Goal: Task Accomplishment & Management: Manage account settings

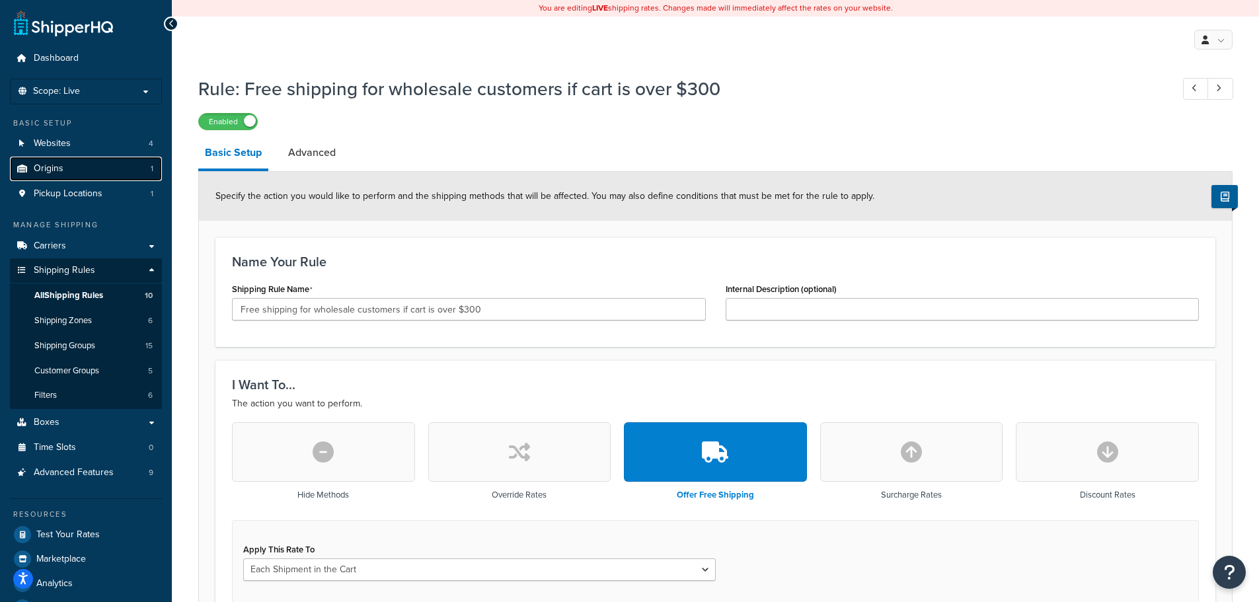
click at [51, 166] on span "Origins" at bounding box center [49, 168] width 30 height 11
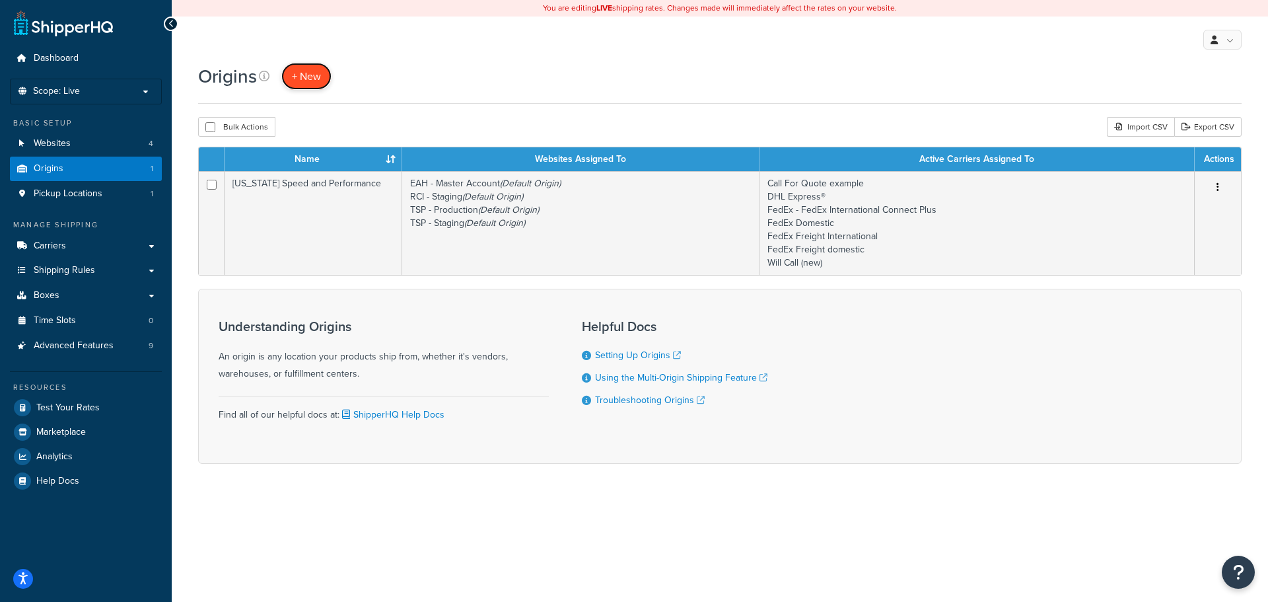
click at [308, 67] on link "+ New" at bounding box center [306, 76] width 50 height 27
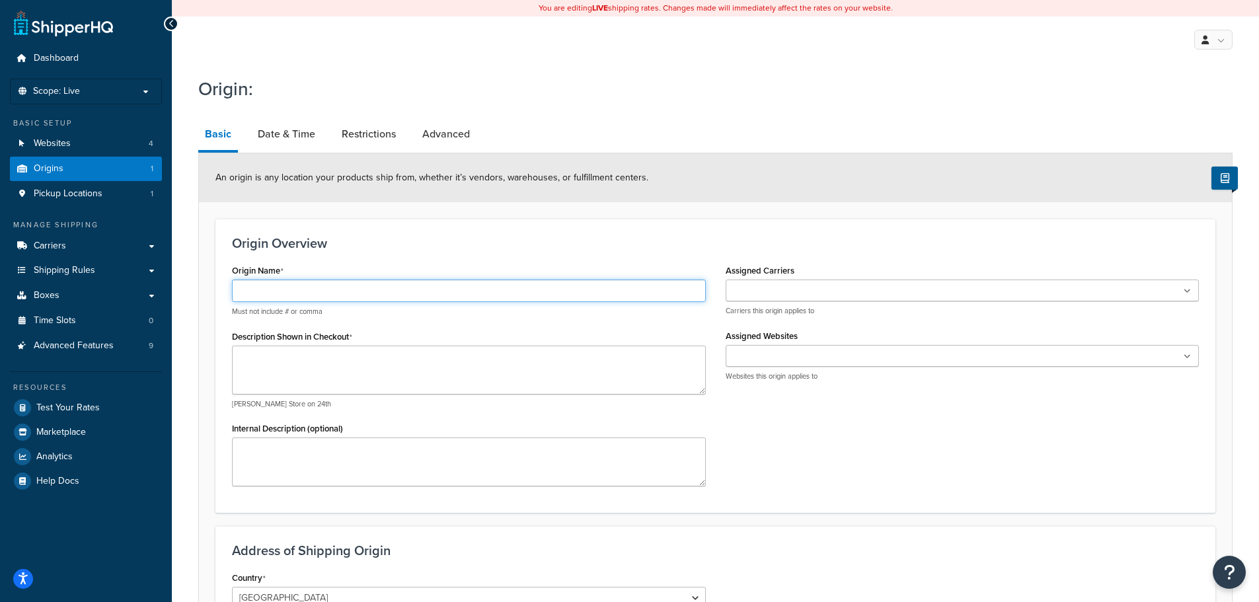
click at [342, 296] on input "Origin Name" at bounding box center [469, 290] width 474 height 22
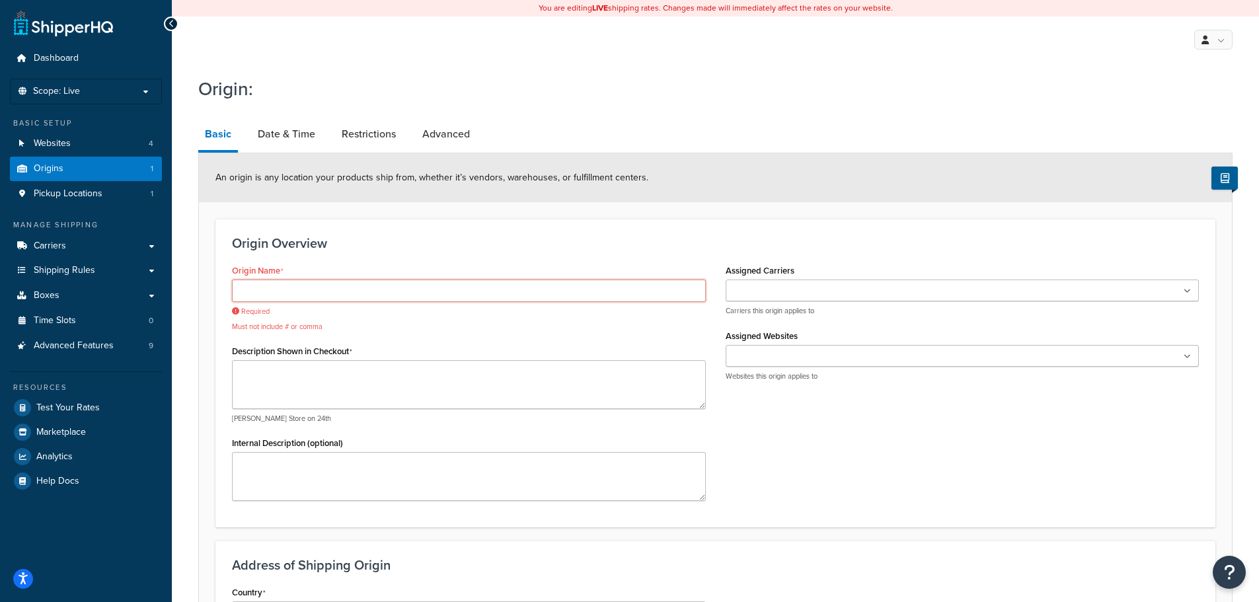
click at [330, 288] on input "Origin Name" at bounding box center [469, 290] width 474 height 22
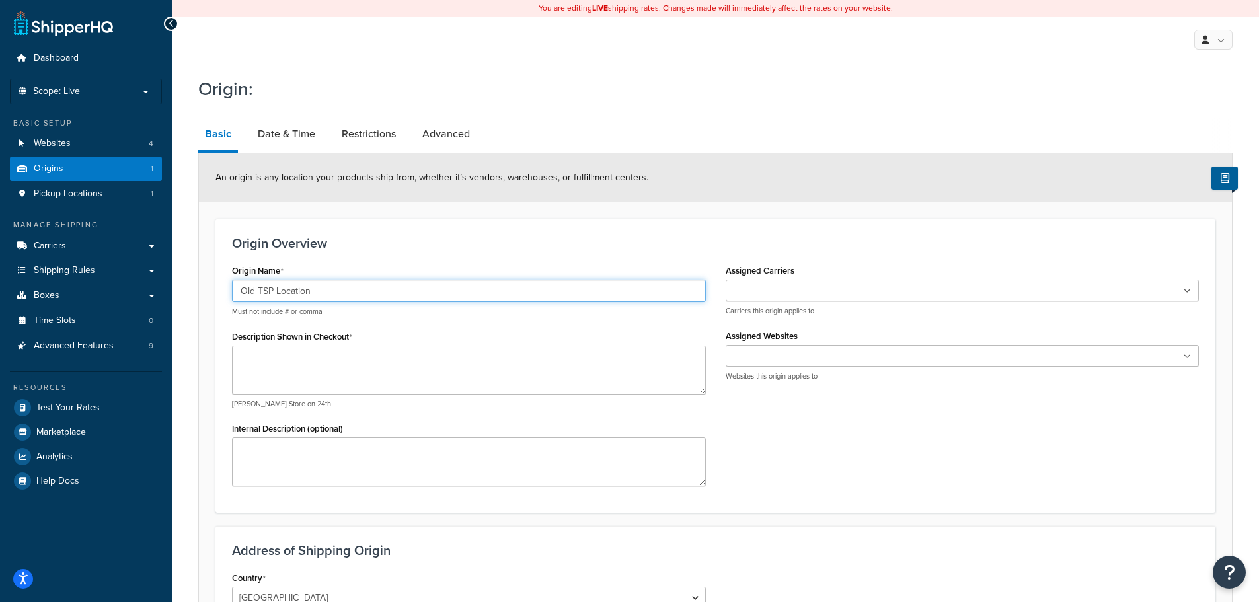
type input "Old TSP Location"
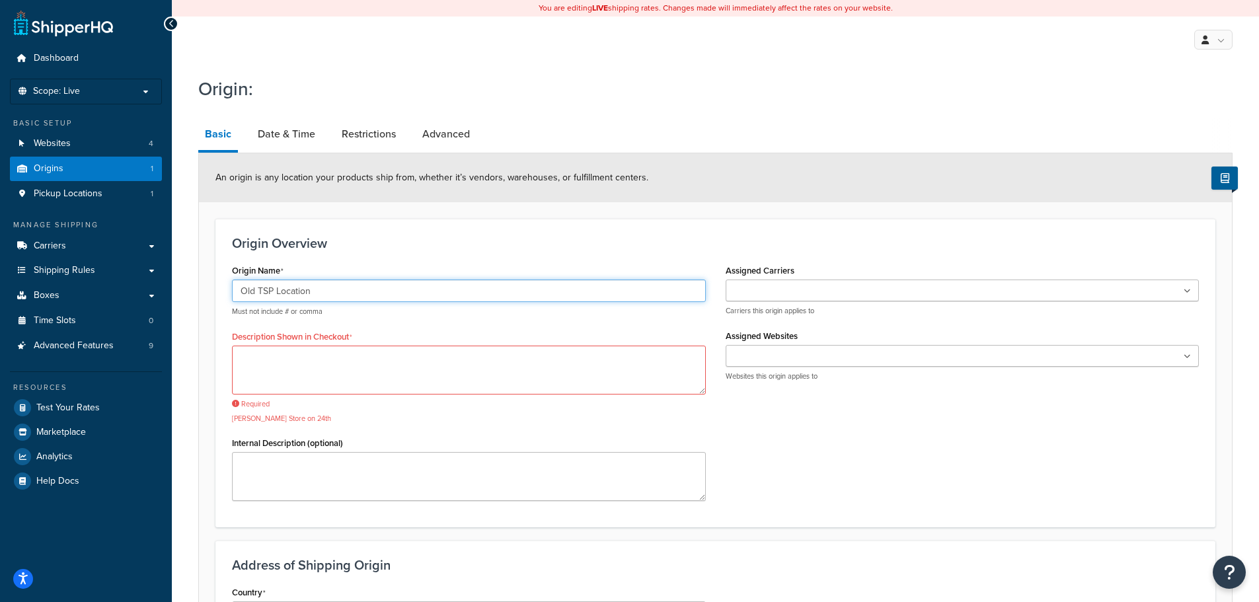
drag, startPoint x: 324, startPoint y: 294, endPoint x: 232, endPoint y: 294, distance: 91.8
click at [232, 294] on input "Old TSP Location" at bounding box center [469, 290] width 474 height 22
click at [277, 372] on textarea "Description Shown in Checkout" at bounding box center [469, 370] width 474 height 49
paste textarea "Old TSP Location"
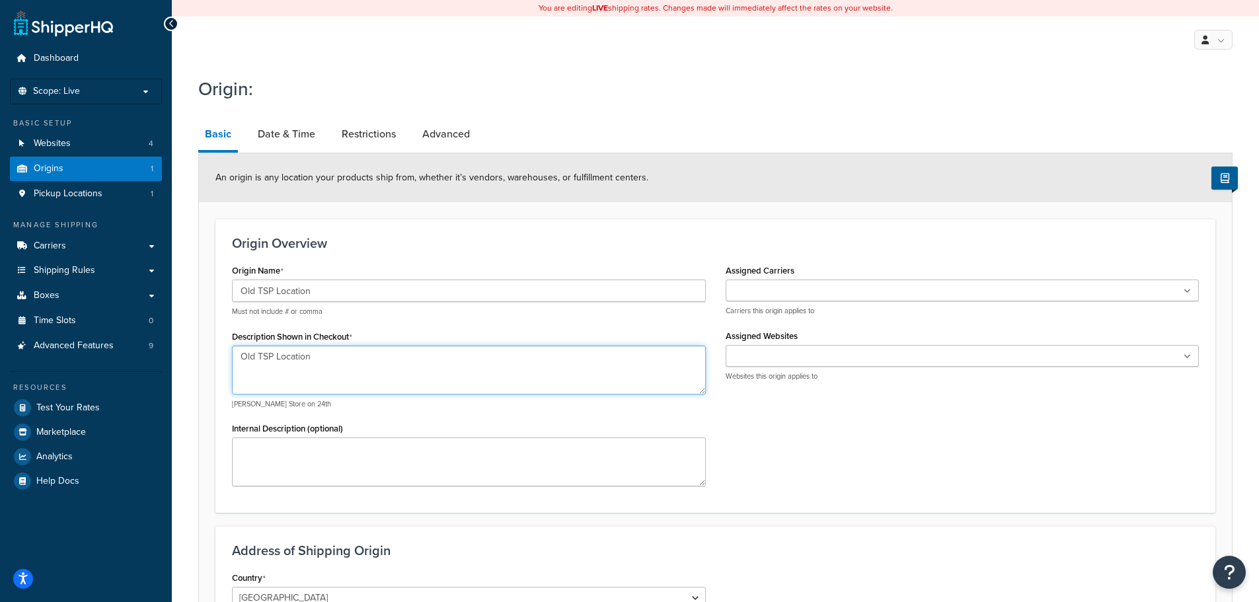
type textarea "Old TSP Location"
click at [768, 297] on input "Assigned Carriers" at bounding box center [787, 291] width 117 height 15
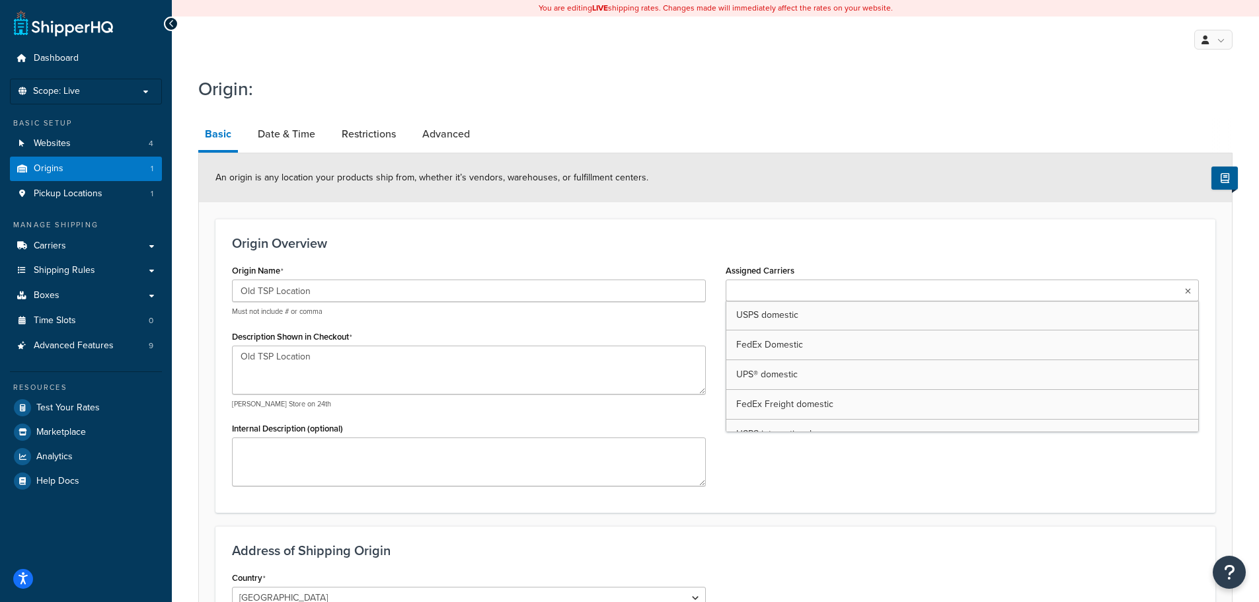
click at [867, 248] on h3 "Origin Overview" at bounding box center [715, 243] width 967 height 15
click at [834, 294] on ul at bounding box center [962, 290] width 474 height 22
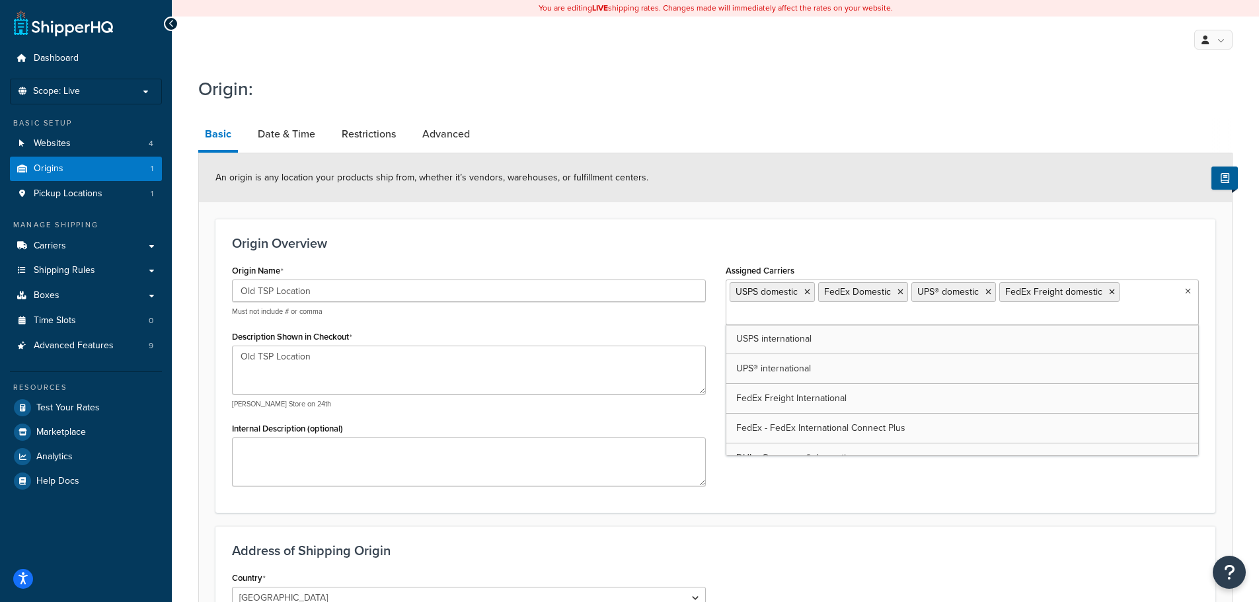
click at [832, 322] on input "Assigned Carriers" at bounding box center [787, 315] width 117 height 15
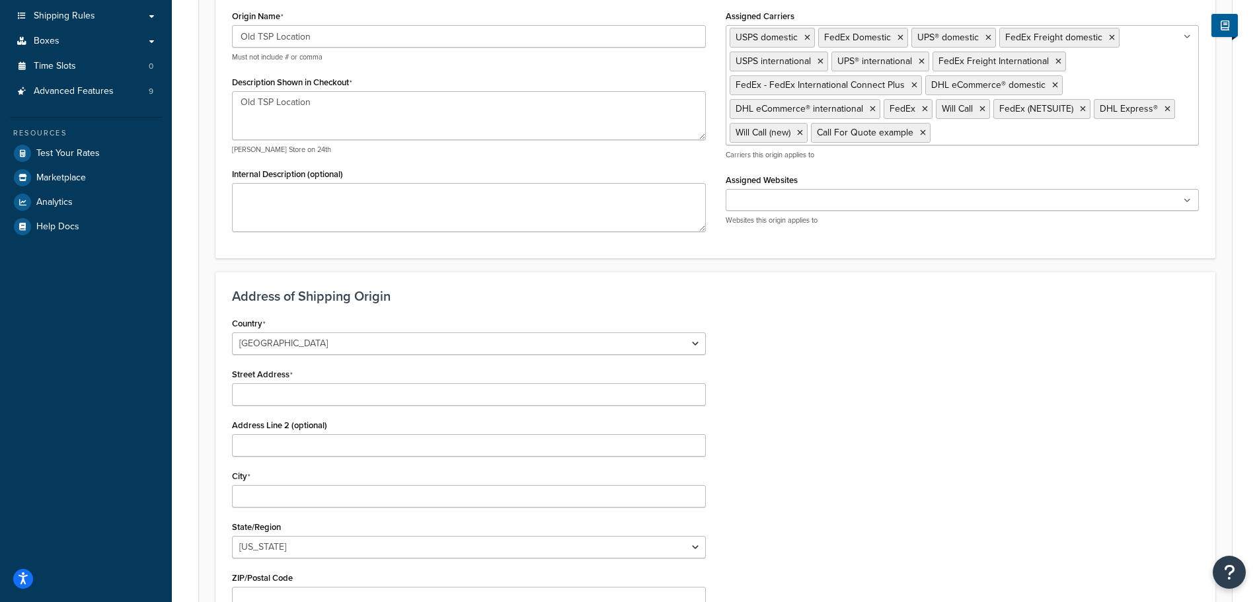
scroll to position [264, 0]
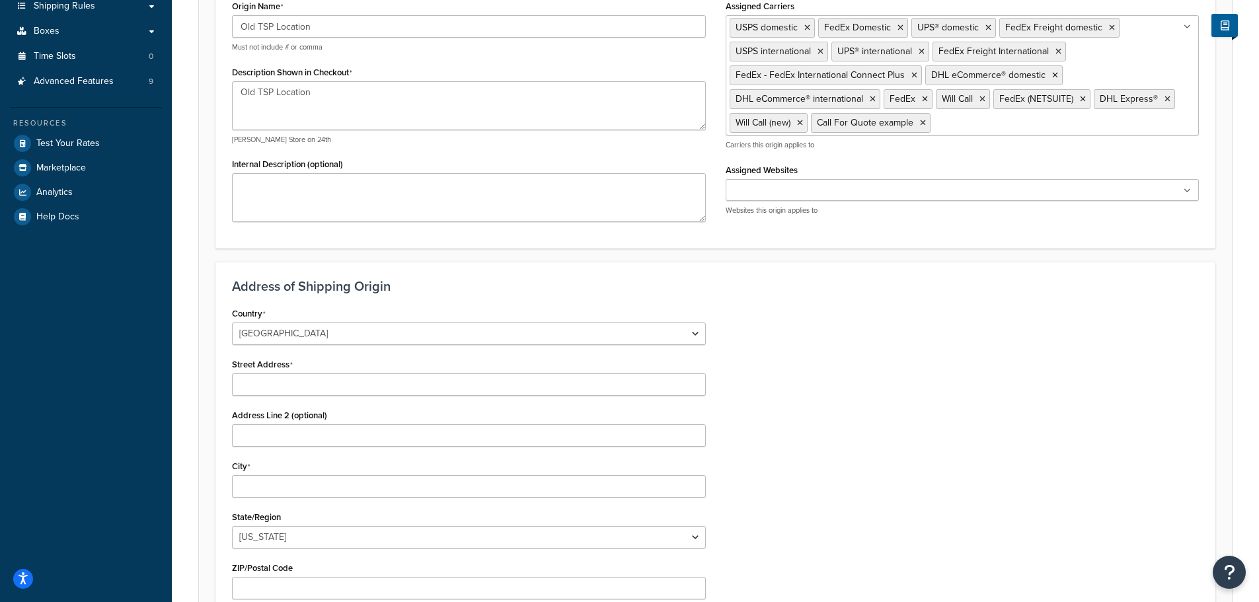
click at [795, 180] on ul at bounding box center [962, 190] width 474 height 22
click at [867, 159] on div "Assigned Carriers USPS domestic FedEx Domestic UPS® domestic FedEx Freight dome…" at bounding box center [961, 111] width 493 height 229
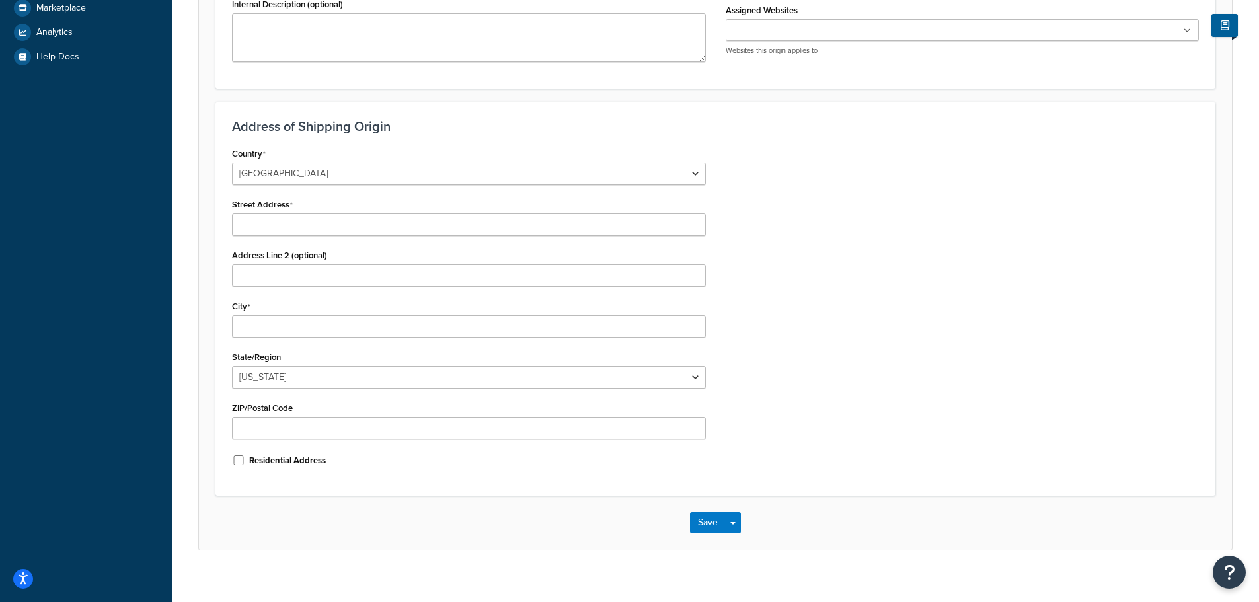
scroll to position [439, 0]
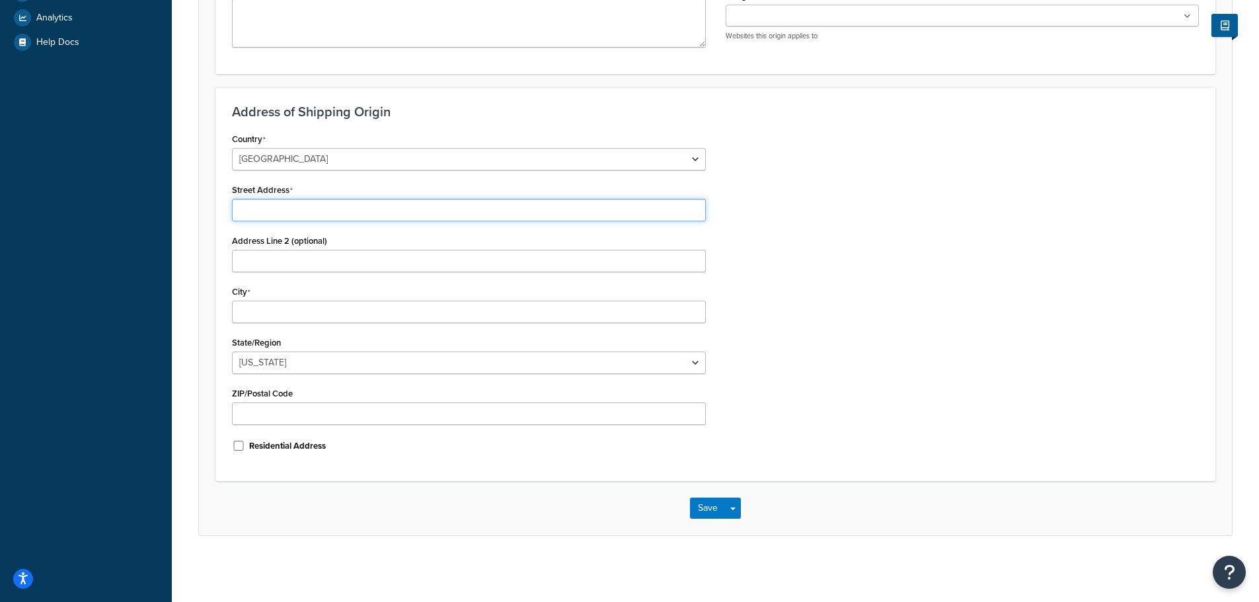
paste input "1621 AVIATION DR"
type input "1621 AVIATION DR"
click at [281, 252] on input "Address Line 2 (optional)" at bounding box center [469, 261] width 474 height 22
click at [284, 320] on input "City" at bounding box center [469, 312] width 474 height 22
type input "Georgetown"
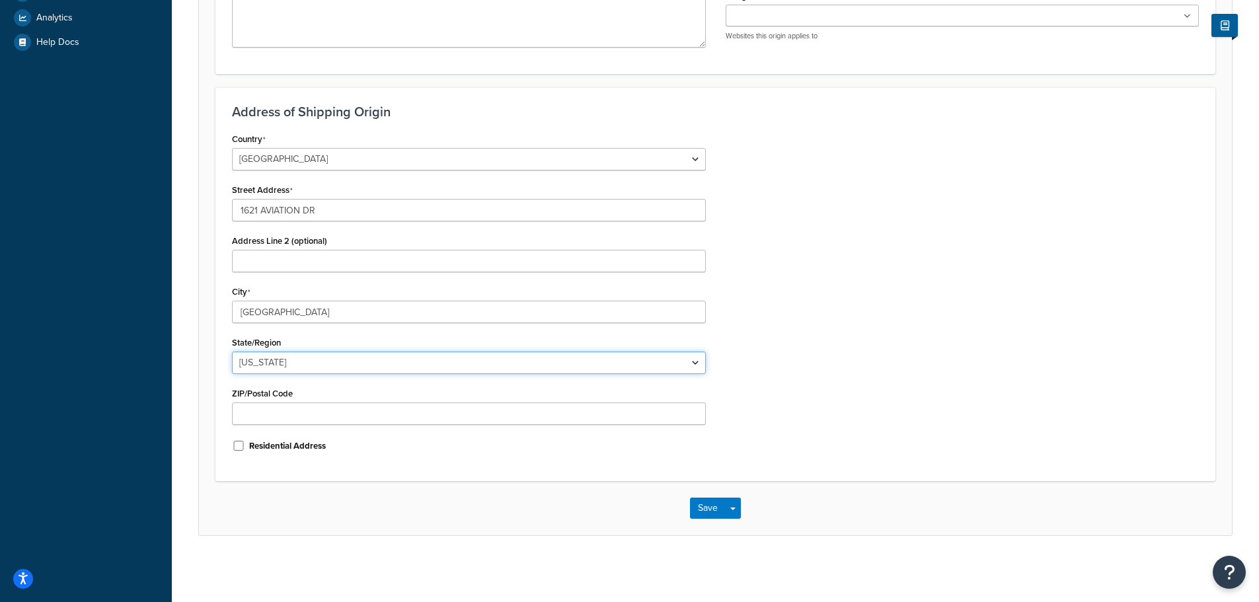
click at [294, 357] on select "Alabama Alaska American Samoa Arizona Arkansas Armed Forces Americas Armed Forc…" at bounding box center [469, 362] width 474 height 22
select select "43"
click at [232, 351] on select "Alabama Alaska American Samoa Arizona Arkansas Armed Forces Americas Armed Forc…" at bounding box center [469, 362] width 474 height 22
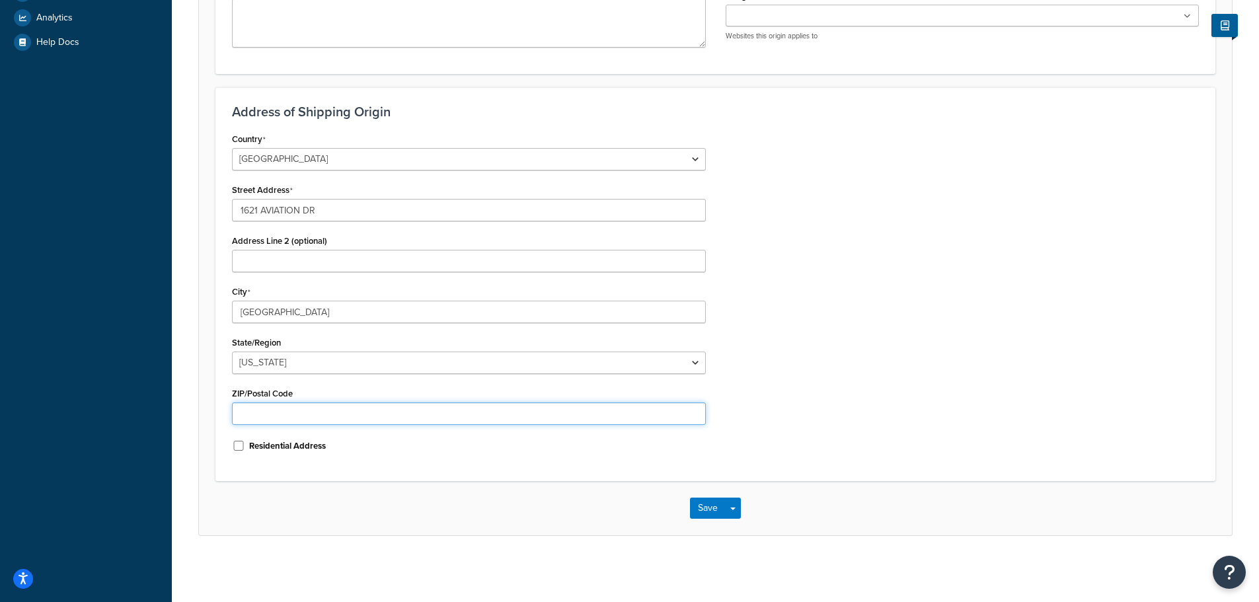
click at [294, 404] on input "ZIP/Postal Code" at bounding box center [469, 413] width 474 height 22
paste input "78628"
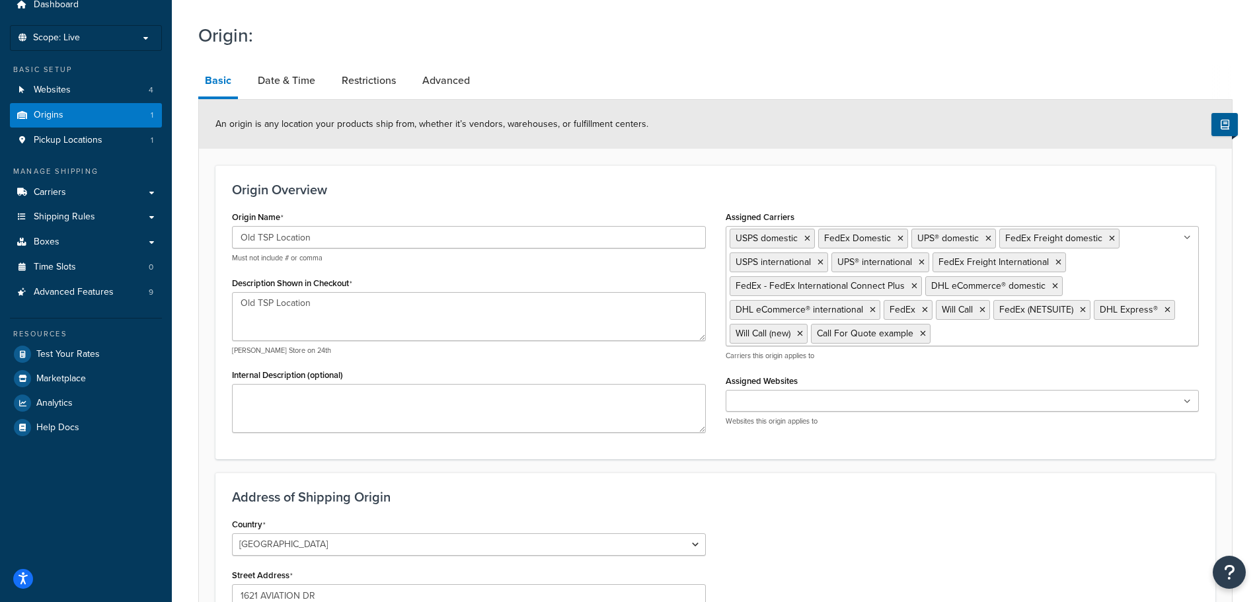
scroll to position [0, 0]
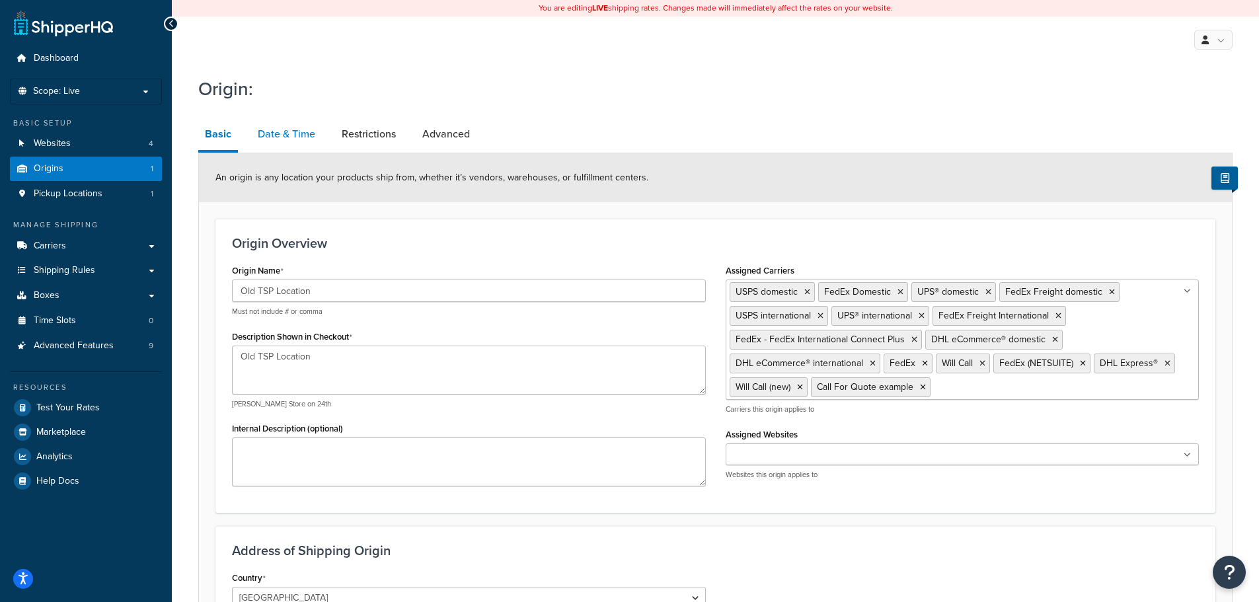
type input "78628"
click at [287, 126] on link "Date & Time" at bounding box center [286, 134] width 71 height 32
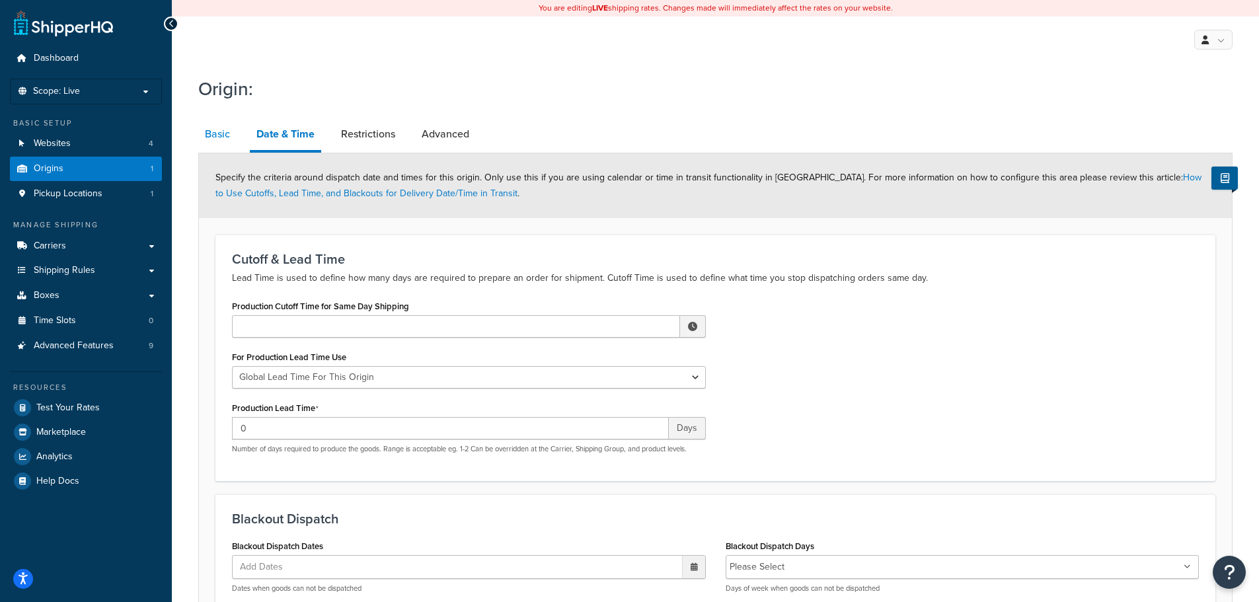
click at [221, 128] on link "Basic" at bounding box center [217, 134] width 38 height 32
select select "43"
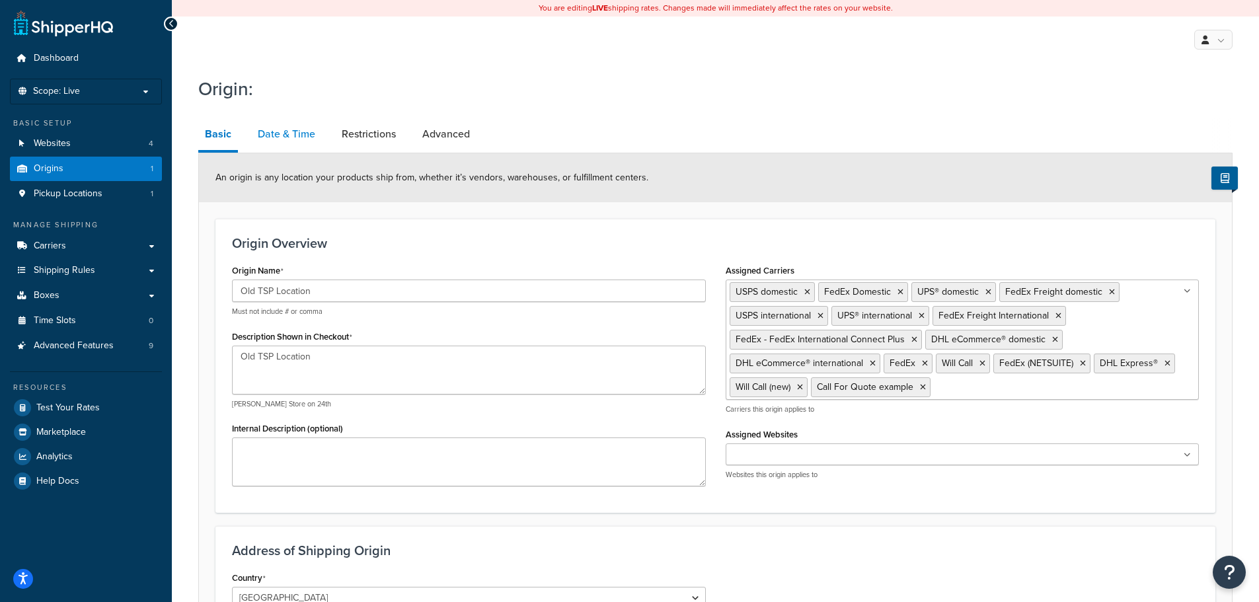
click at [274, 128] on link "Date & Time" at bounding box center [286, 134] width 71 height 32
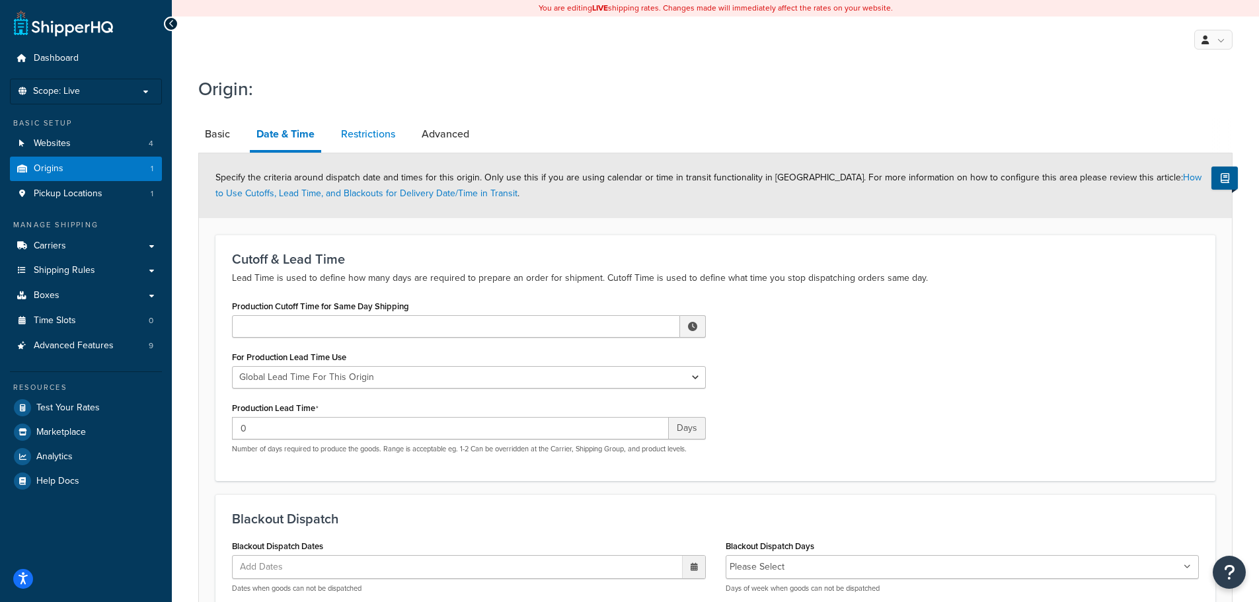
click at [363, 130] on link "Restrictions" at bounding box center [367, 134] width 67 height 32
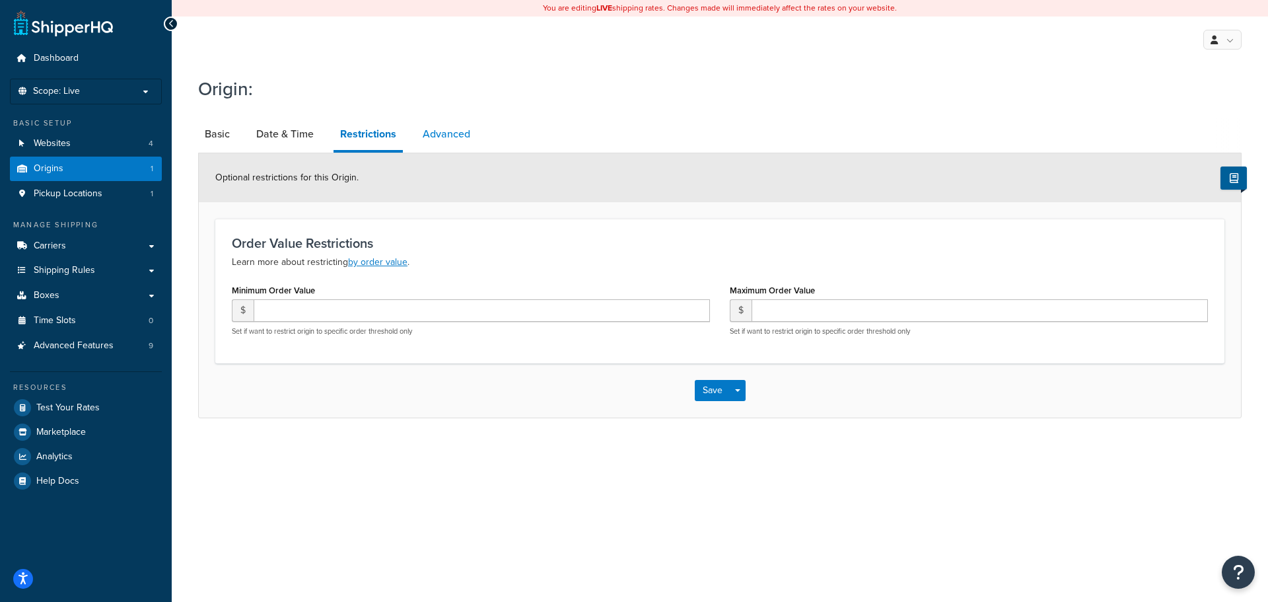
click at [464, 144] on link "Advanced" at bounding box center [446, 134] width 61 height 32
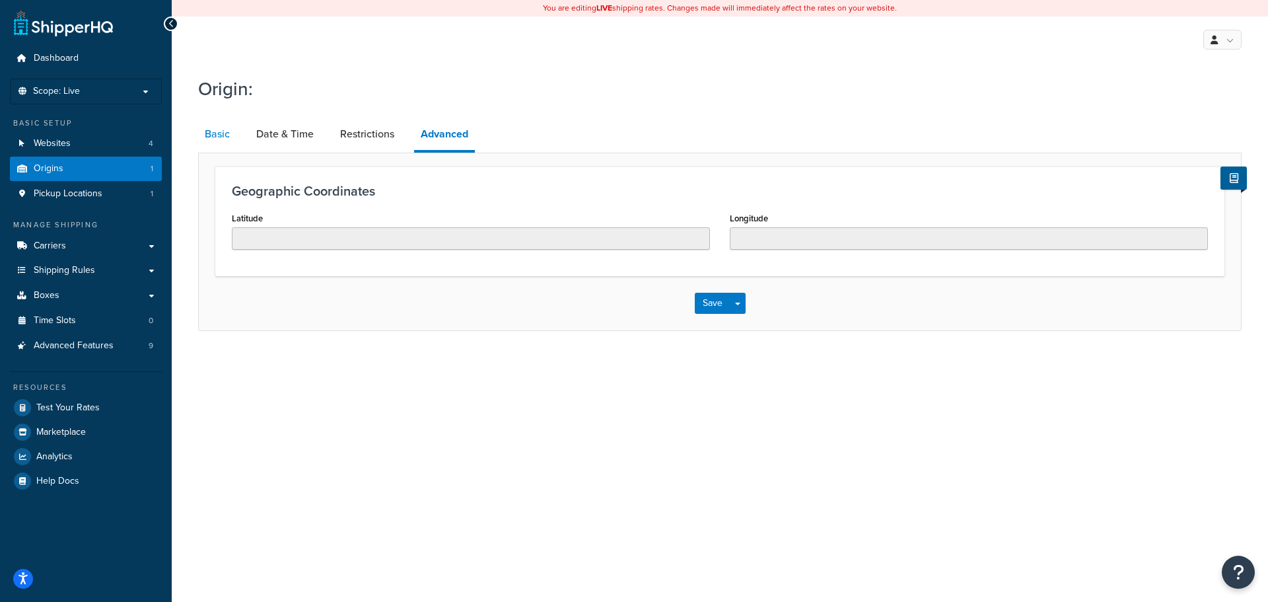
click at [221, 130] on link "Basic" at bounding box center [217, 134] width 38 height 32
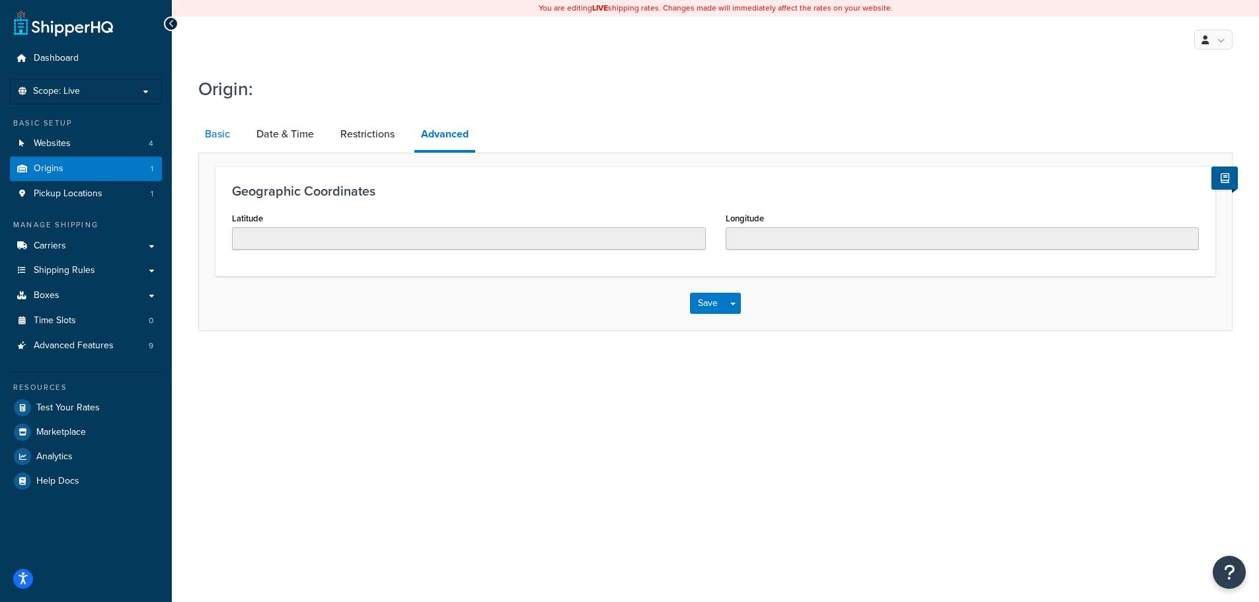
select select "43"
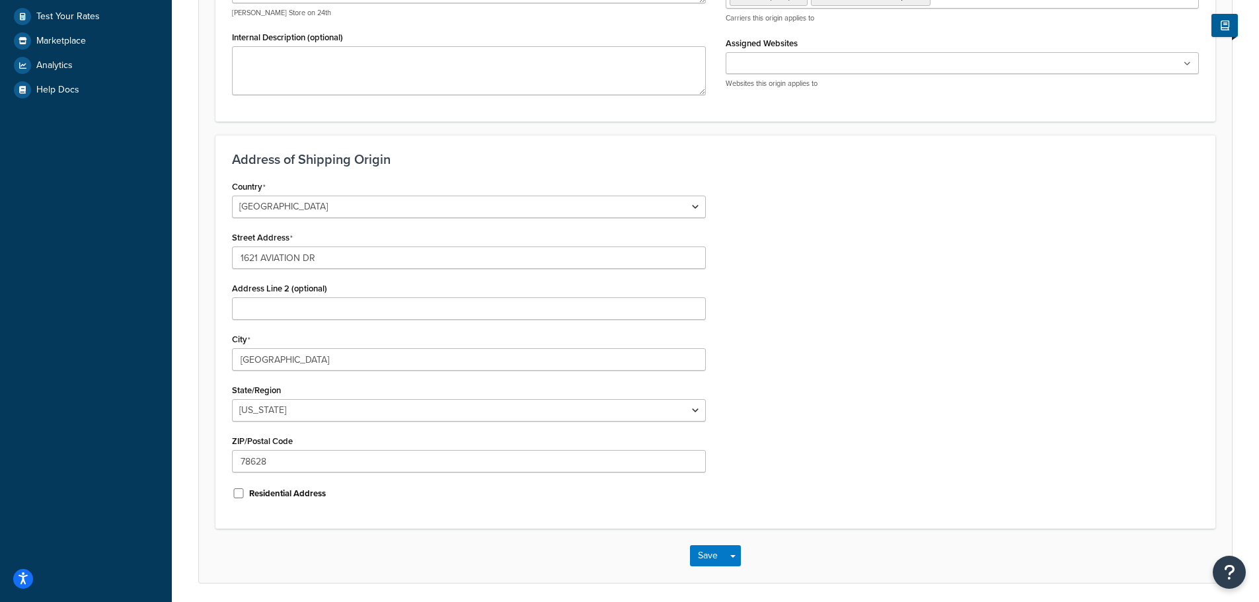
scroll to position [439, 0]
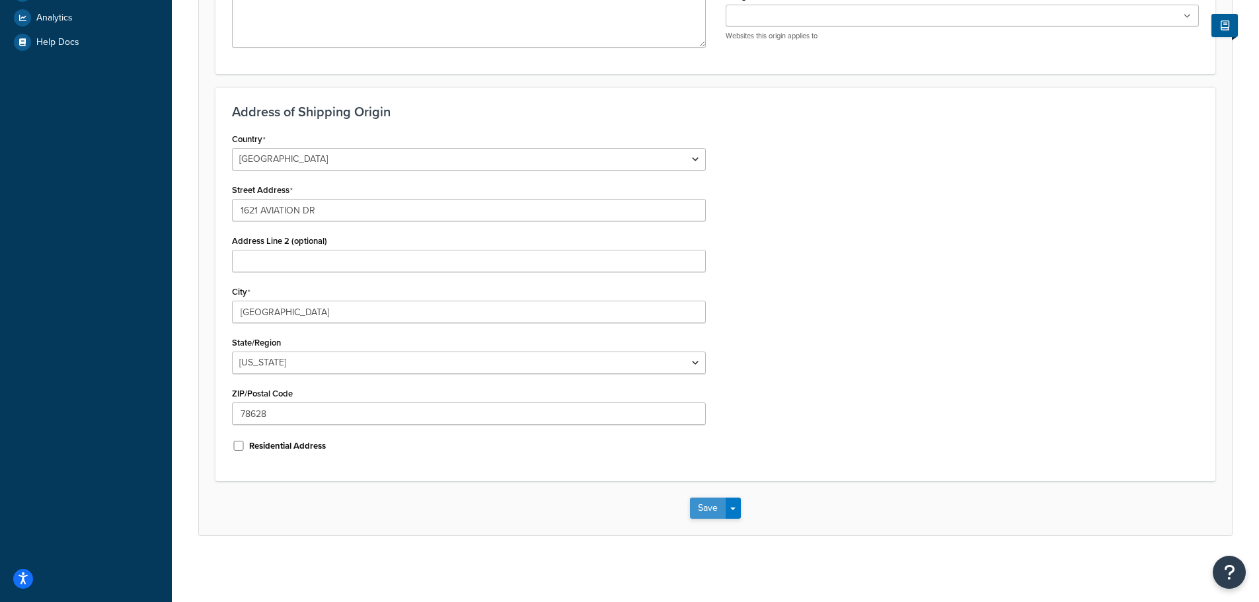
click at [710, 507] on button "Save" at bounding box center [708, 507] width 36 height 21
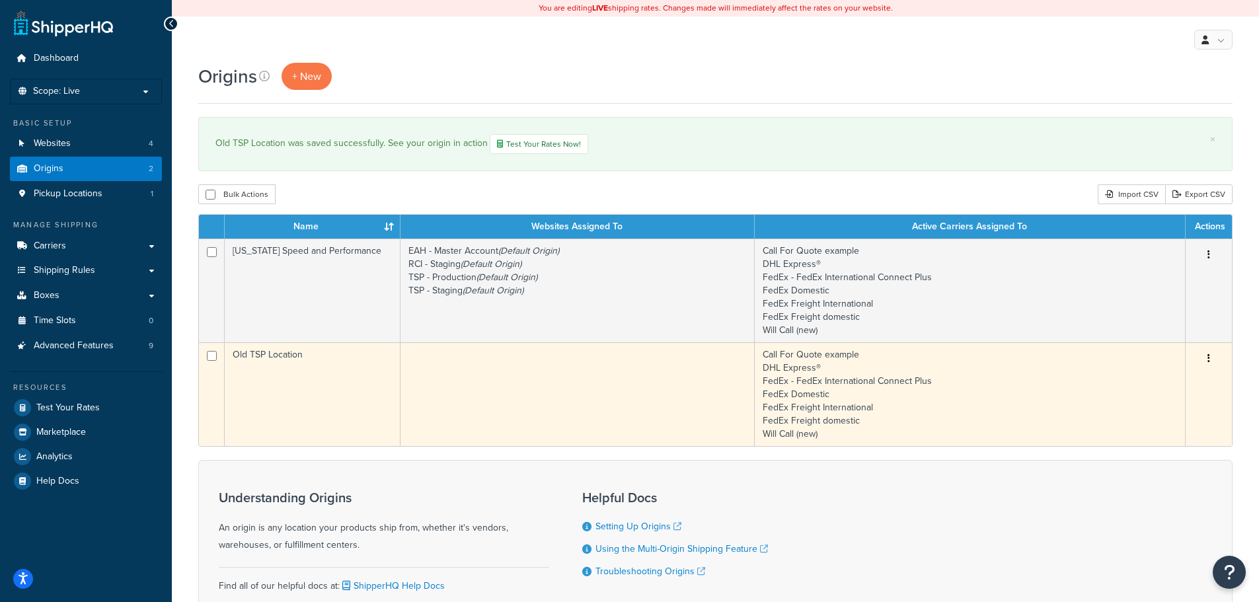
click at [483, 379] on td at bounding box center [577, 394] width 354 height 104
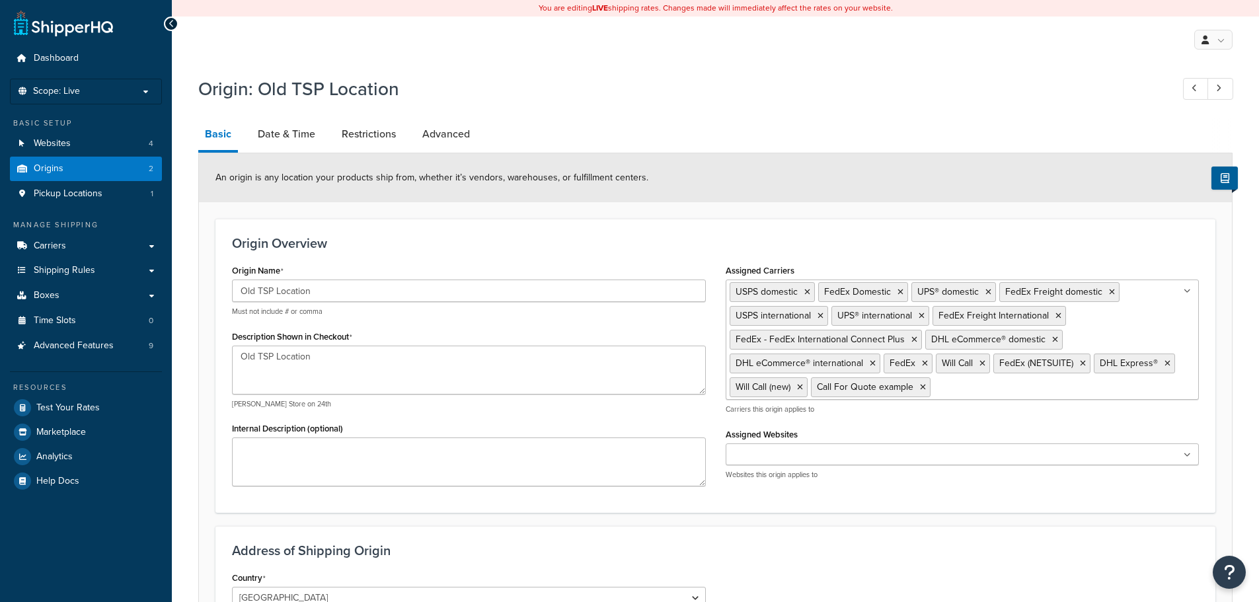
select select "43"
click at [788, 456] on input "Assigned Websites" at bounding box center [787, 455] width 117 height 15
click at [1085, 456] on icon at bounding box center [1088, 456] width 6 height 8
click at [883, 421] on div "Assigned Carriers USPS domestic FedEx Domestic UPS® domestic FedEx Freight dome…" at bounding box center [961, 377] width 493 height 232
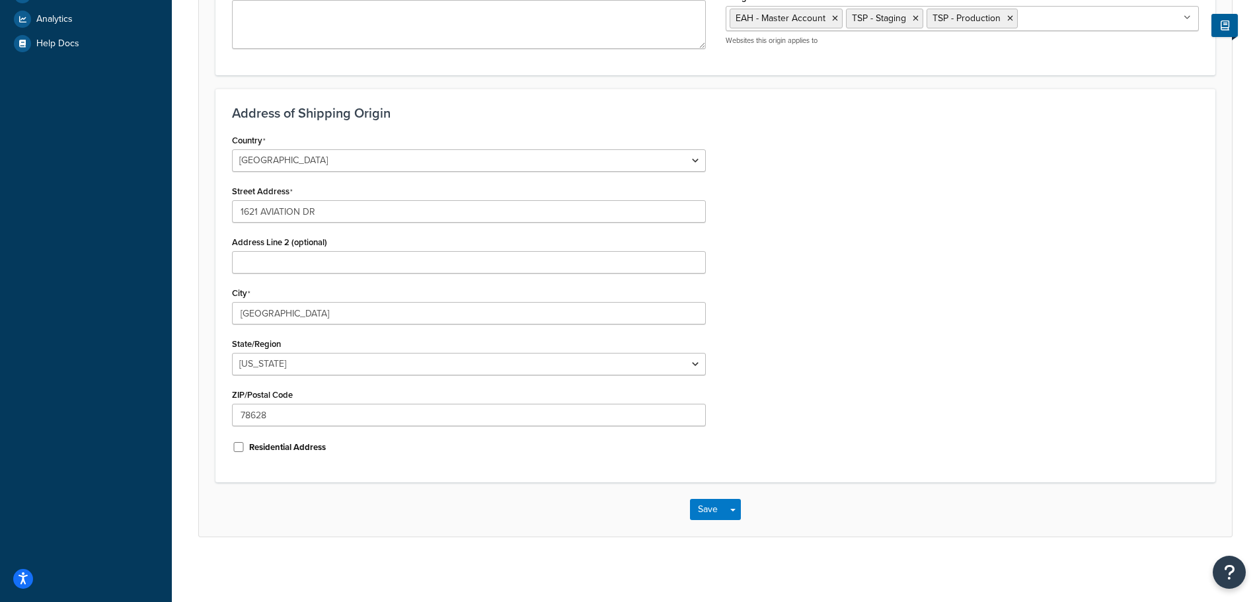
scroll to position [439, 0]
click at [713, 511] on button "Save" at bounding box center [708, 507] width 36 height 21
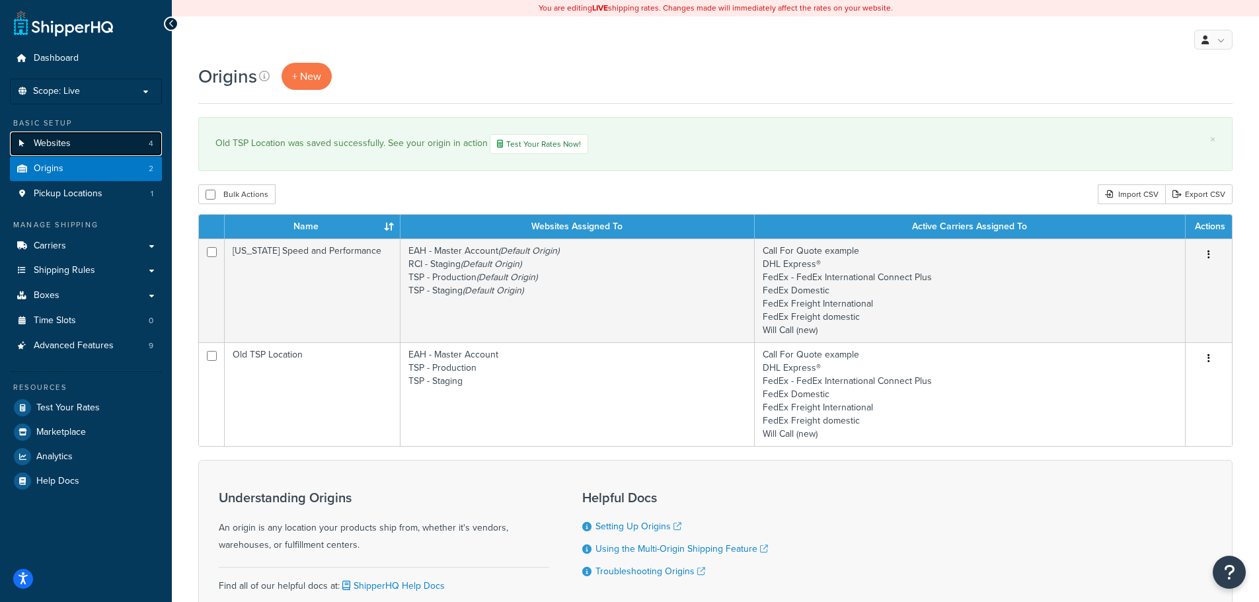
click at [81, 138] on link "Websites 4" at bounding box center [86, 143] width 152 height 24
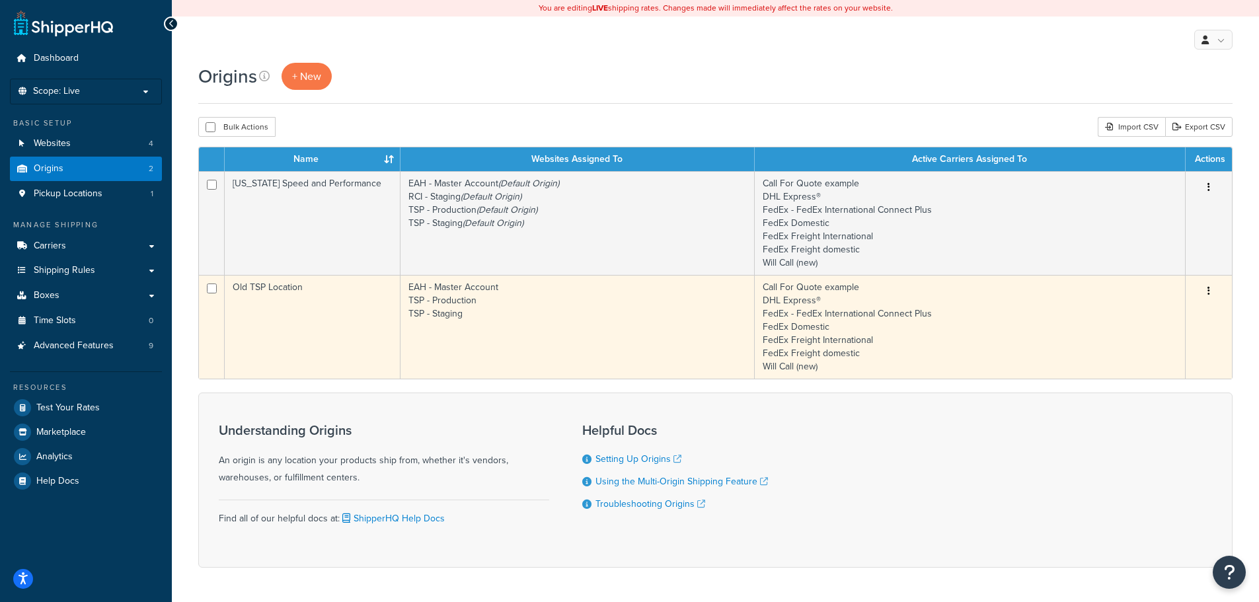
click at [287, 282] on td "Old TSP Location" at bounding box center [313, 327] width 176 height 104
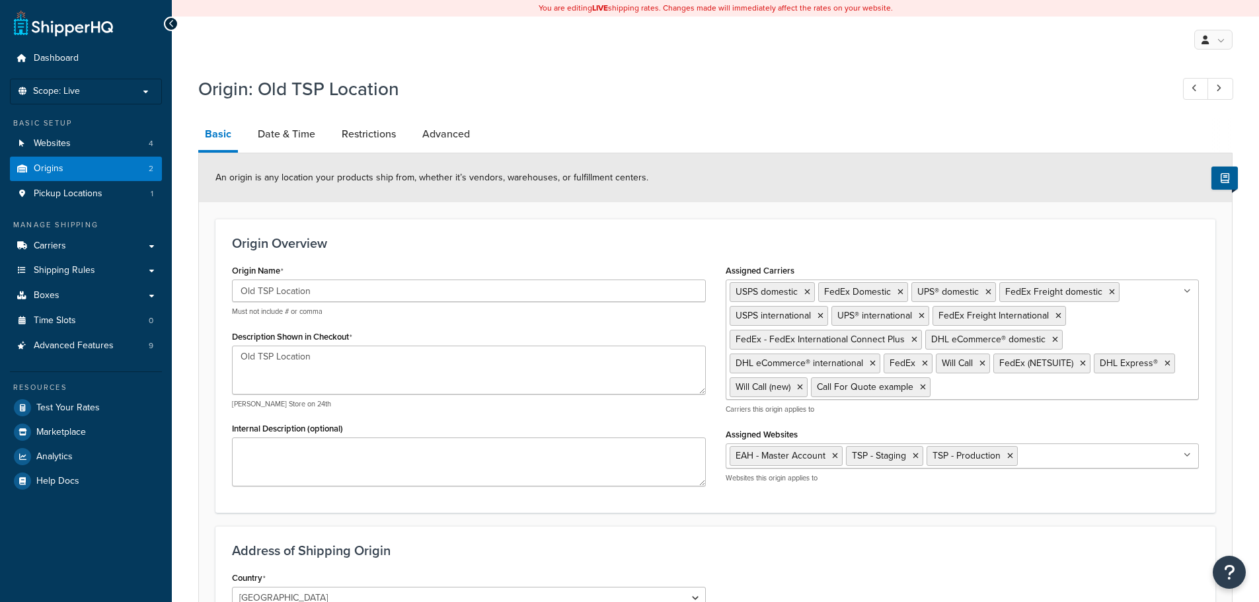
select select "43"
drag, startPoint x: 353, startPoint y: 294, endPoint x: 223, endPoint y: 294, distance: 129.5
click at [223, 294] on div "Origin Name Old TSP Location Must not include # or comma Description Shown in C…" at bounding box center [468, 378] width 493 height 235
type input "TSP - Old Address"
drag, startPoint x: 357, startPoint y: 376, endPoint x: 229, endPoint y: 351, distance: 130.0
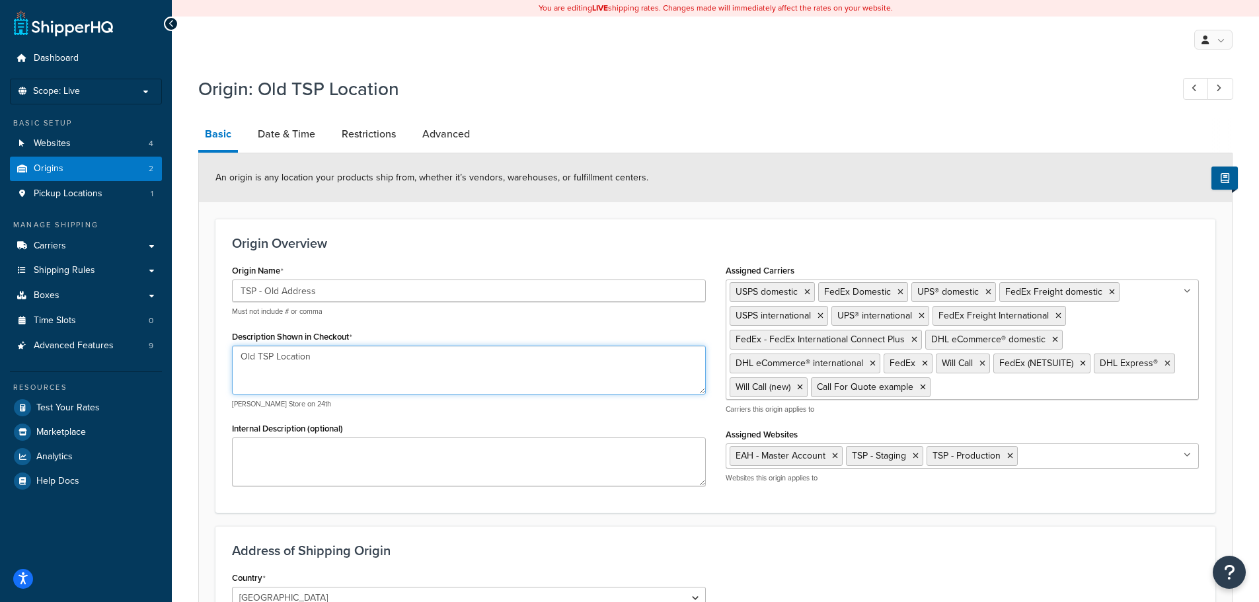
click at [229, 353] on div "Origin Name TSP - Old Address Must not include # or comma Description Shown in …" at bounding box center [468, 378] width 493 height 235
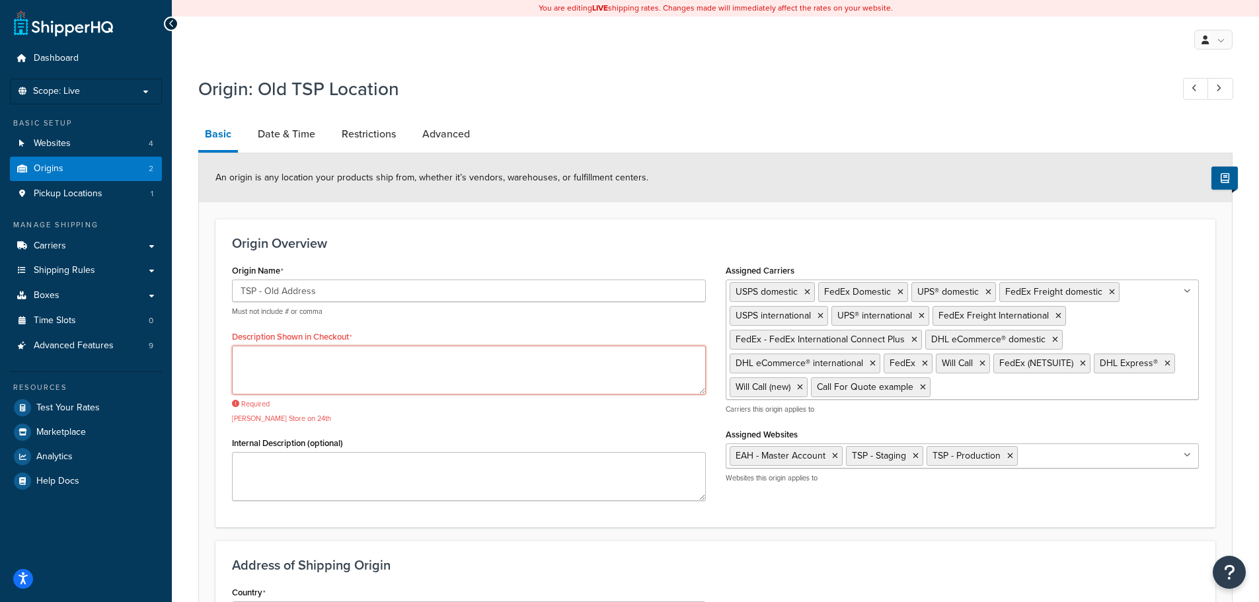
paste textarea "TSP - Old Address"
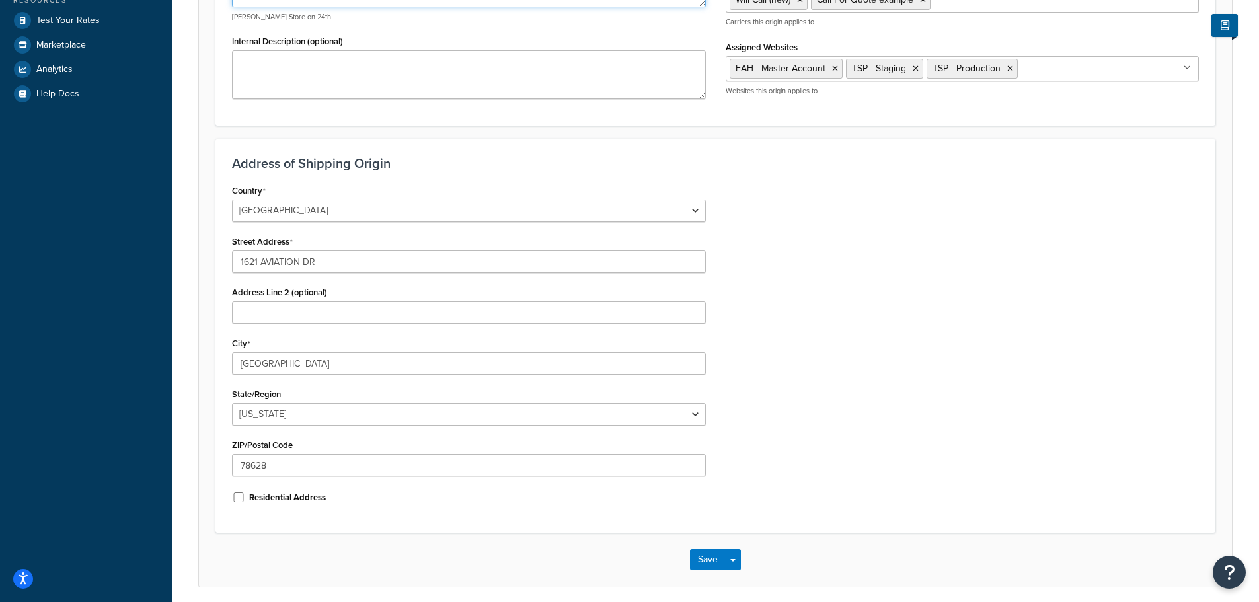
scroll to position [439, 0]
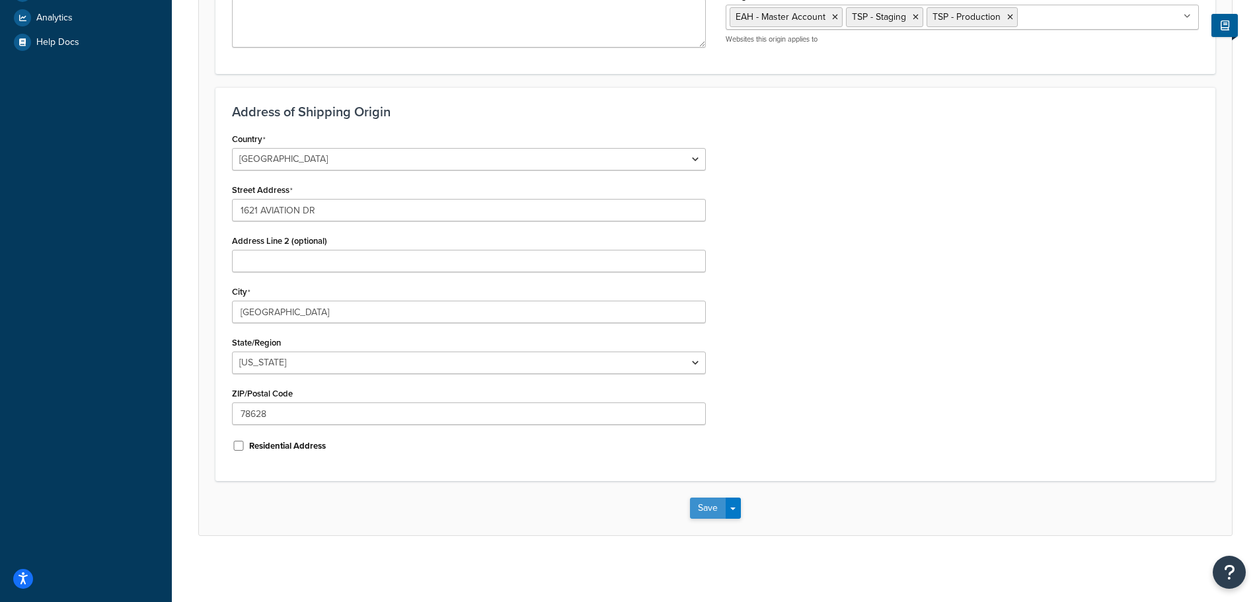
type textarea "TSP - Old Address"
click at [702, 502] on button "Save" at bounding box center [708, 507] width 36 height 21
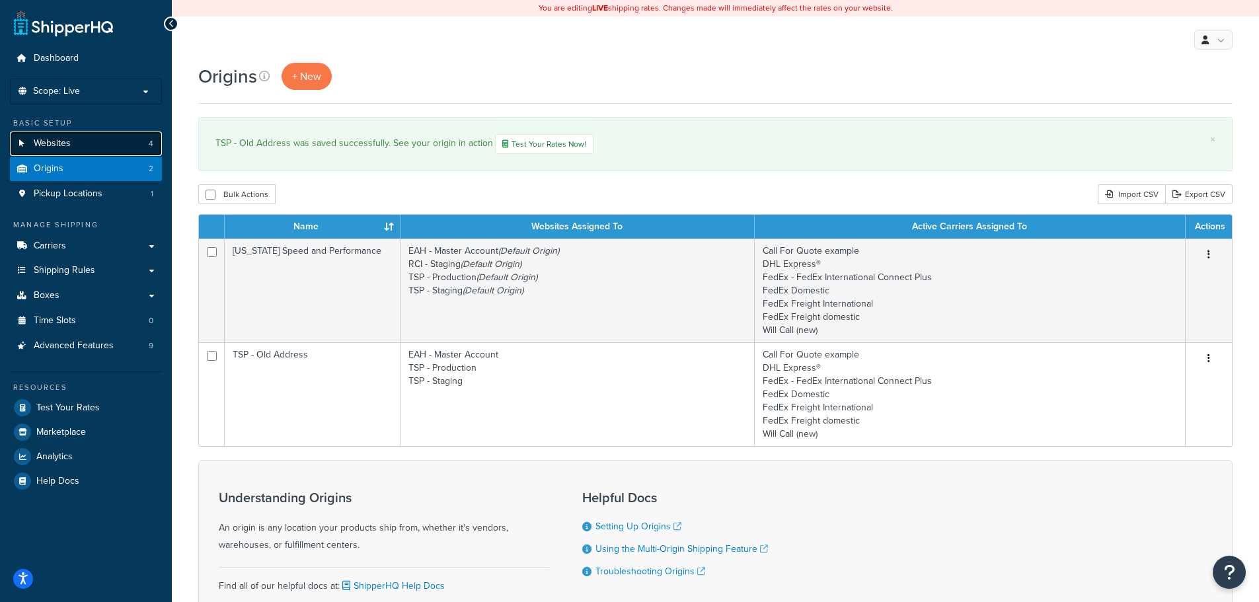
click at [52, 138] on span "Websites" at bounding box center [52, 143] width 37 height 11
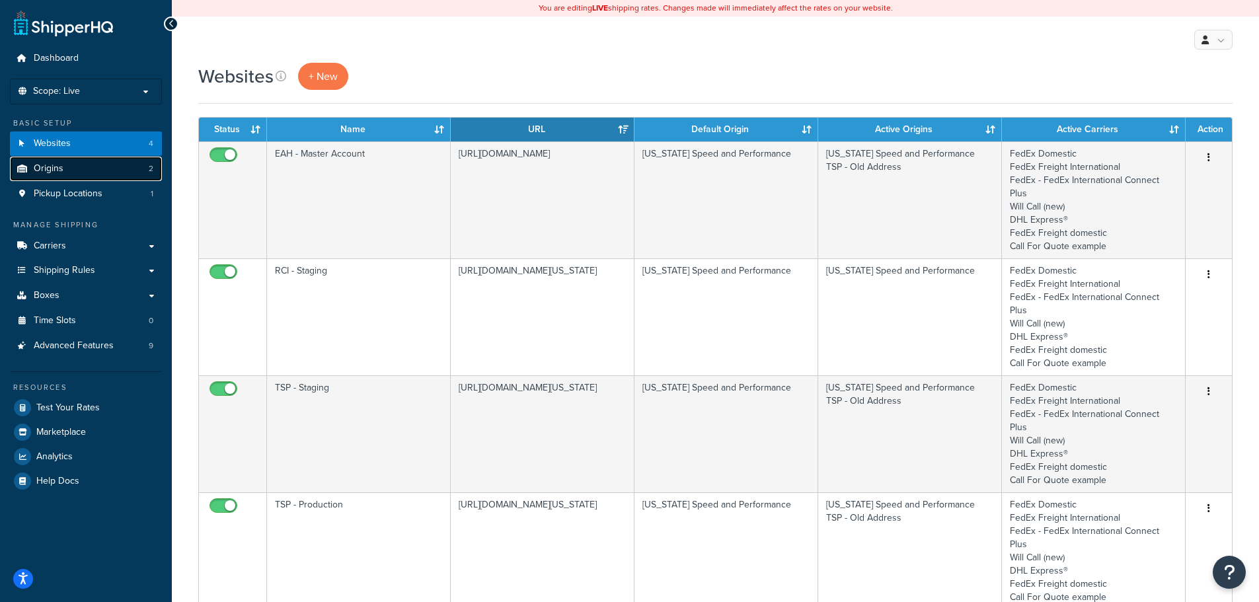
click at [87, 162] on link "Origins 2" at bounding box center [86, 169] width 152 height 24
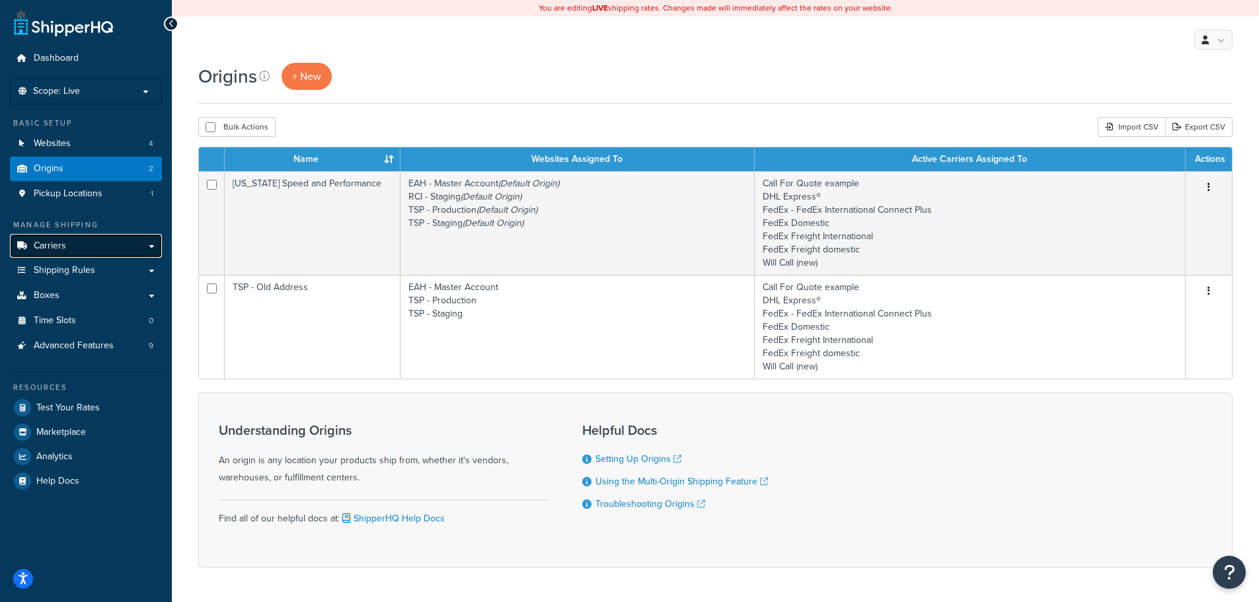
click at [93, 244] on link "Carriers" at bounding box center [86, 246] width 152 height 24
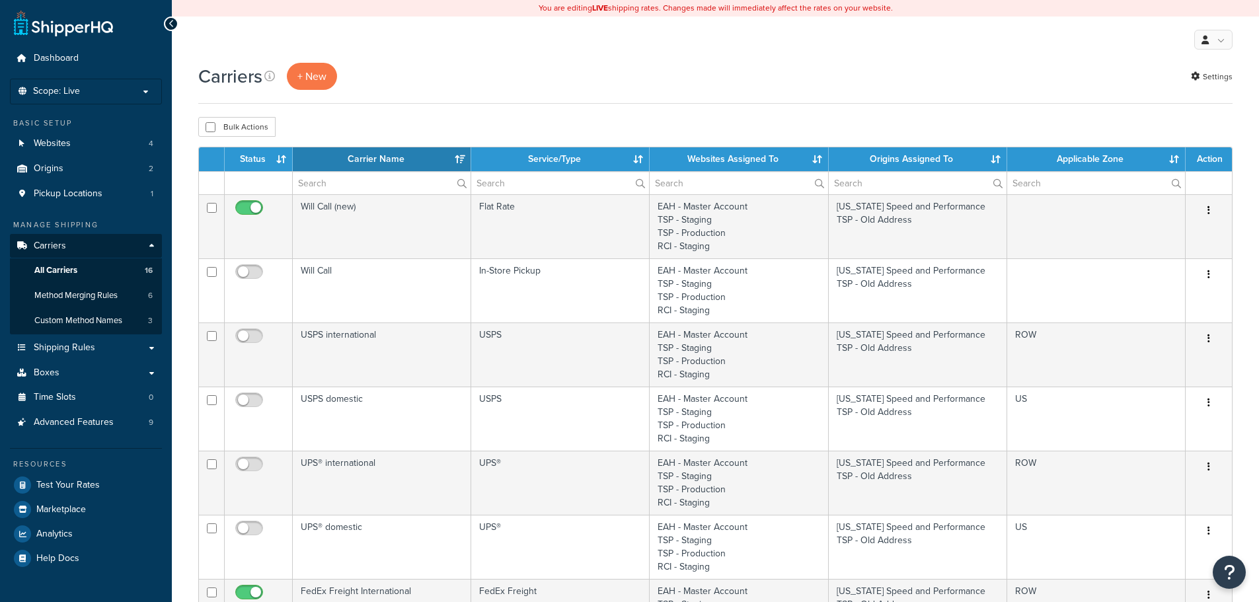
select select "15"
click at [112, 268] on link "All Carriers 16" at bounding box center [86, 270] width 152 height 24
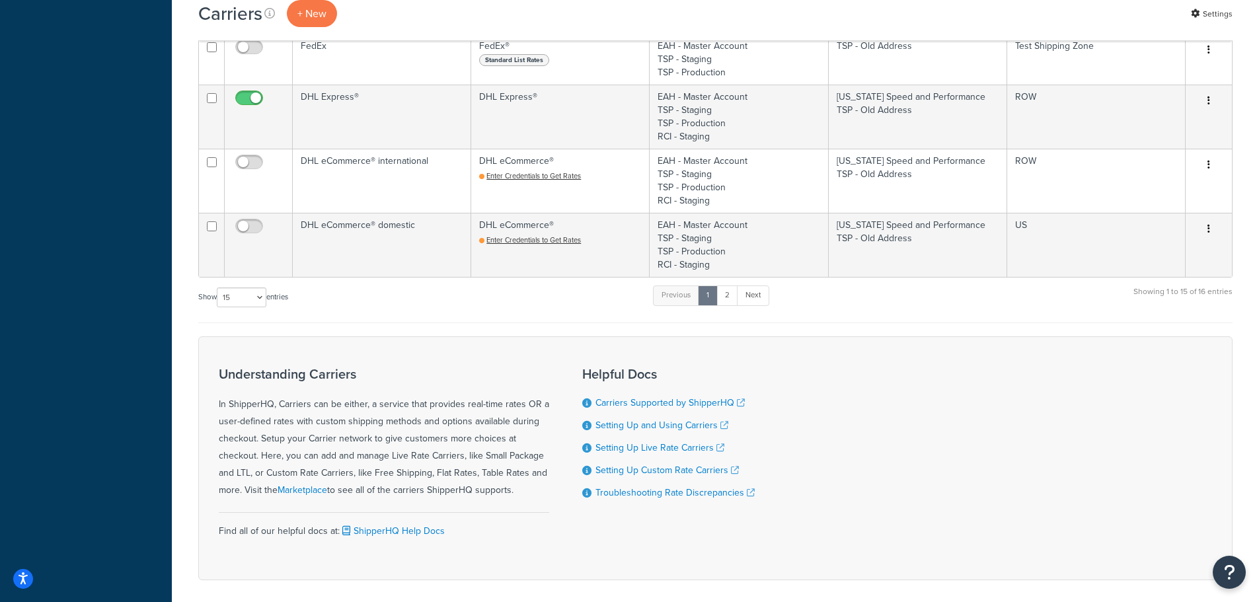
scroll to position [923, 0]
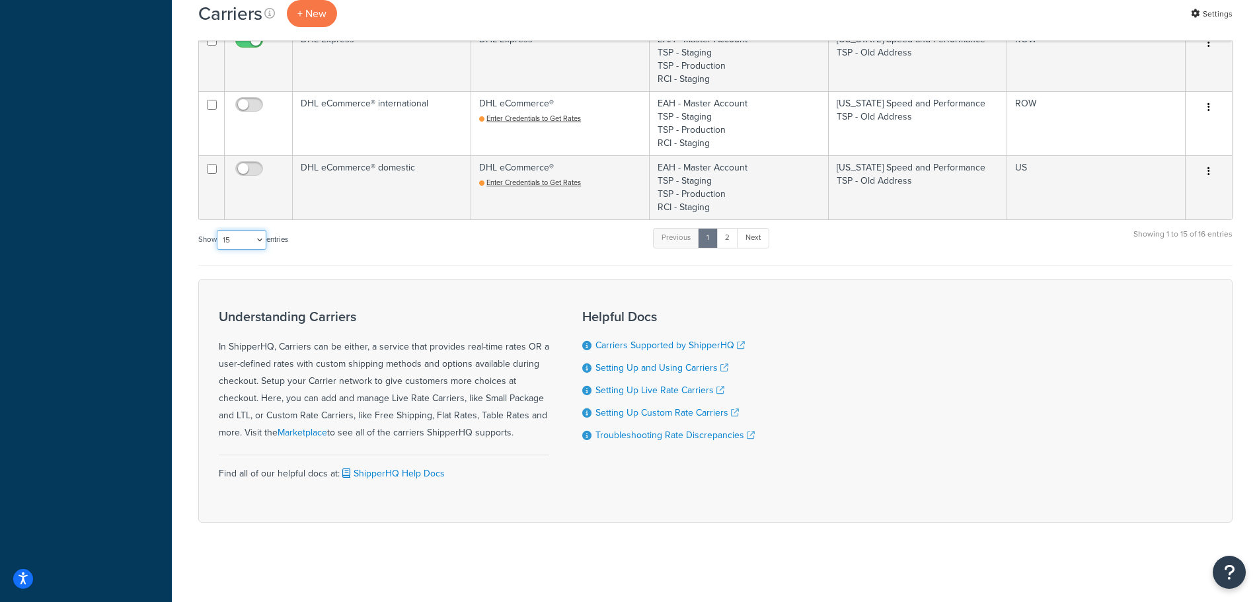
click at [266, 244] on select "10 15 25 50 100" at bounding box center [242, 240] width 50 height 20
select select "100"
click at [218, 250] on select "10 15 25 50 100" at bounding box center [242, 240] width 50 height 20
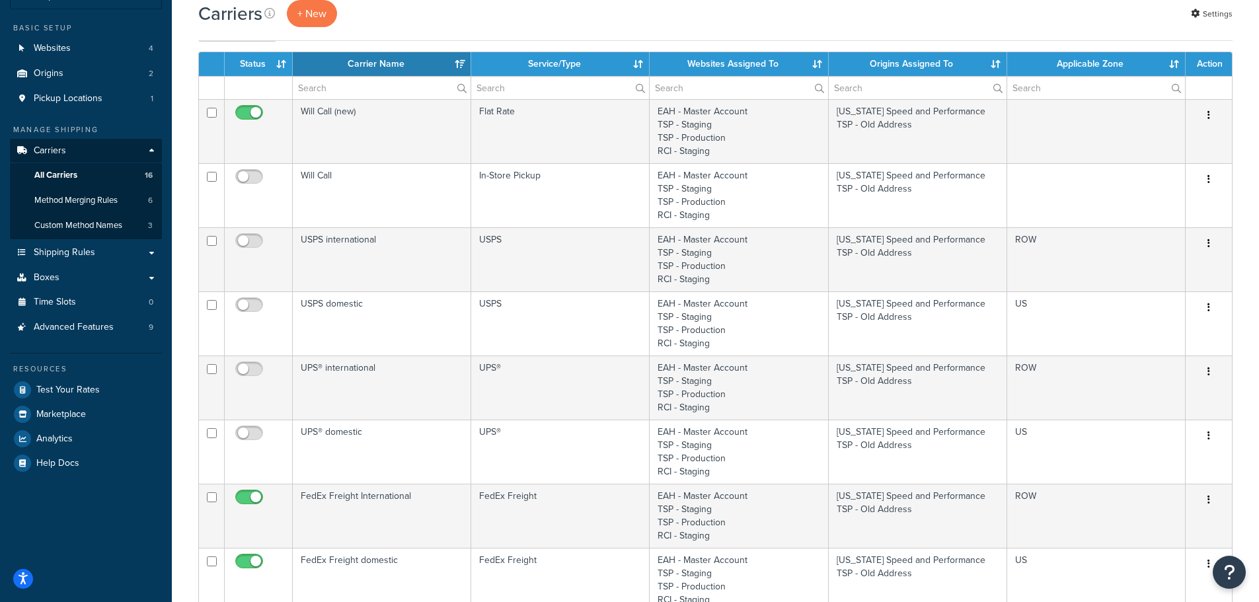
scroll to position [0, 0]
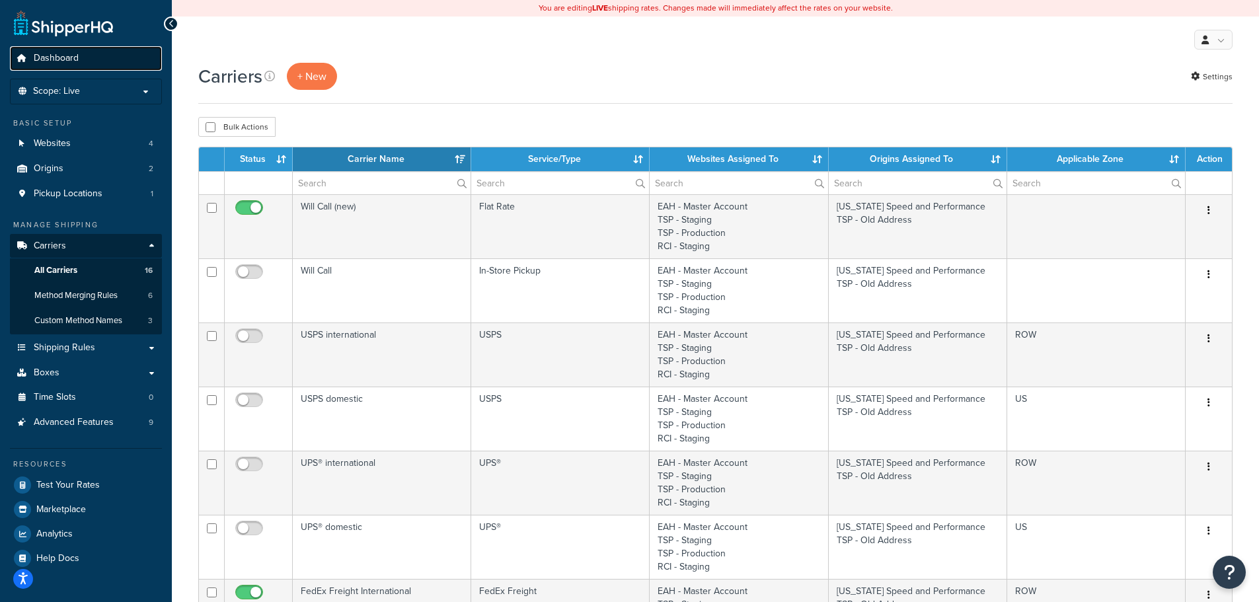
click at [100, 55] on link "Dashboard" at bounding box center [86, 58] width 152 height 24
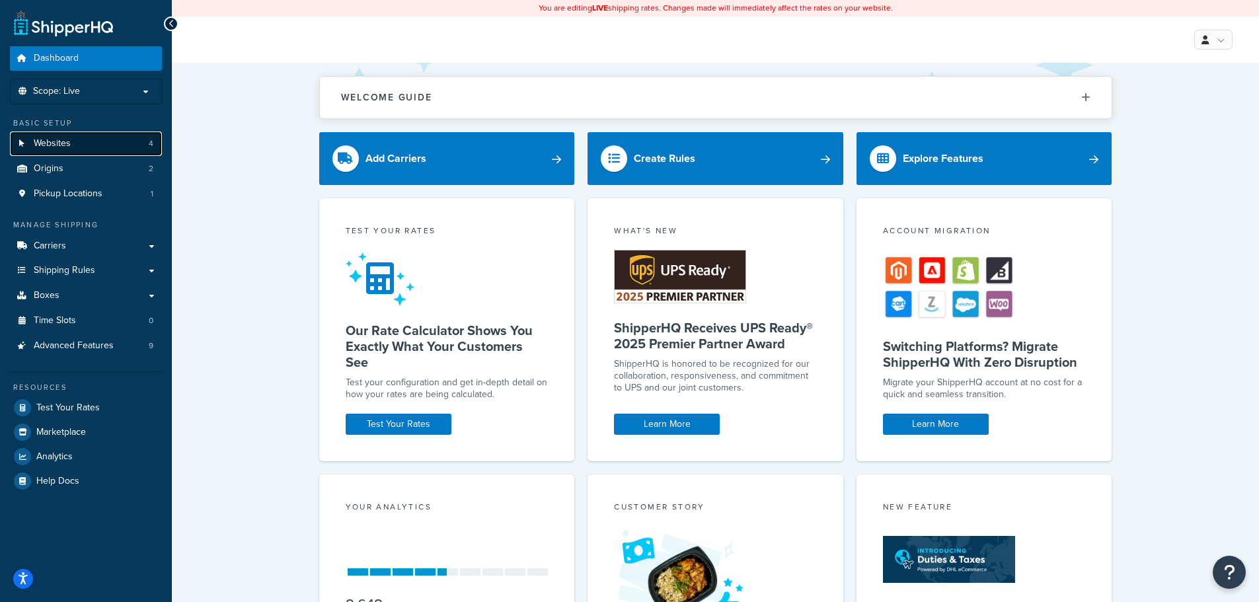
click at [97, 140] on link "Websites 4" at bounding box center [86, 143] width 152 height 24
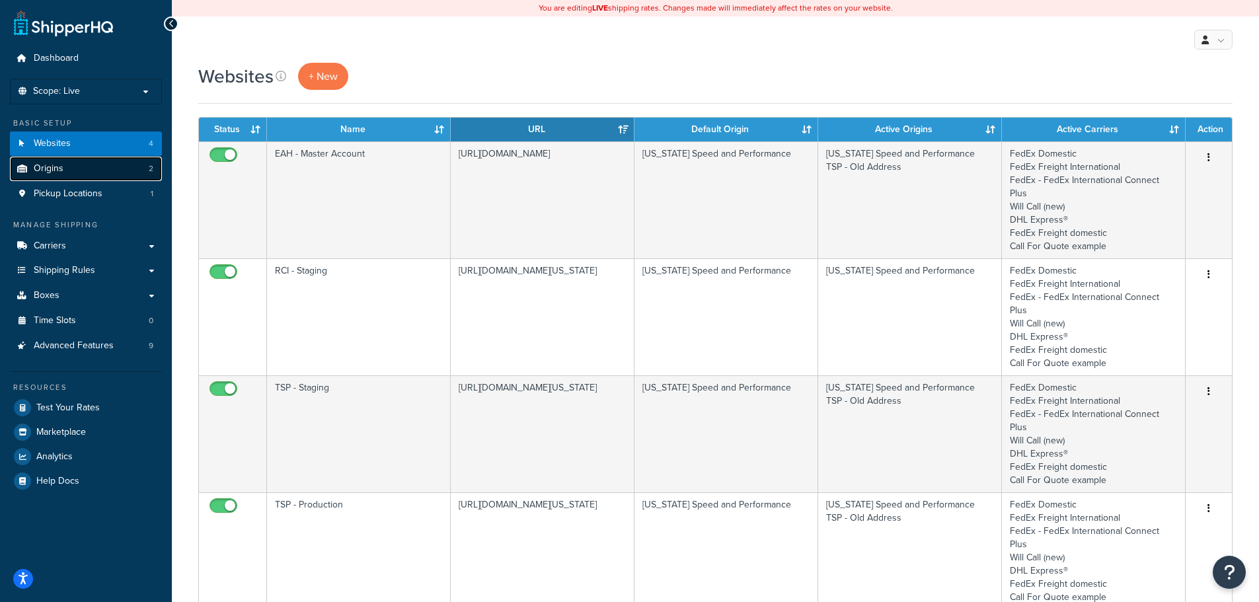
click at [77, 168] on link "Origins 2" at bounding box center [86, 169] width 152 height 24
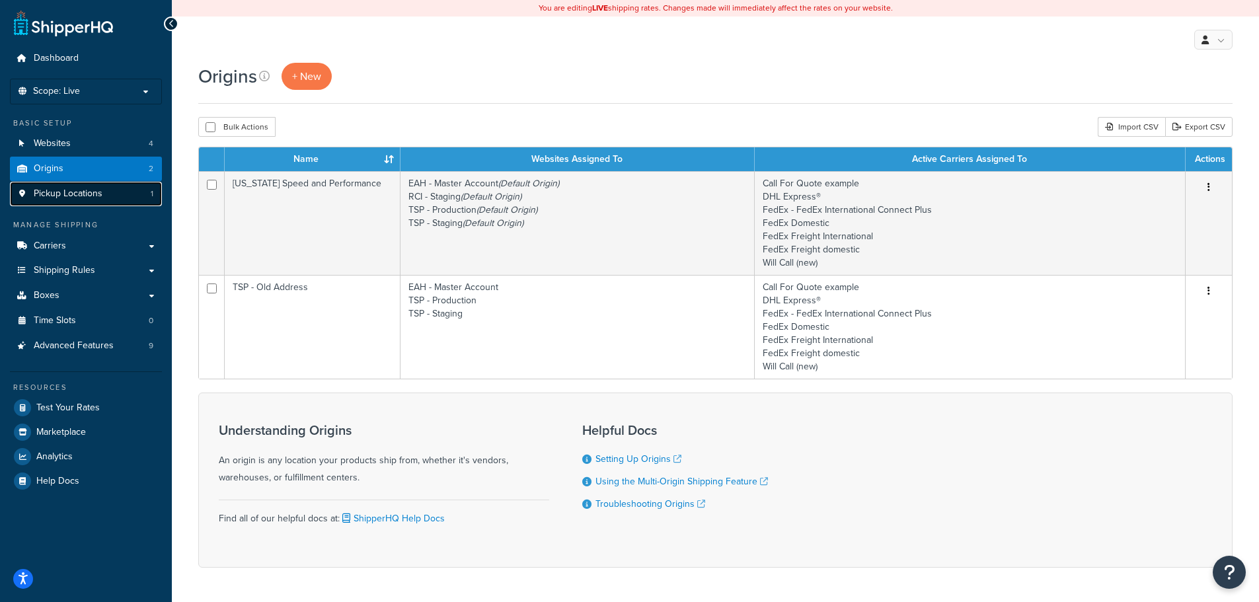
click at [96, 196] on span "Pickup Locations" at bounding box center [68, 193] width 69 height 11
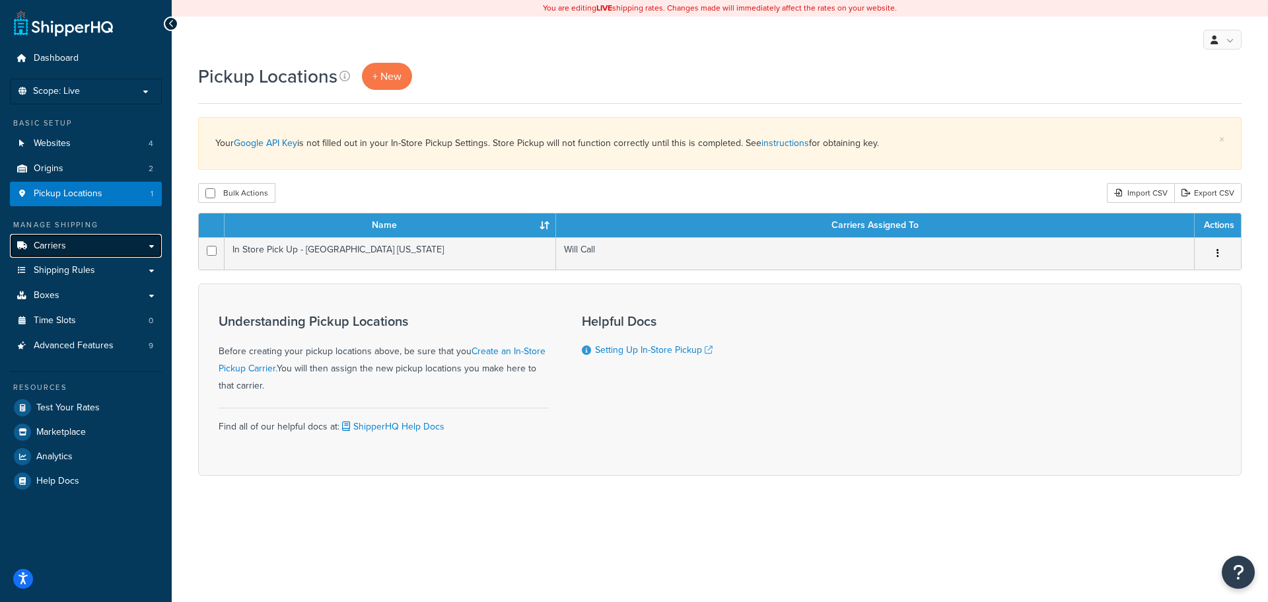
click at [81, 241] on link "Carriers" at bounding box center [86, 246] width 152 height 24
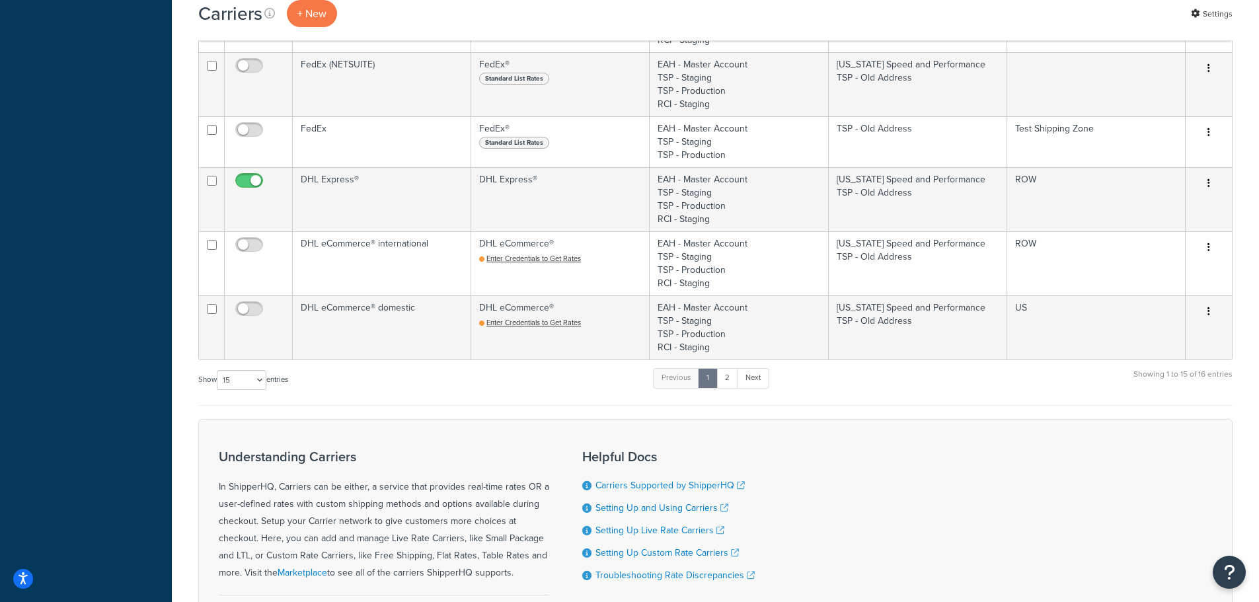
scroll to position [593, 0]
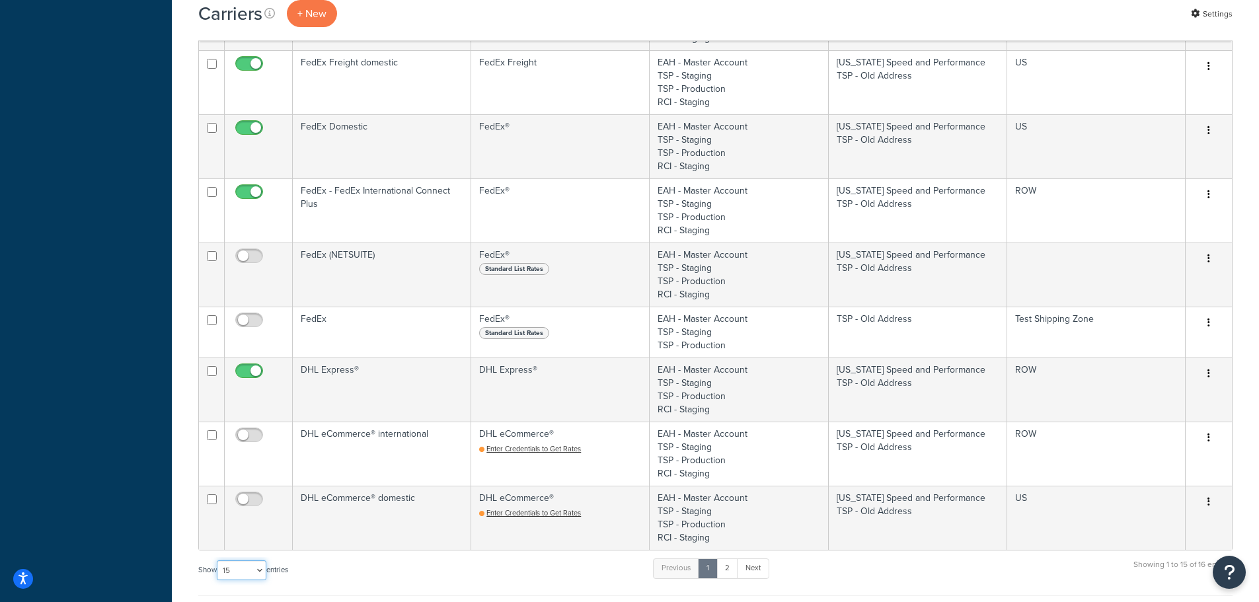
click at [263, 569] on select "10 15 25 50 100" at bounding box center [242, 570] width 50 height 20
select select "100"
click at [218, 580] on select "10 15 25 50 100" at bounding box center [242, 570] width 50 height 20
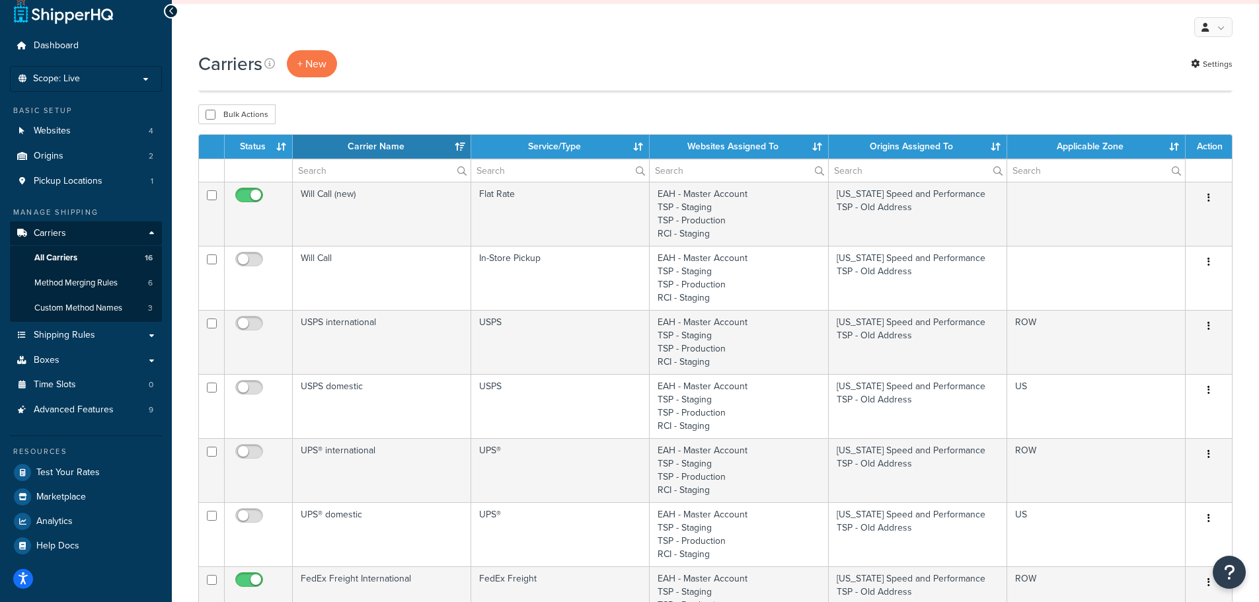
scroll to position [0, 0]
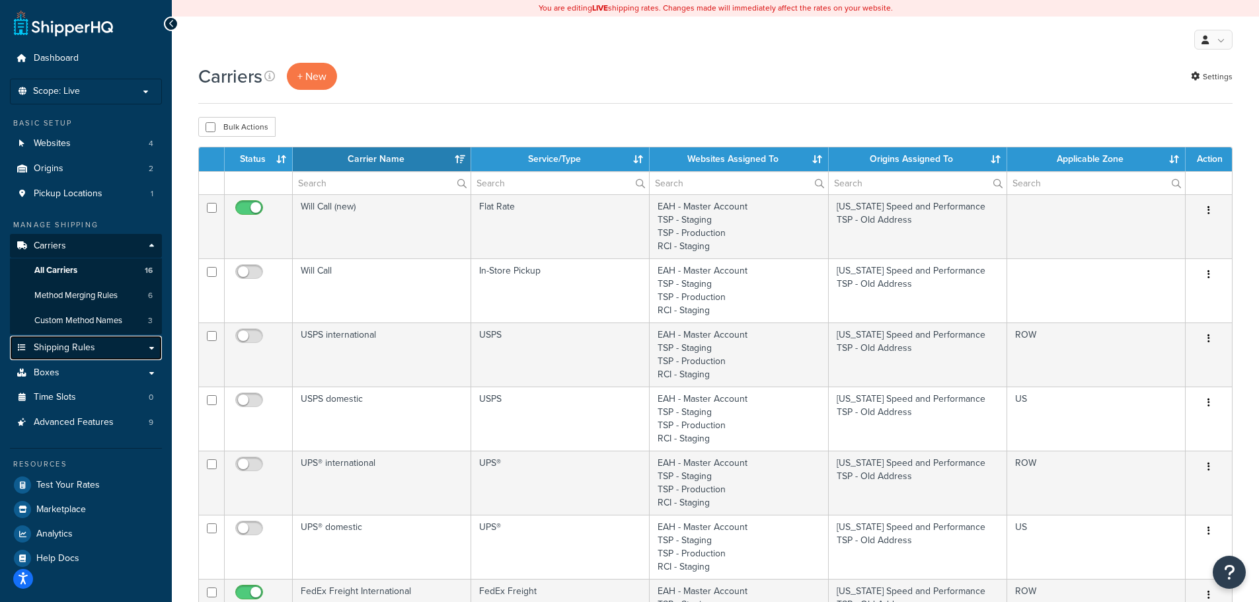
click at [81, 349] on span "Shipping Rules" at bounding box center [64, 347] width 61 height 11
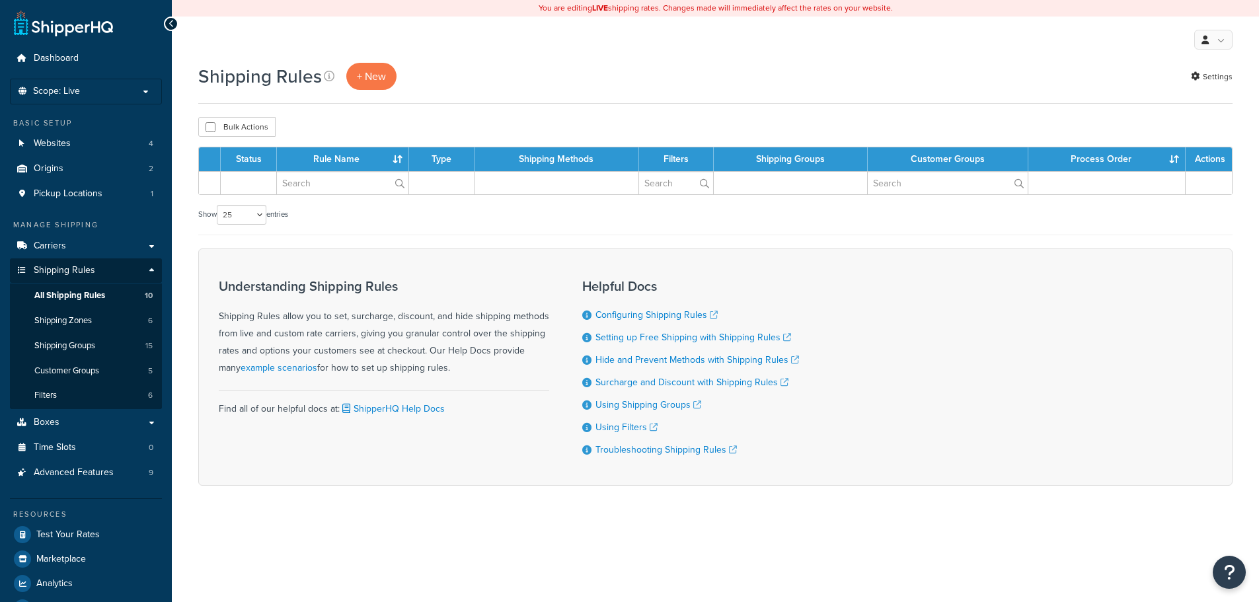
select select "25"
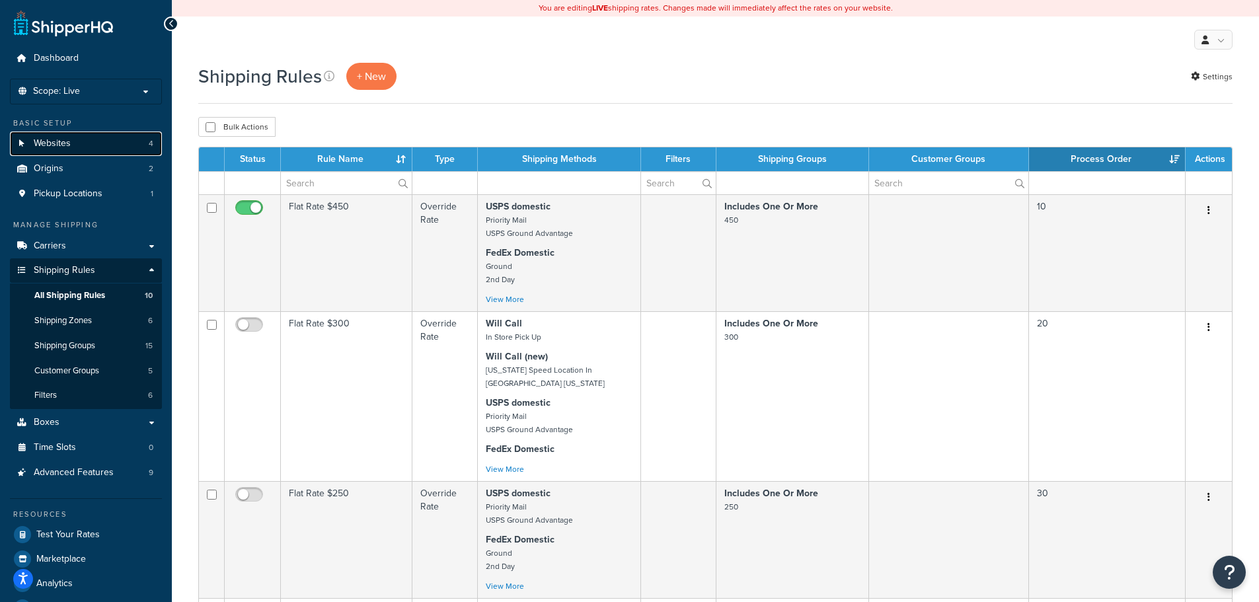
click at [100, 151] on link "Websites 4" at bounding box center [86, 143] width 152 height 24
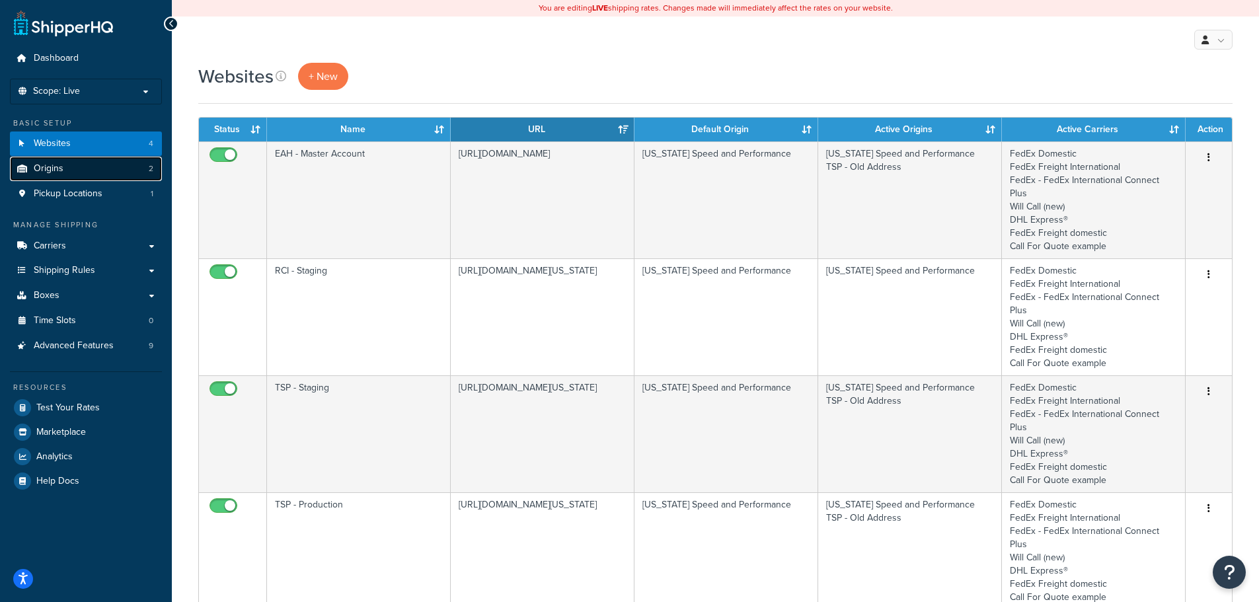
click at [130, 175] on link "Origins 2" at bounding box center [86, 169] width 152 height 24
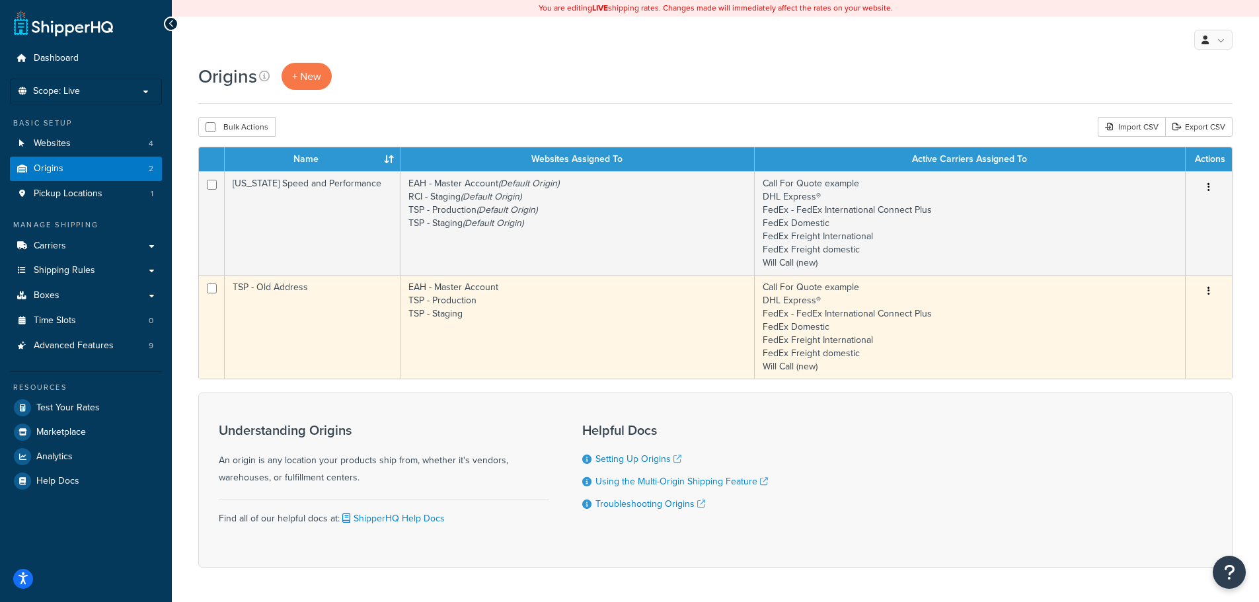
click at [297, 295] on td "TSP - Old Address" at bounding box center [313, 327] width 176 height 104
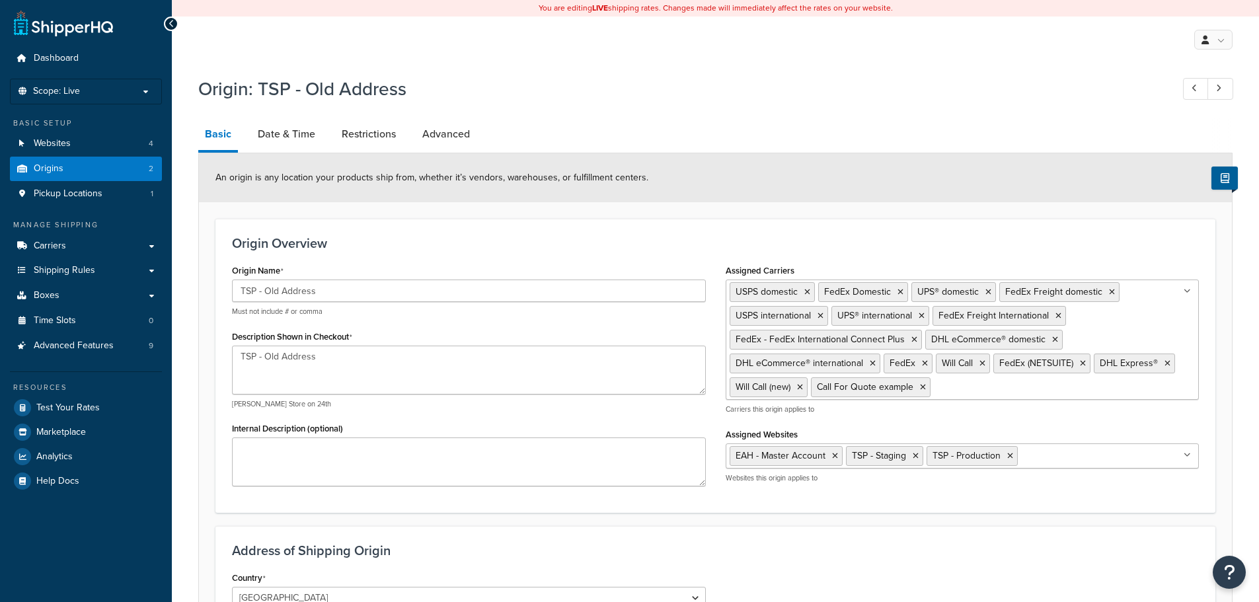
select select "43"
click at [287, 137] on link "Date & Time" at bounding box center [286, 134] width 71 height 32
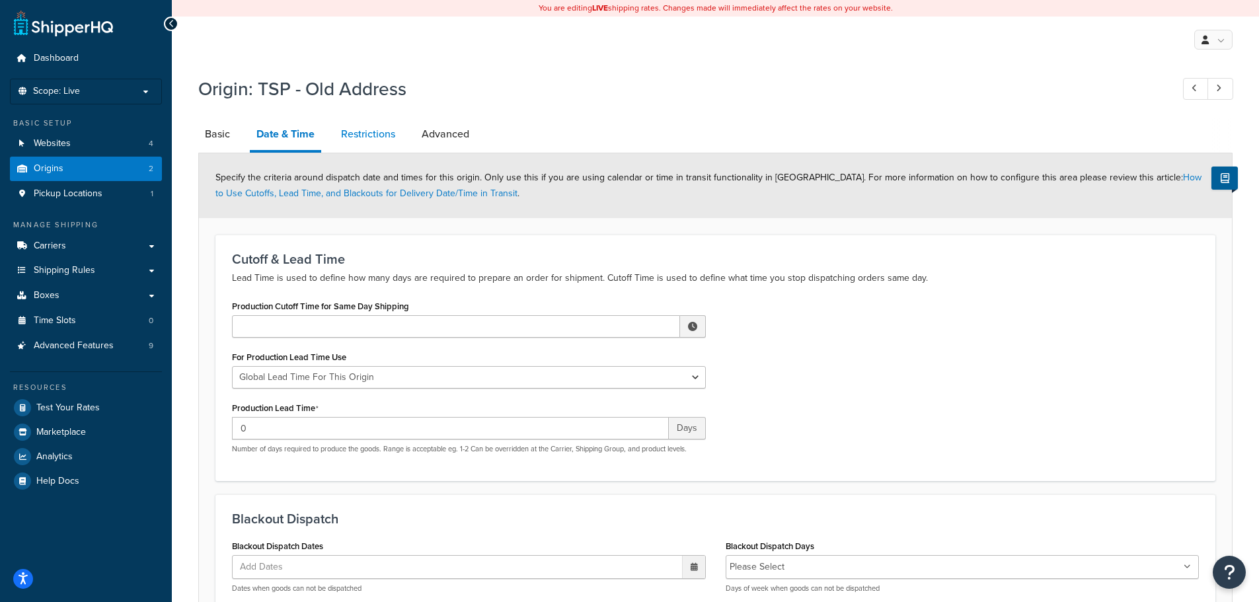
click at [366, 139] on link "Restrictions" at bounding box center [367, 134] width 67 height 32
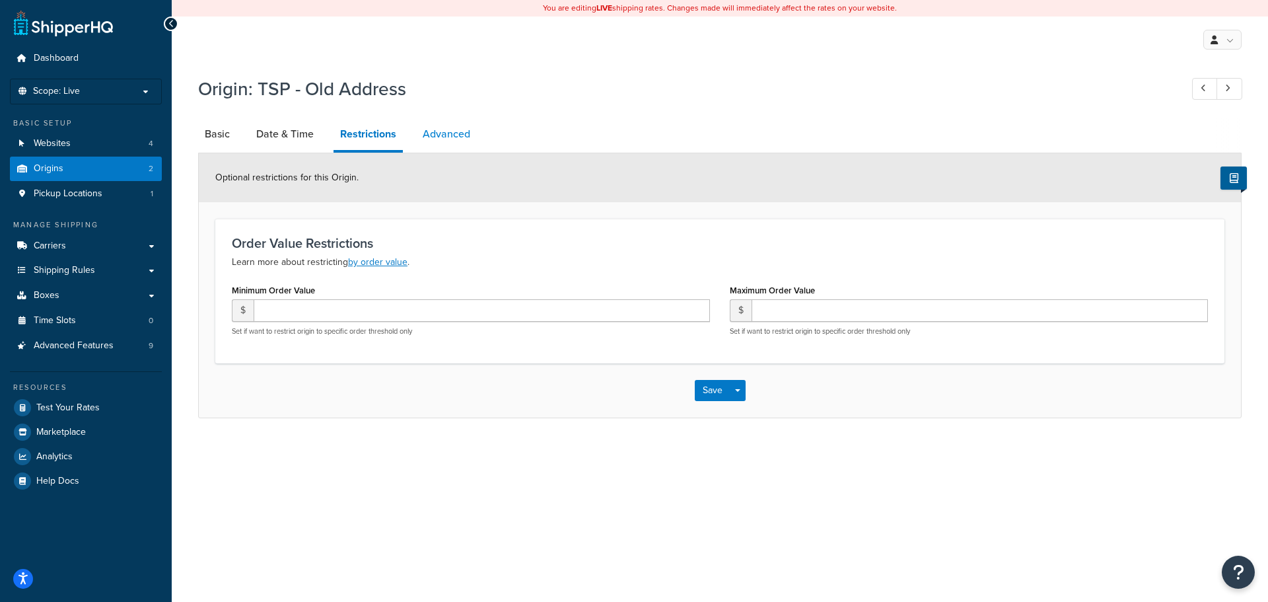
click at [451, 136] on link "Advanced" at bounding box center [446, 134] width 61 height 32
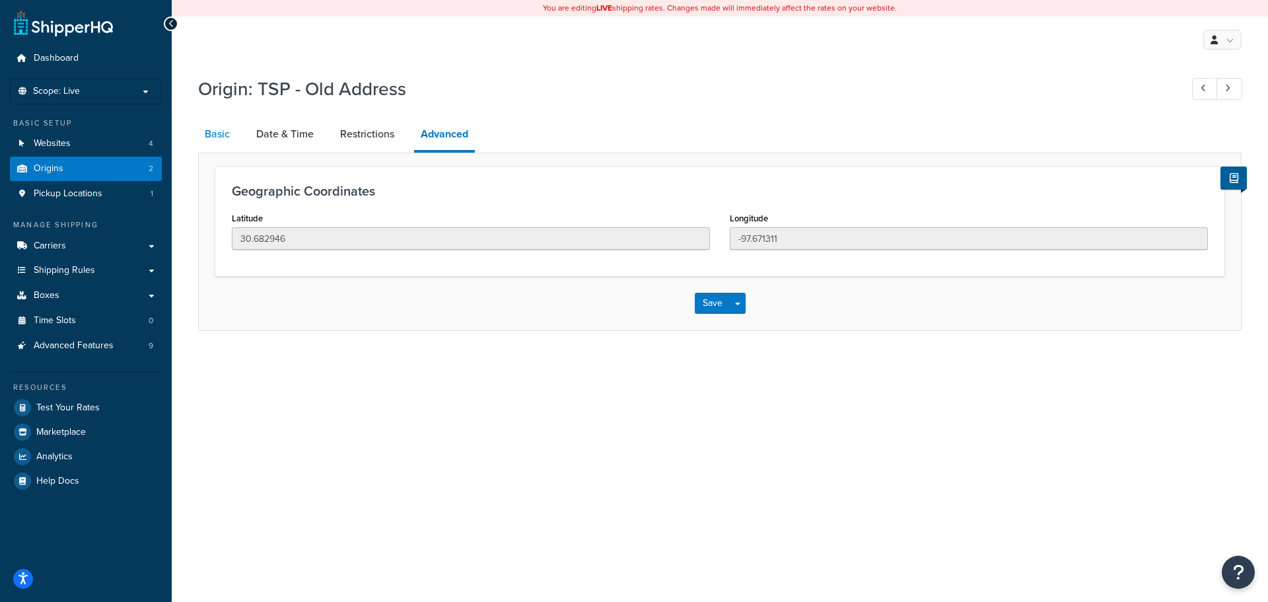
click at [213, 138] on link "Basic" at bounding box center [217, 134] width 38 height 32
select select "43"
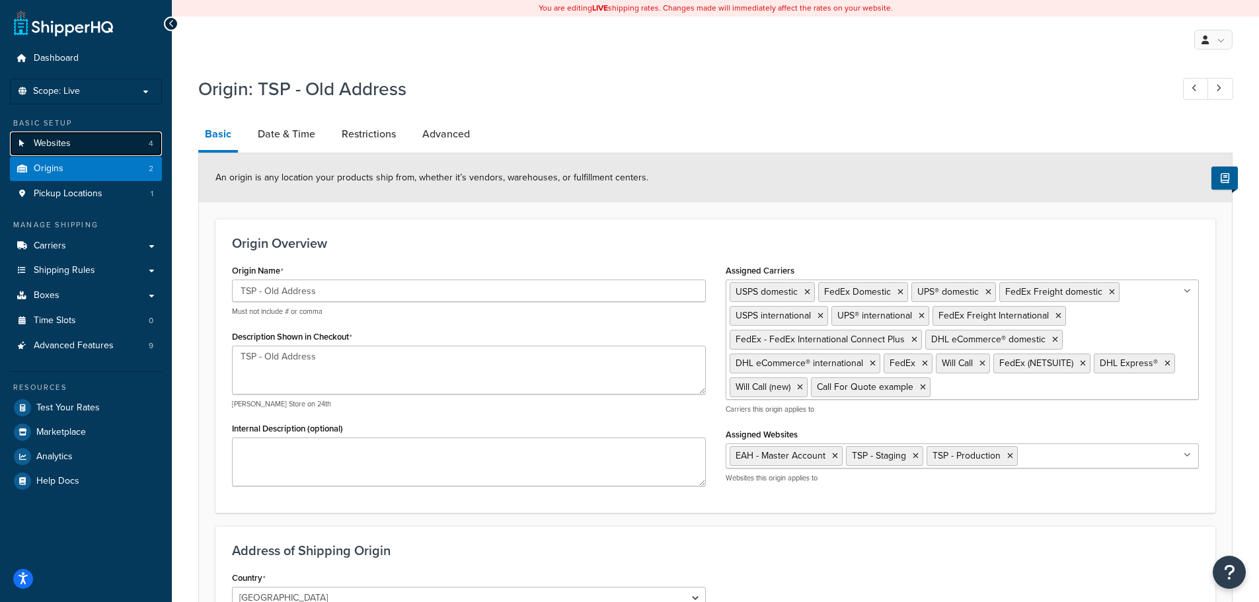
click at [110, 139] on link "Websites 4" at bounding box center [86, 143] width 152 height 24
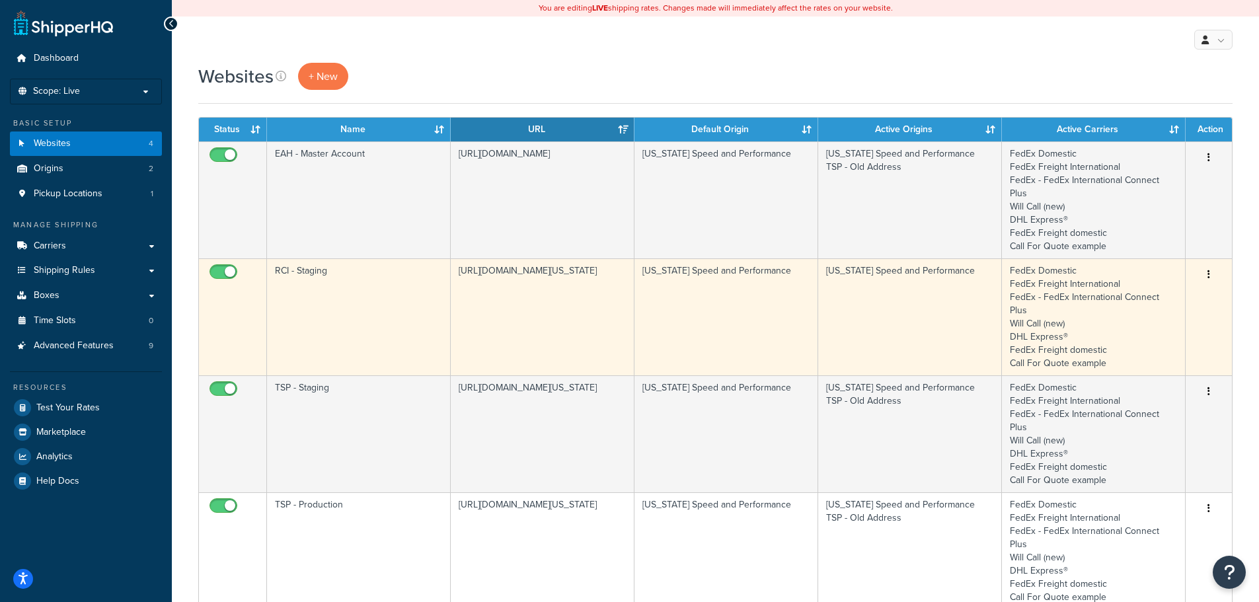
click at [574, 281] on td "[URL][DOMAIN_NAME][US_STATE]" at bounding box center [543, 316] width 184 height 117
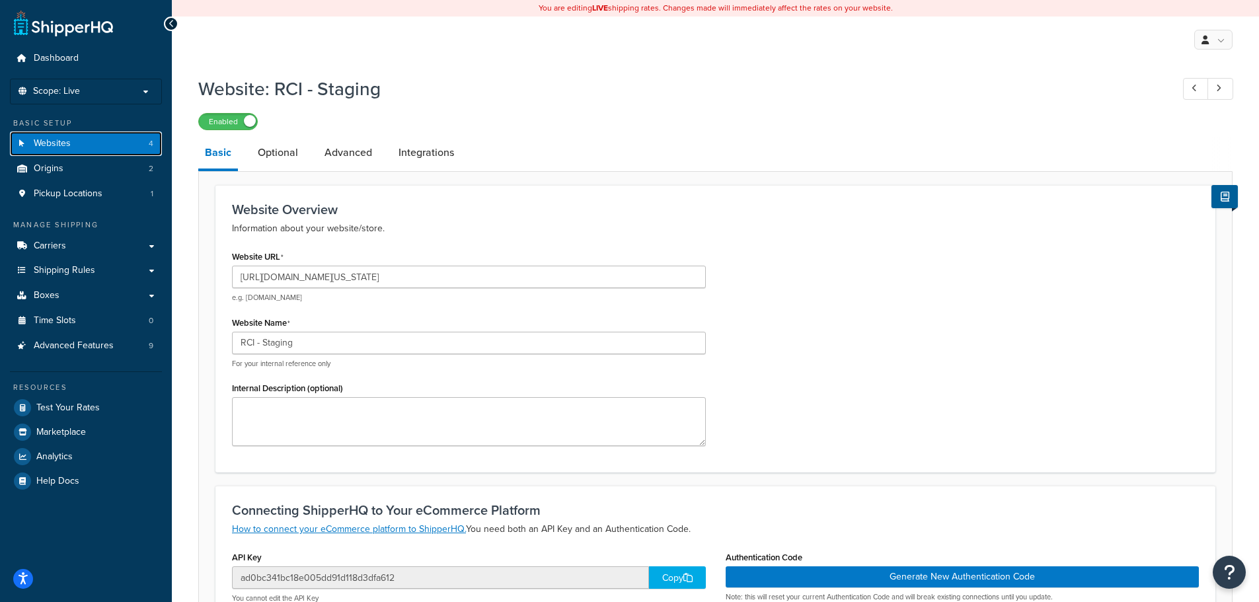
click at [92, 147] on link "Websites 4" at bounding box center [86, 143] width 152 height 24
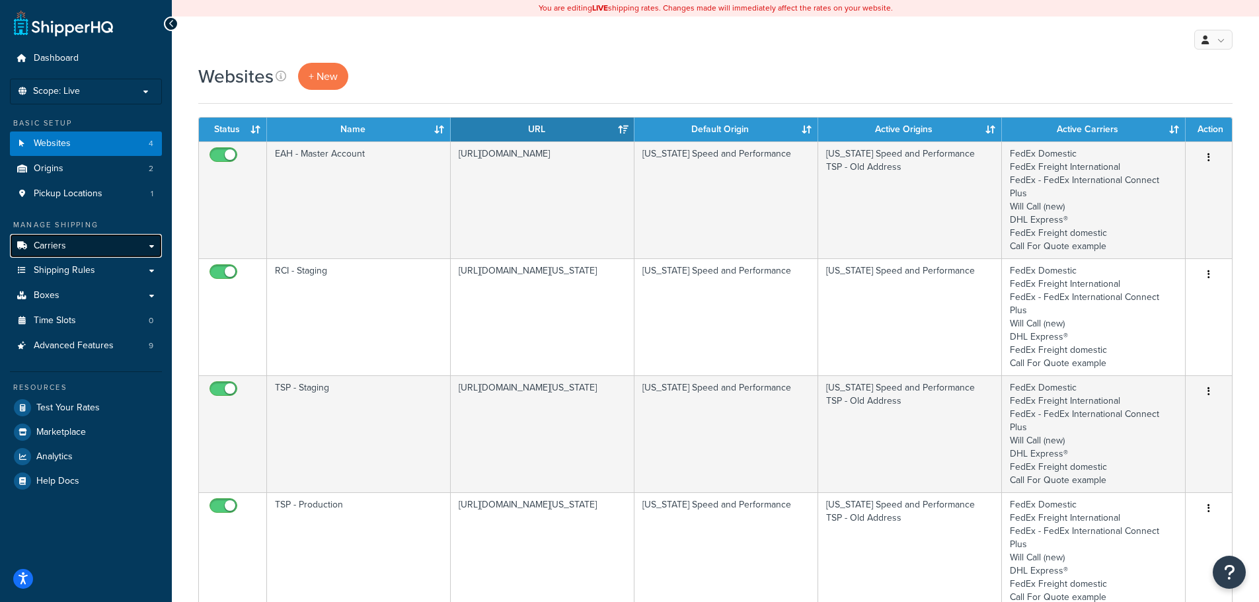
click at [59, 242] on span "Carriers" at bounding box center [50, 245] width 32 height 11
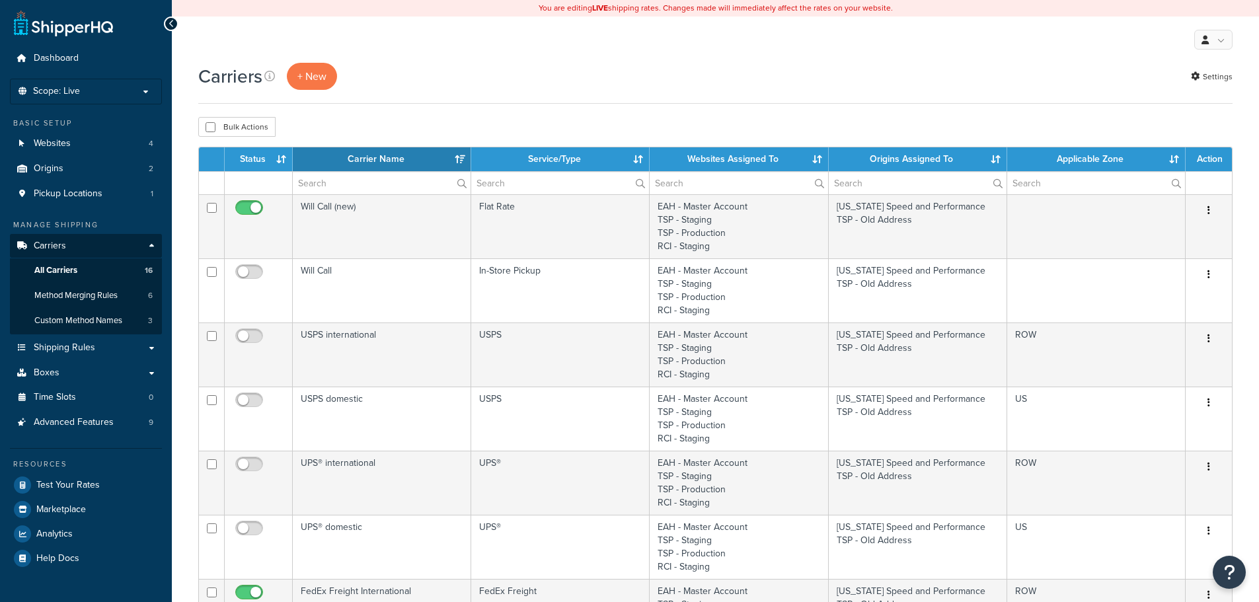
select select "15"
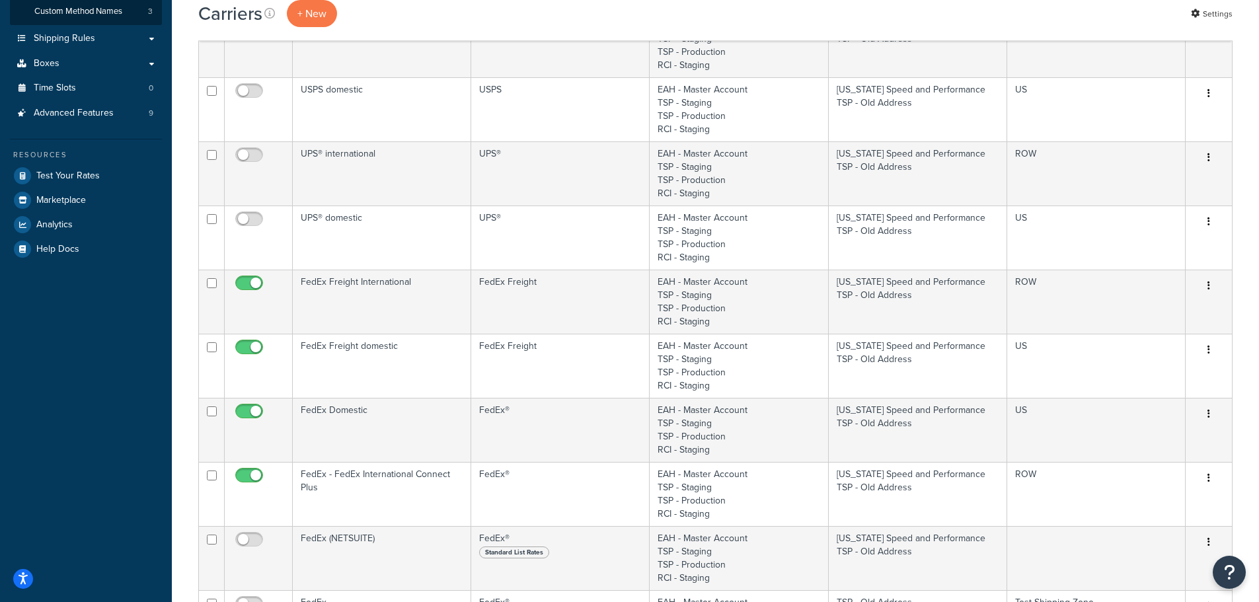
scroll to position [66, 0]
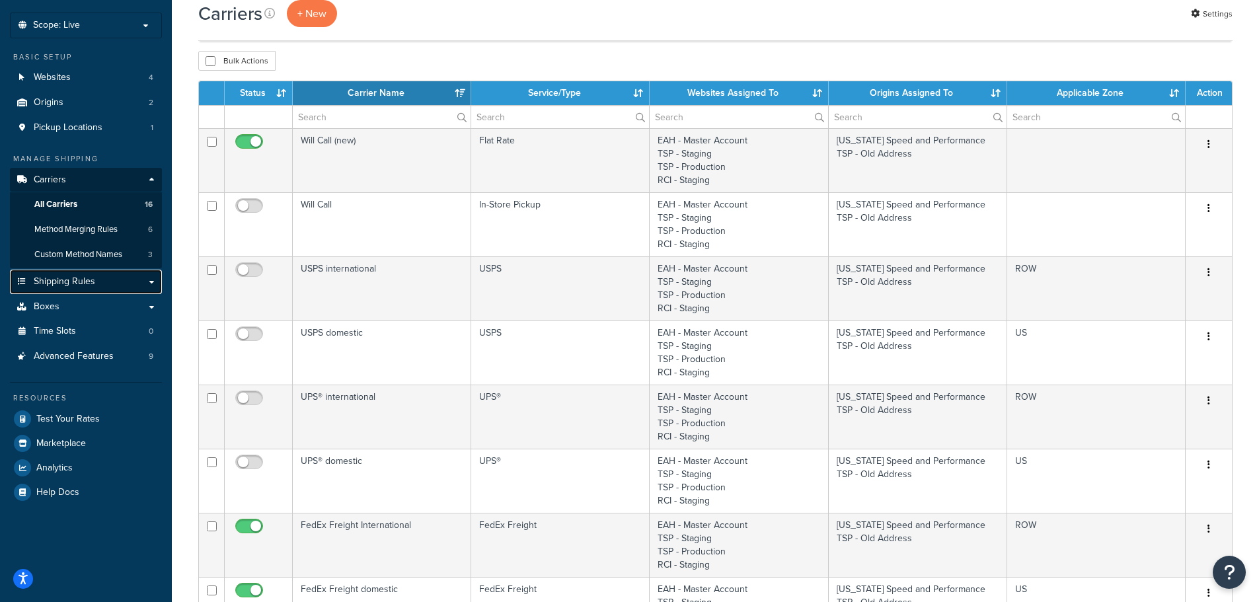
click at [77, 276] on span "Shipping Rules" at bounding box center [64, 281] width 61 height 11
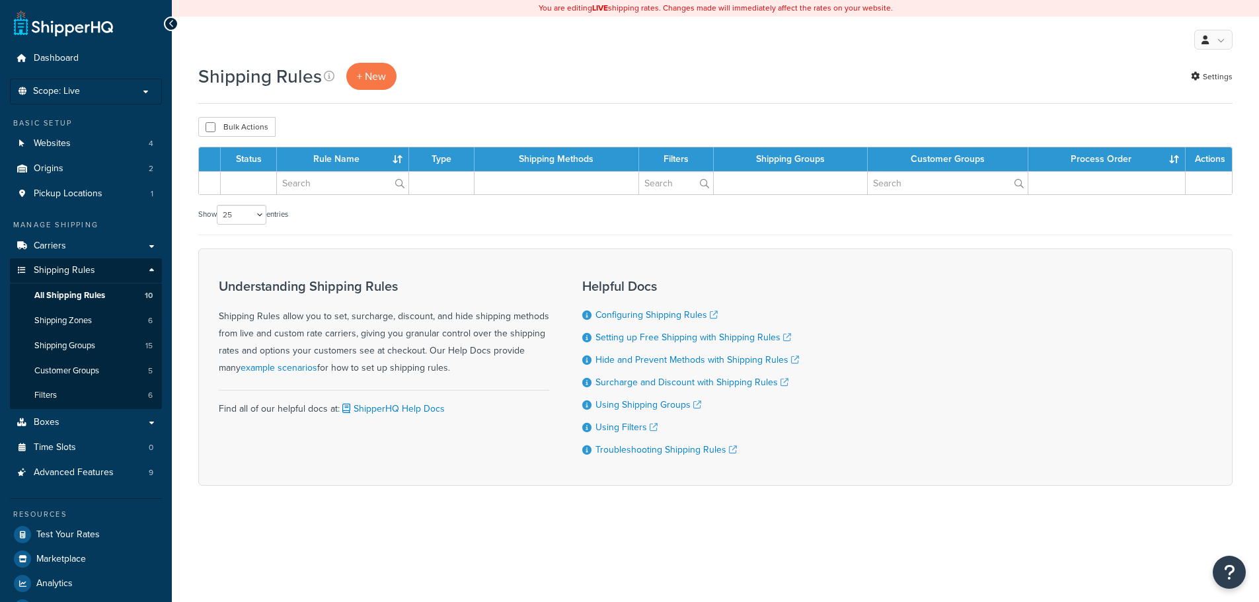
select select "25"
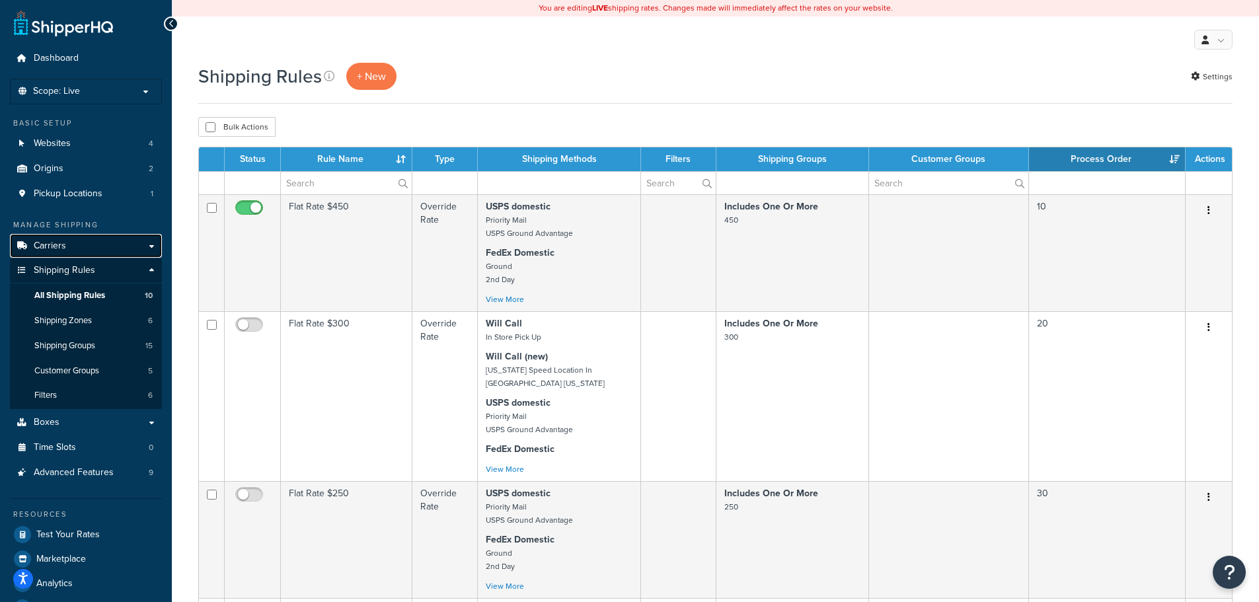
click at [97, 242] on link "Carriers" at bounding box center [86, 246] width 152 height 24
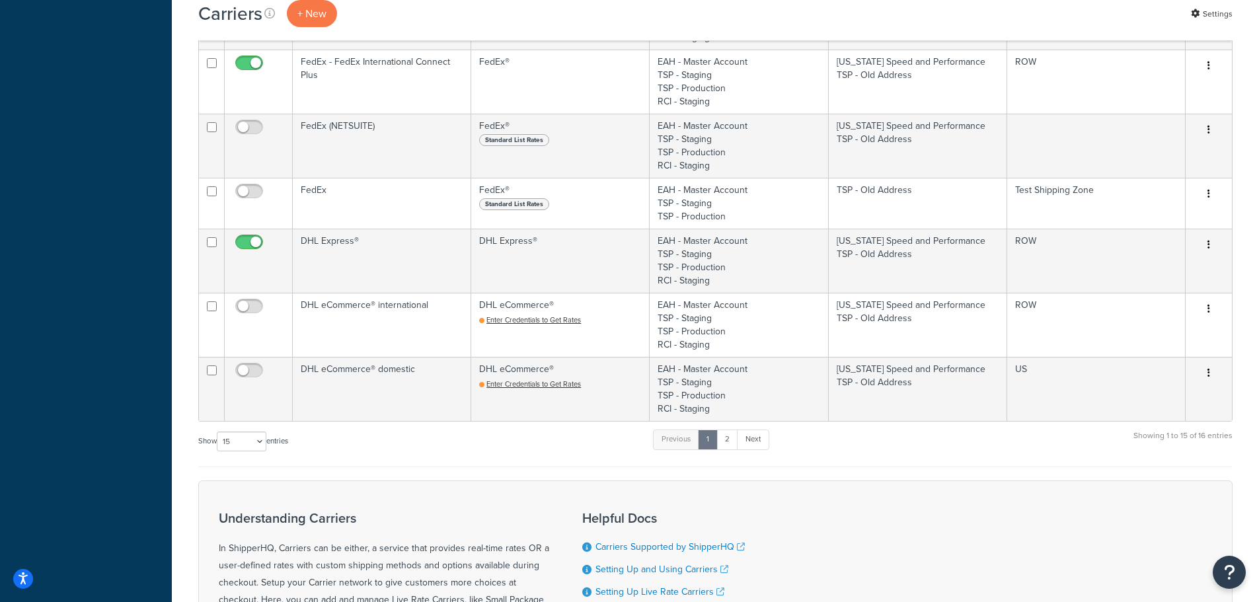
scroll to position [923, 0]
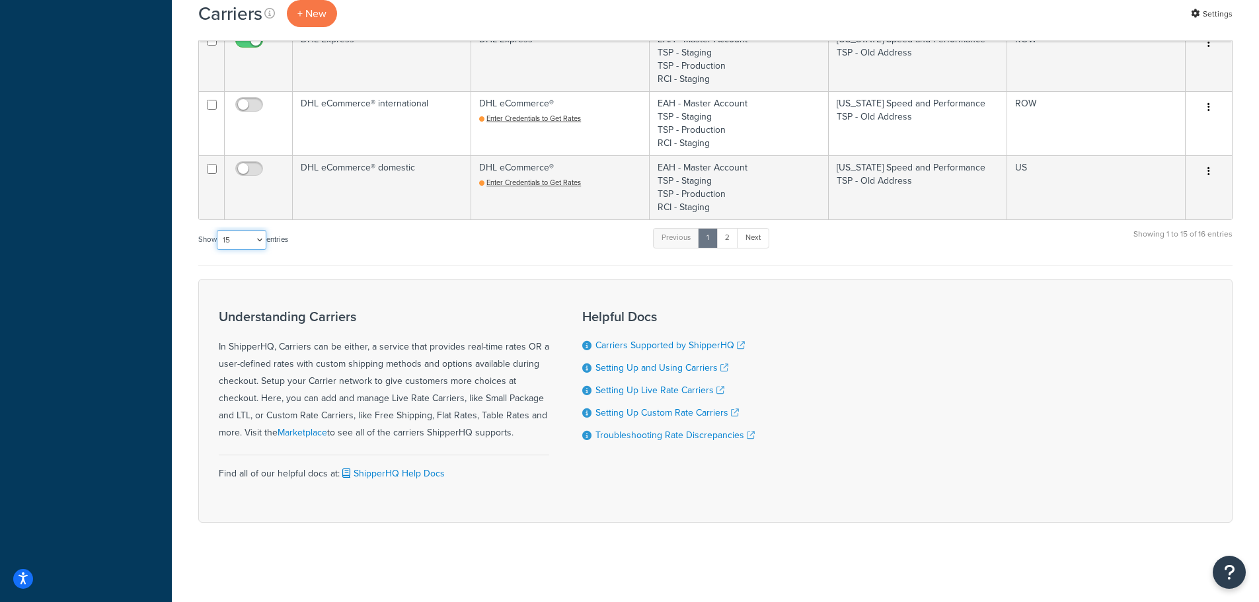
click at [248, 242] on select "10 15 25 50 100" at bounding box center [242, 240] width 50 height 20
select select "100"
click at [218, 250] on select "10 15 25 50 100" at bounding box center [242, 240] width 50 height 20
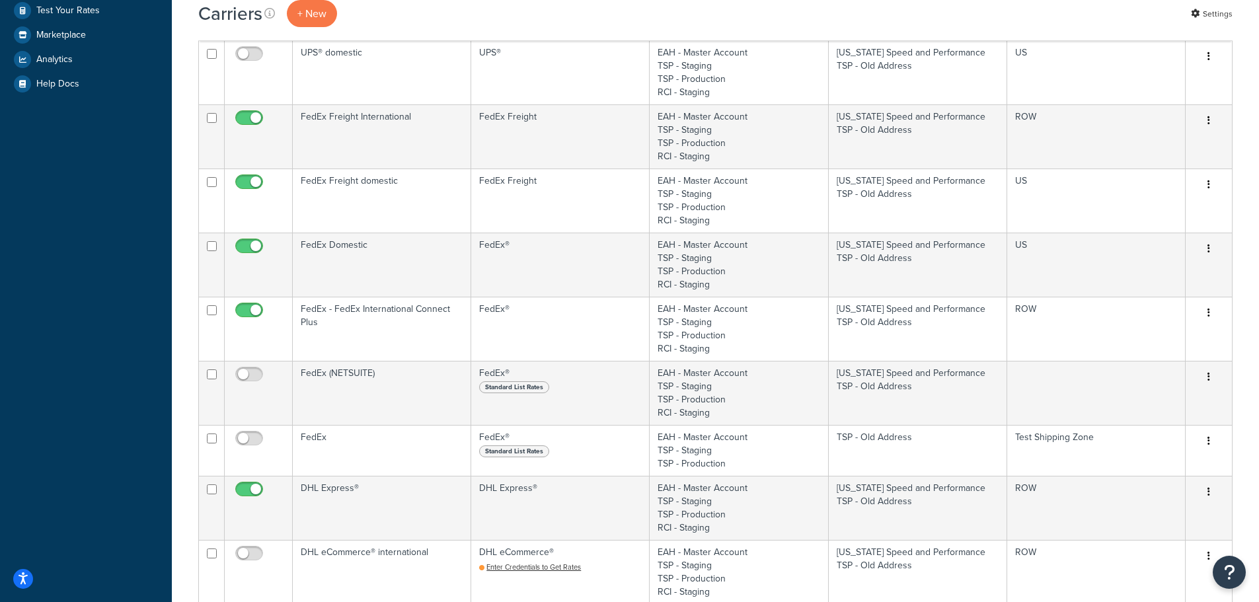
scroll to position [727, 0]
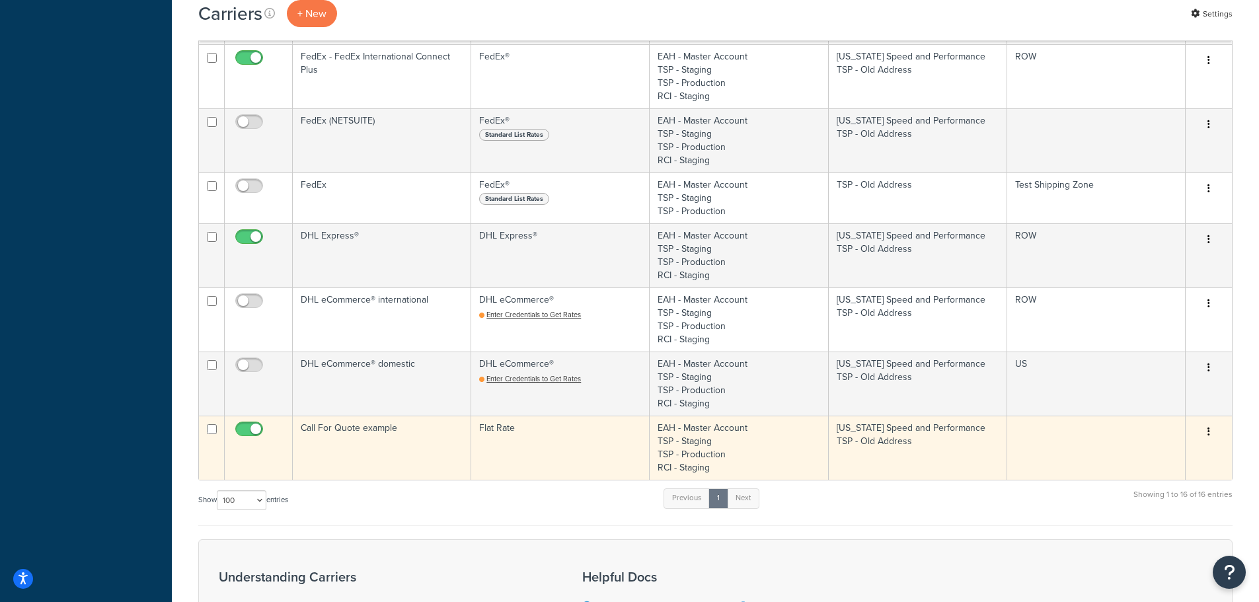
click at [410, 443] on td "Call For Quote example" at bounding box center [382, 448] width 178 height 64
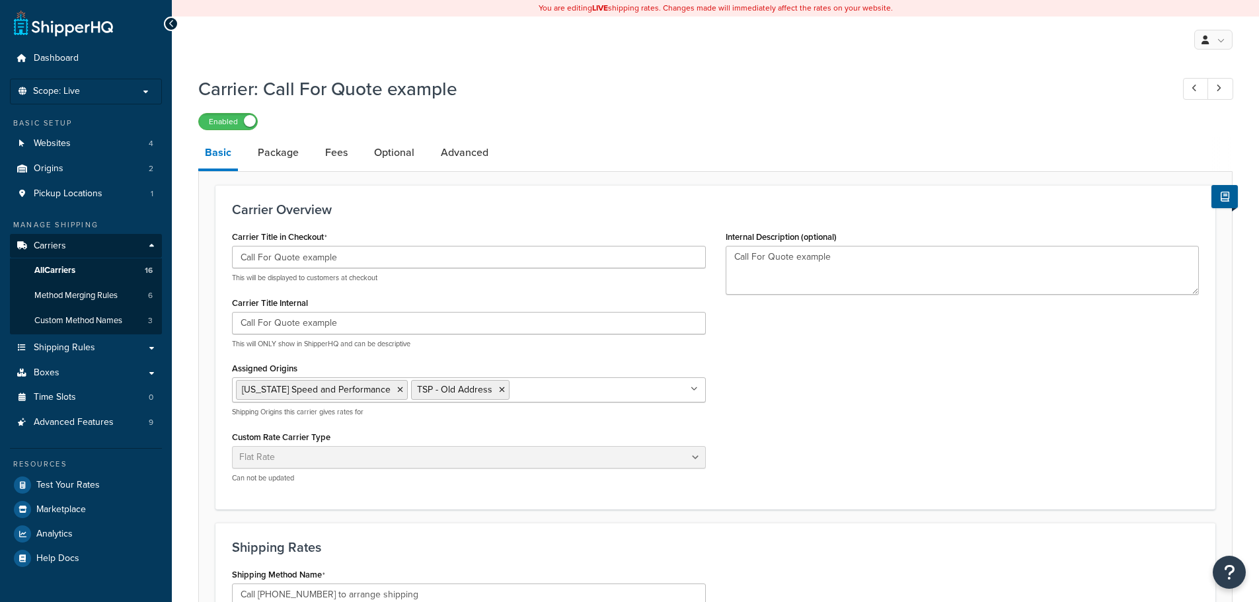
select select "flat"
click at [89, 242] on link "Carriers" at bounding box center [86, 246] width 152 height 24
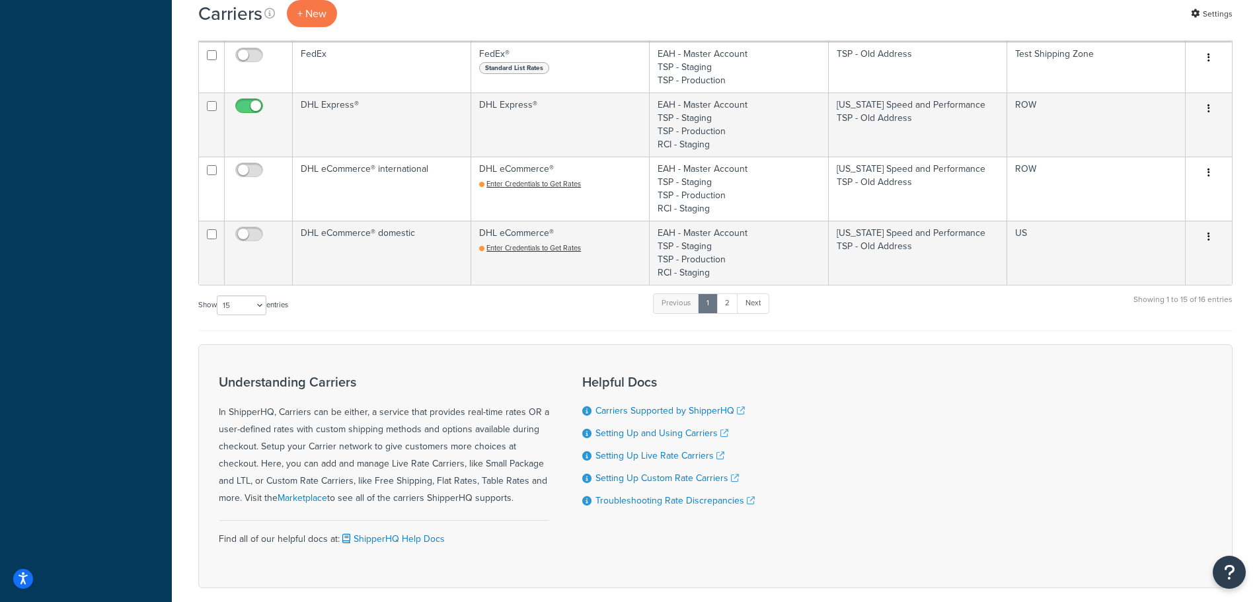
scroll to position [859, 0]
click at [252, 303] on select "10 15 25 50 100" at bounding box center [242, 304] width 50 height 20
select select "50"
click at [218, 314] on select "10 15 25 50 100" at bounding box center [242, 304] width 50 height 20
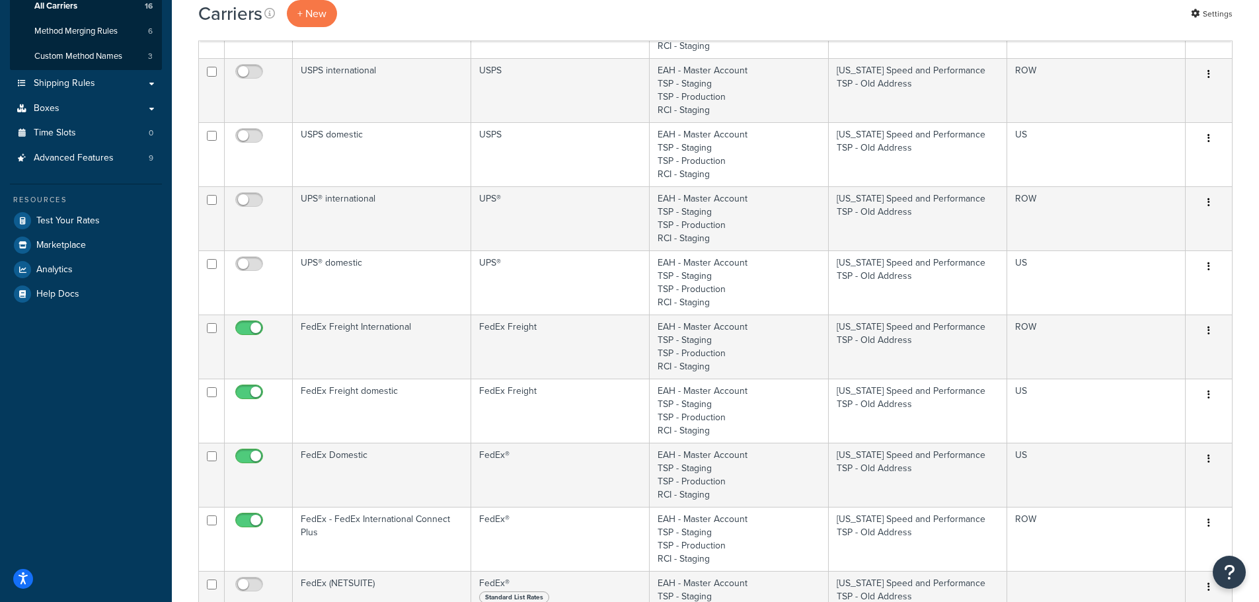
scroll to position [0, 0]
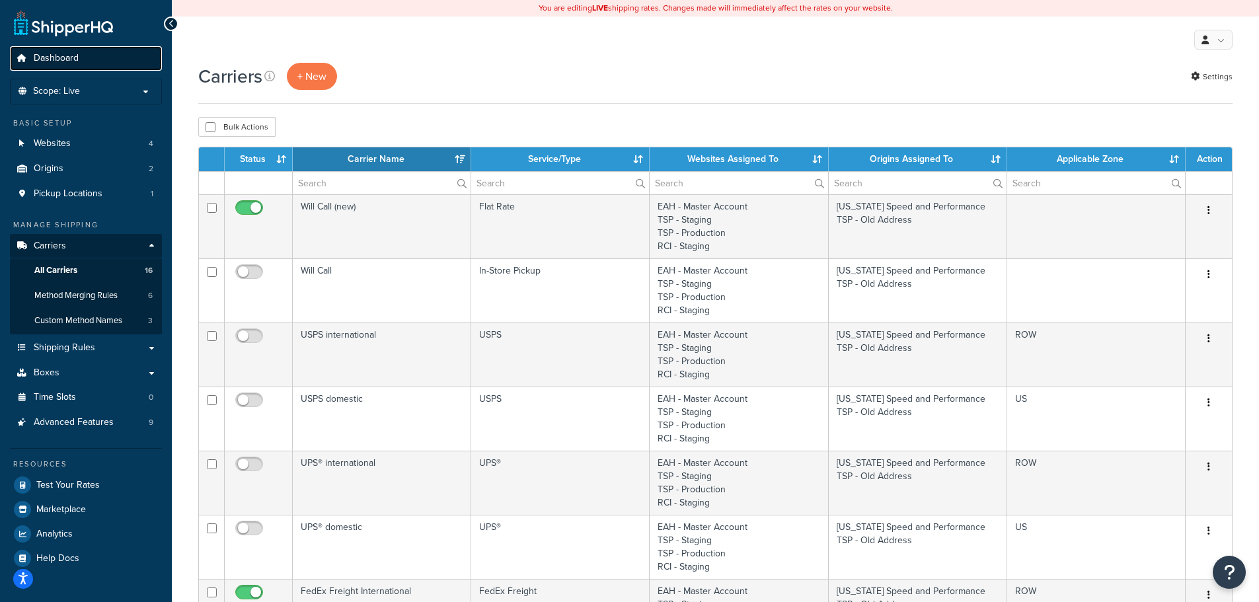
click at [66, 53] on span "Dashboard" at bounding box center [56, 58] width 45 height 11
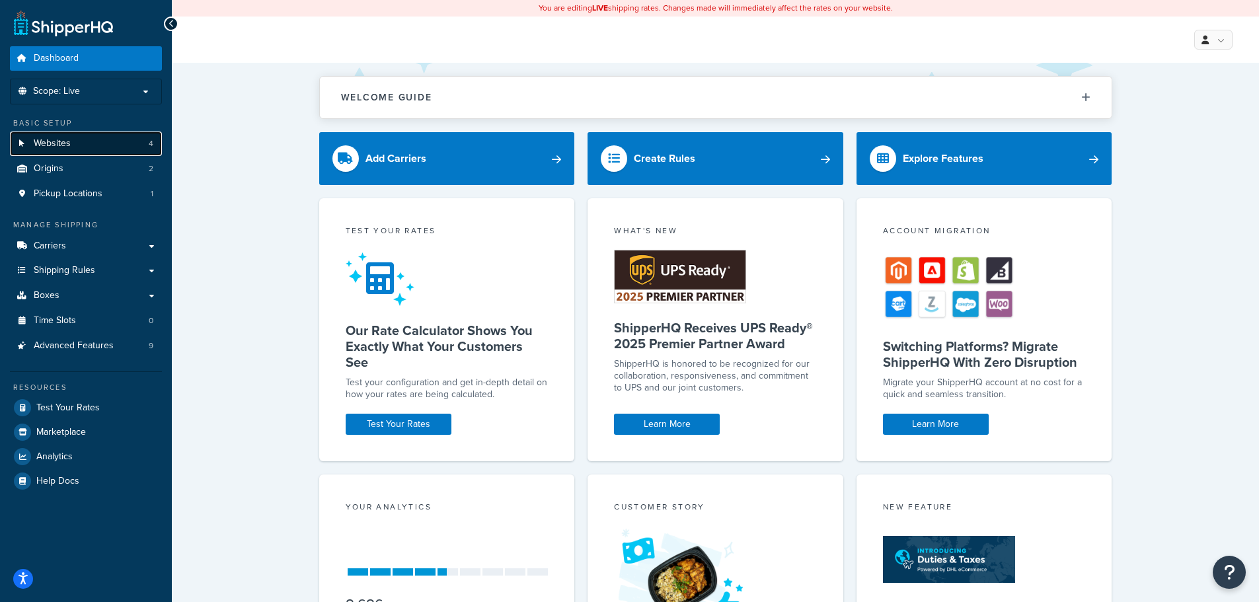
click at [67, 146] on span "Websites" at bounding box center [52, 143] width 37 height 11
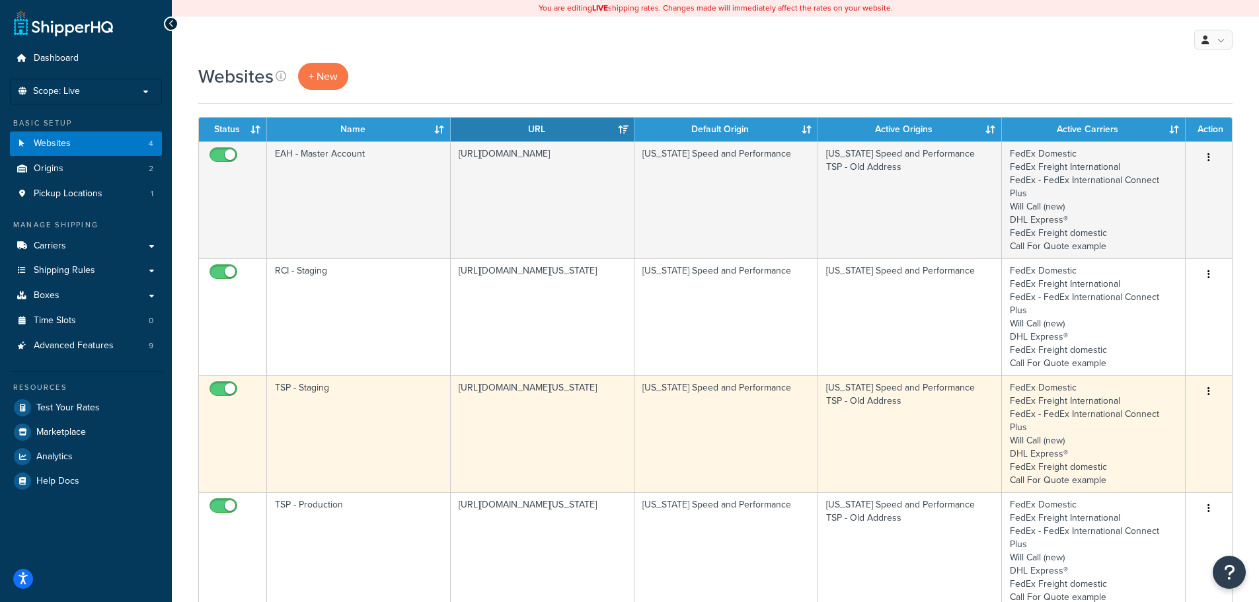
scroll to position [240, 0]
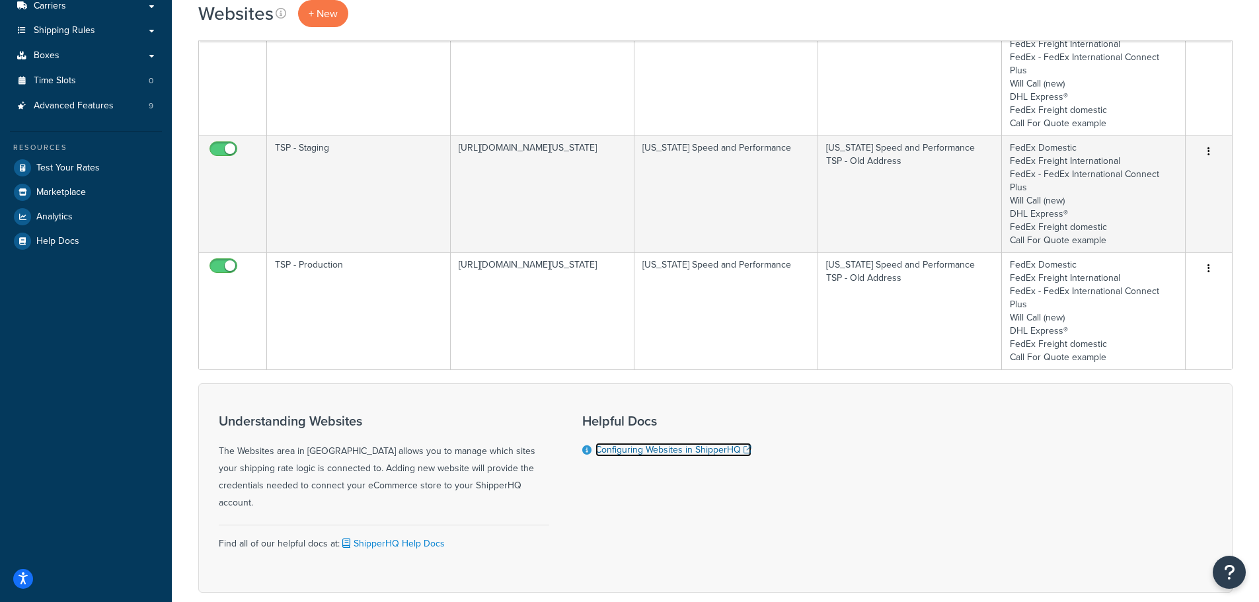
click at [657, 443] on link "Configuring Websites in ShipperHQ" at bounding box center [673, 450] width 156 height 14
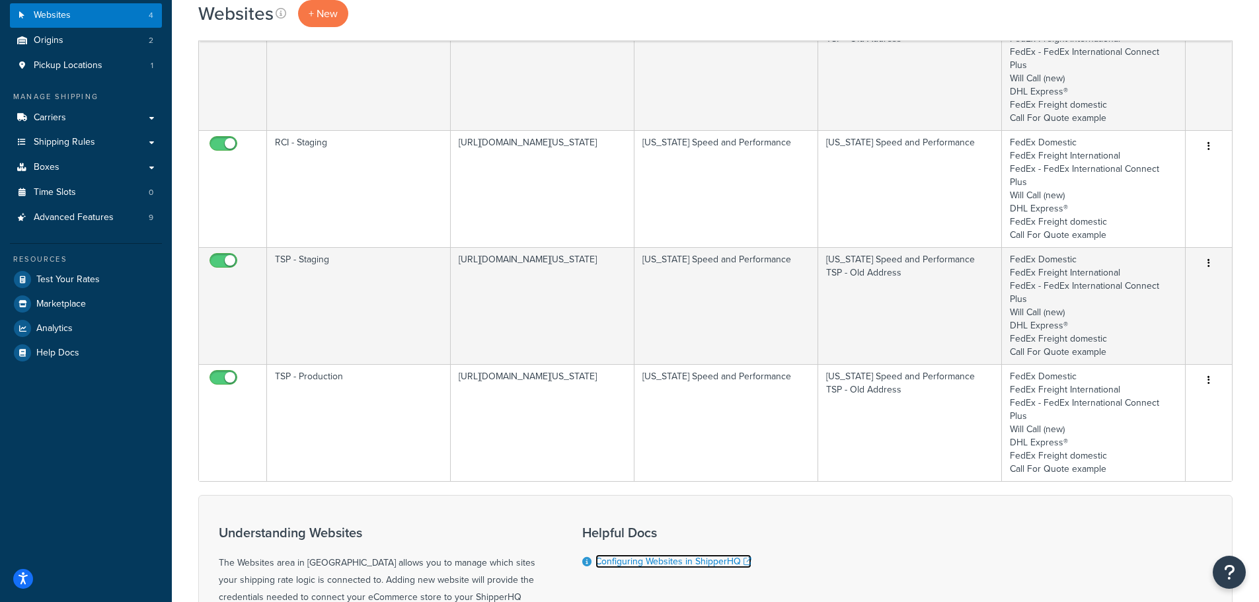
scroll to position [0, 0]
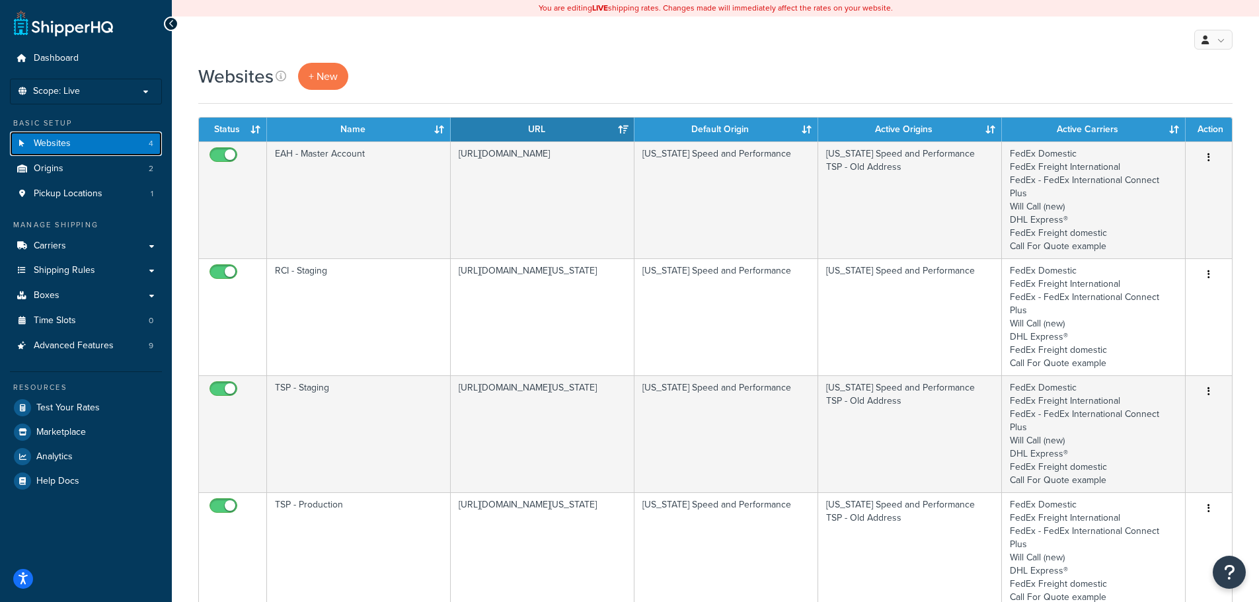
click at [71, 138] on link "Websites 4" at bounding box center [86, 143] width 152 height 24
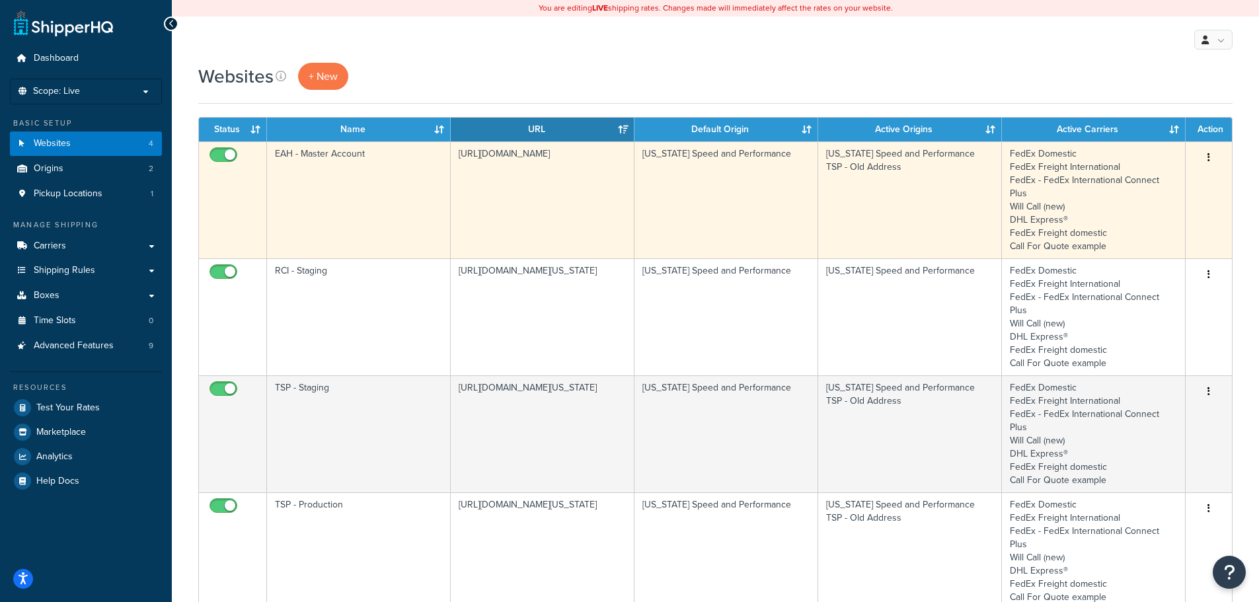
click at [344, 185] on td "EAH - Master Account" at bounding box center [359, 199] width 184 height 117
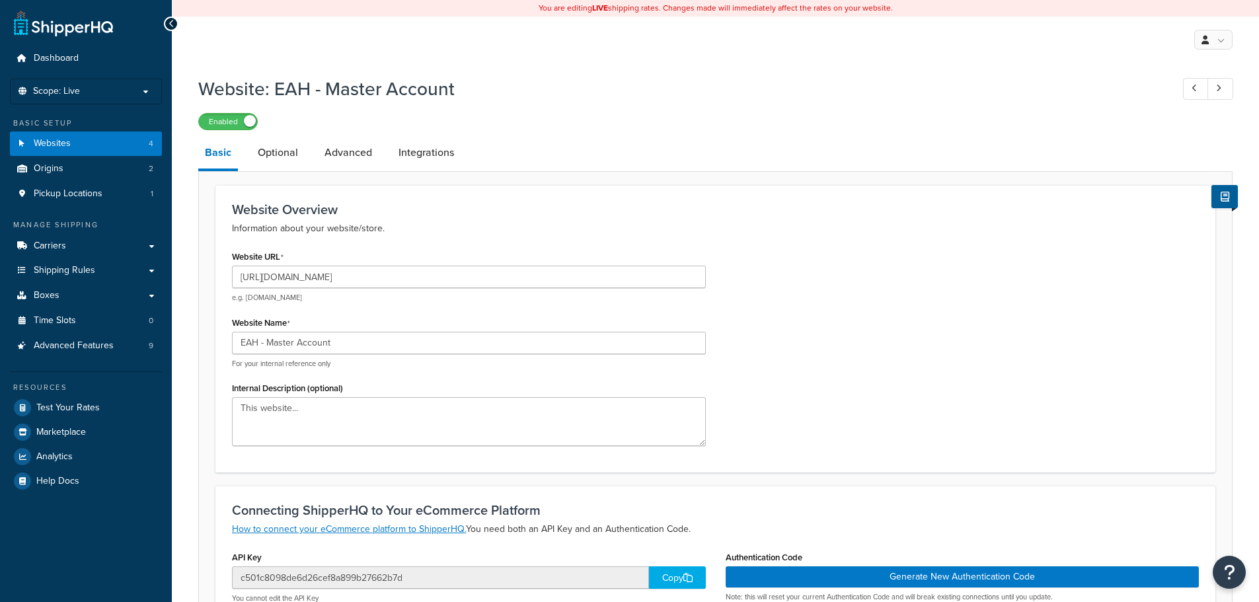
scroll to position [309, 0]
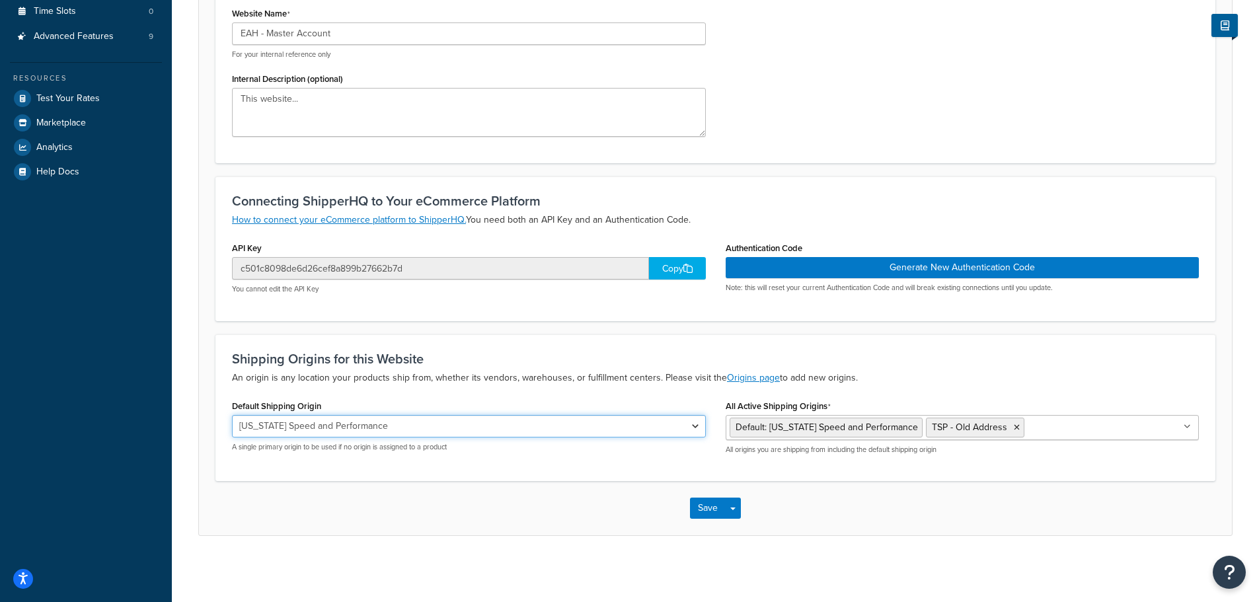
click at [454, 427] on select "Texas Speed and Performance TSP - Old Address" at bounding box center [469, 426] width 474 height 22
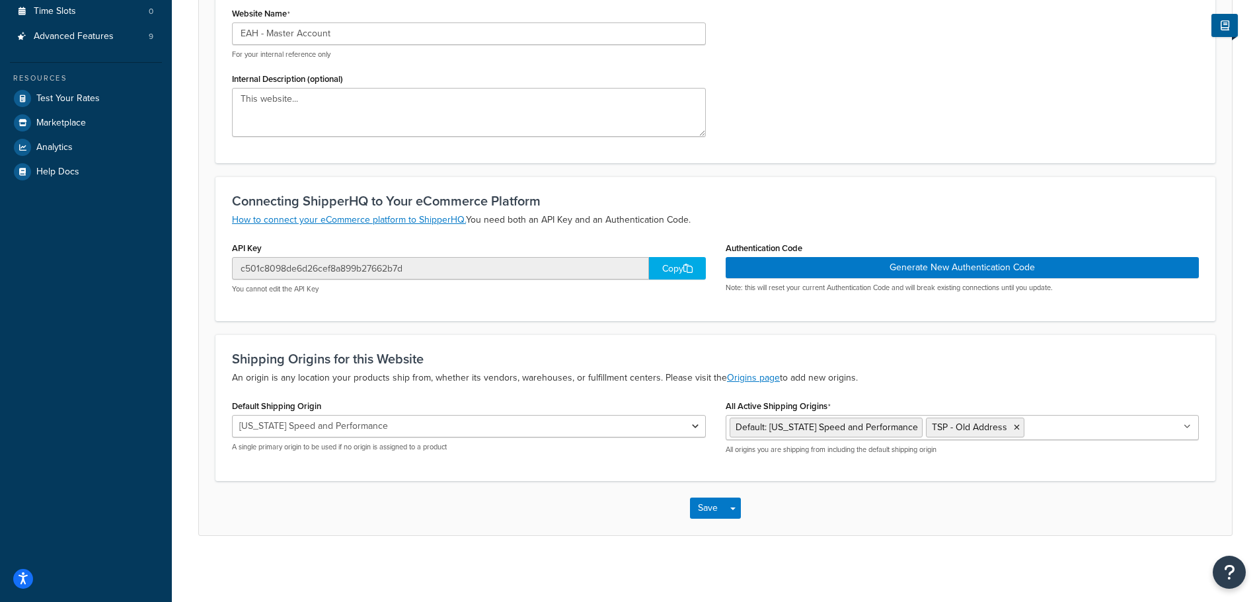
click at [458, 393] on div "Shipping Origins for this Website An origin is any location your products ship …" at bounding box center [715, 407] width 1000 height 147
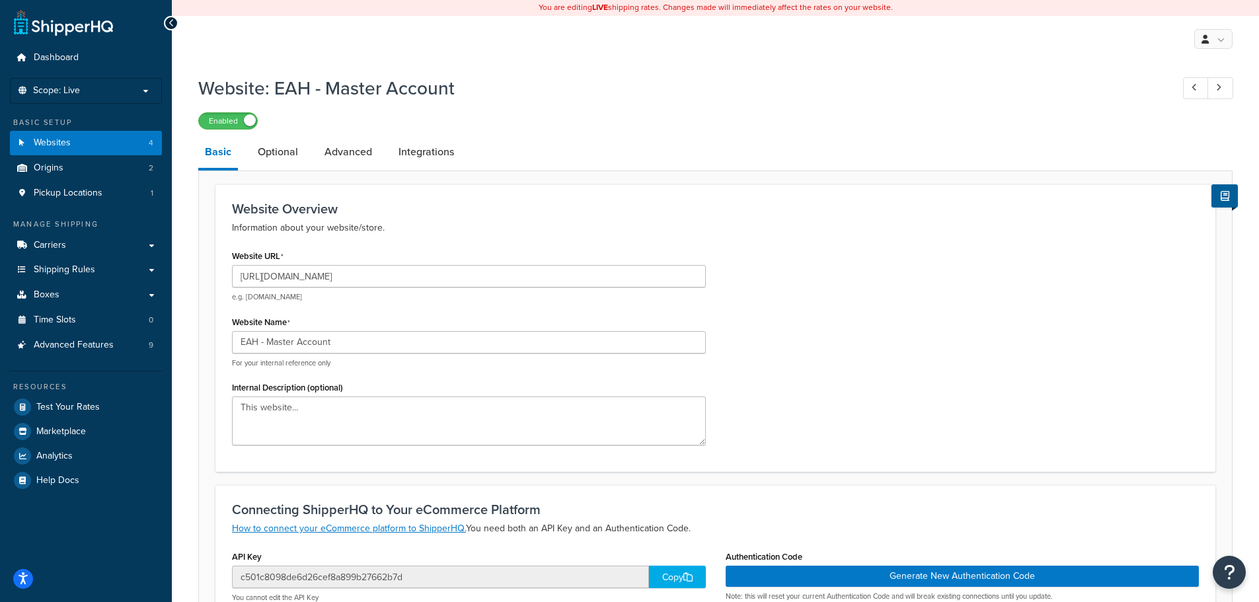
scroll to position [0, 0]
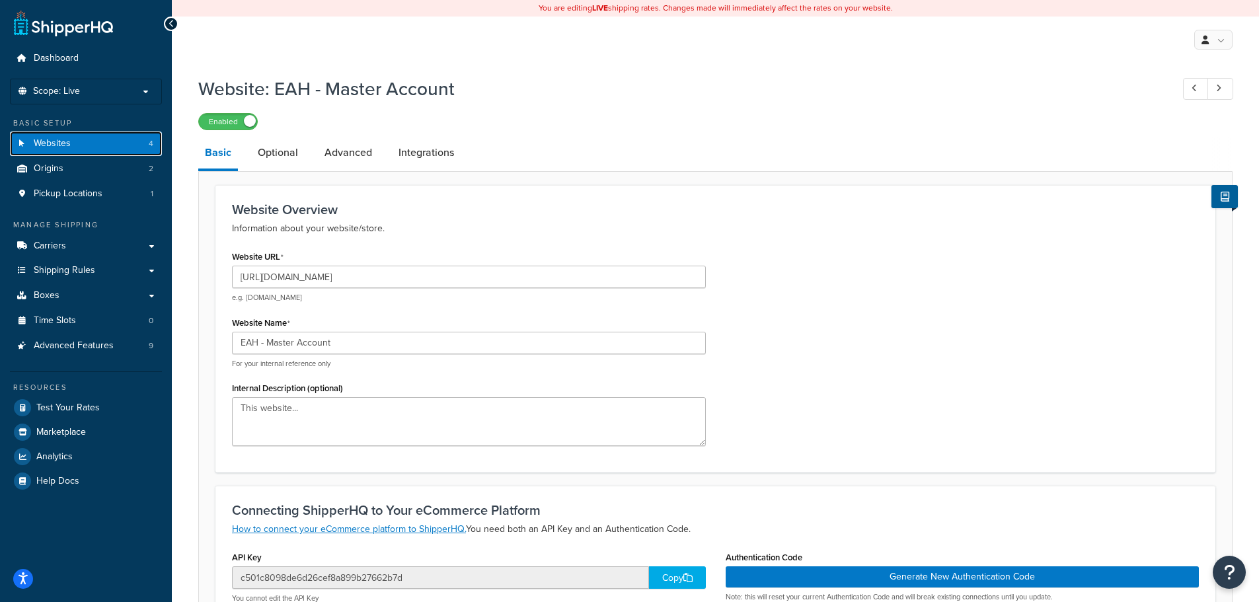
click at [99, 138] on link "Websites 4" at bounding box center [86, 143] width 152 height 24
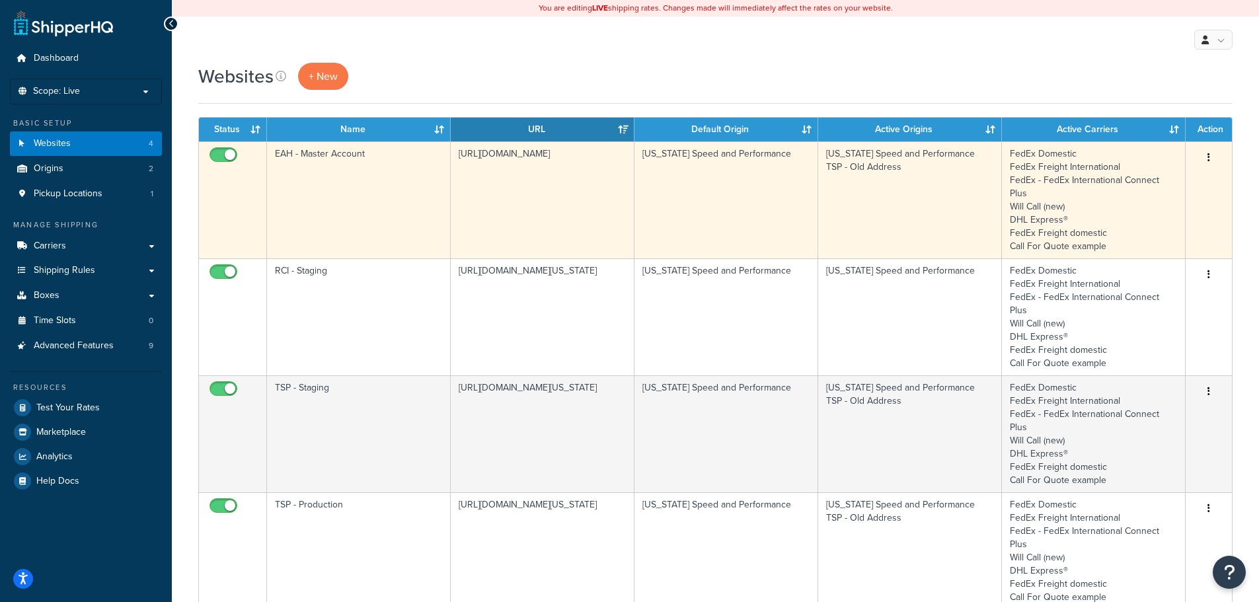
click at [332, 175] on td "EAH - Master Account" at bounding box center [359, 199] width 184 height 117
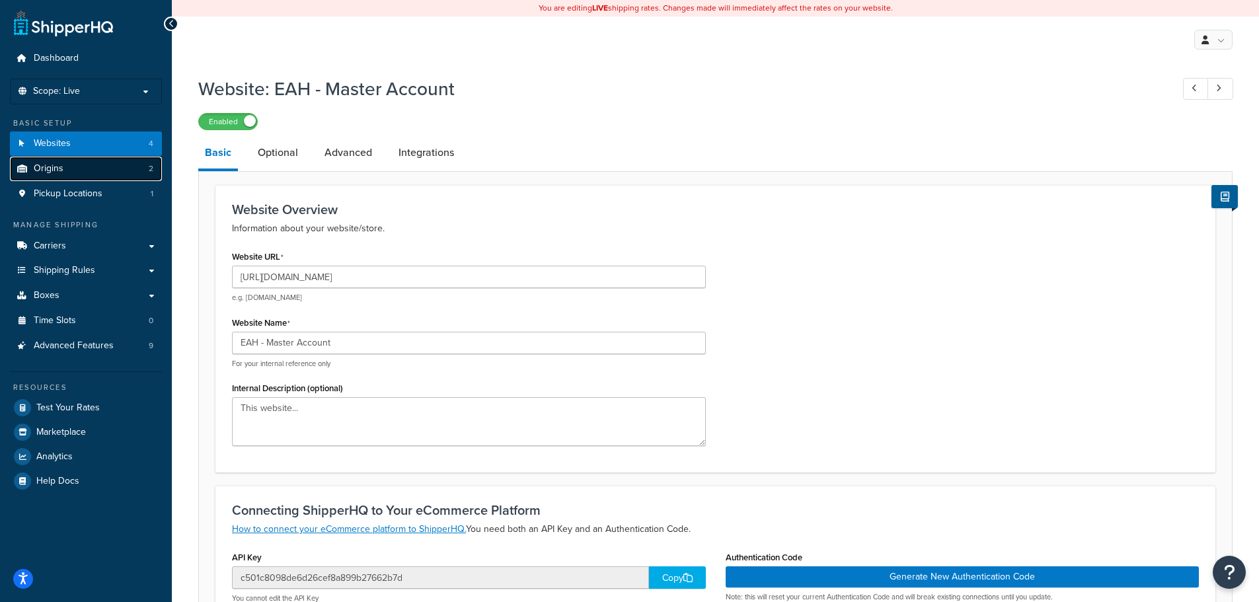
click at [94, 164] on link "Origins 2" at bounding box center [86, 169] width 152 height 24
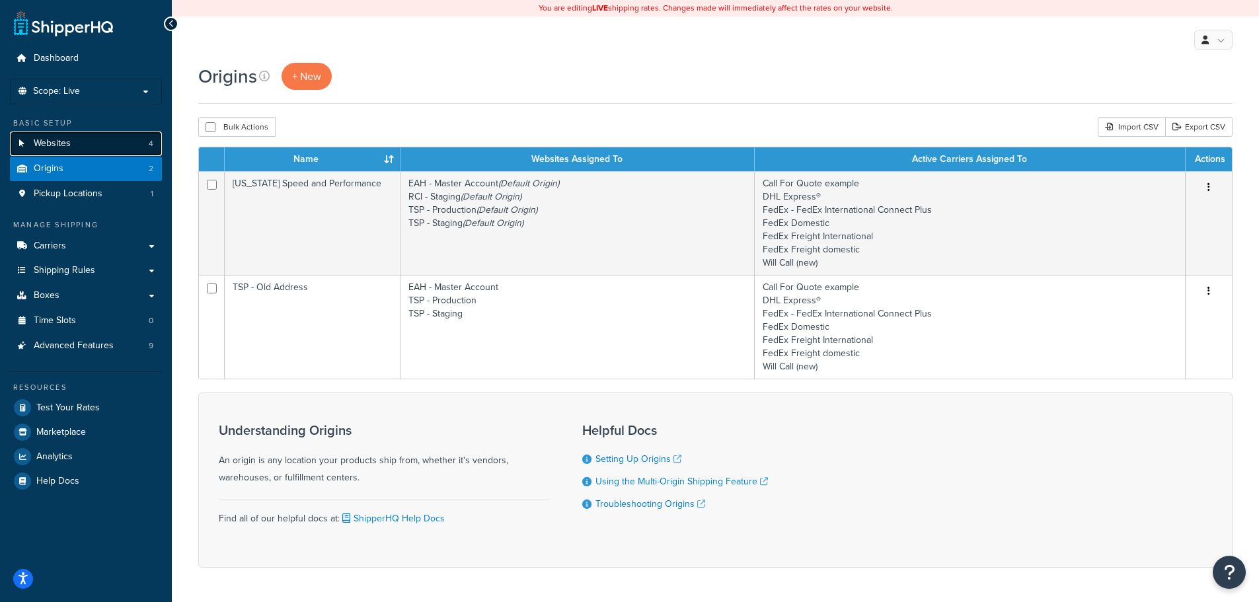
click at [81, 140] on link "Websites 4" at bounding box center [86, 143] width 152 height 24
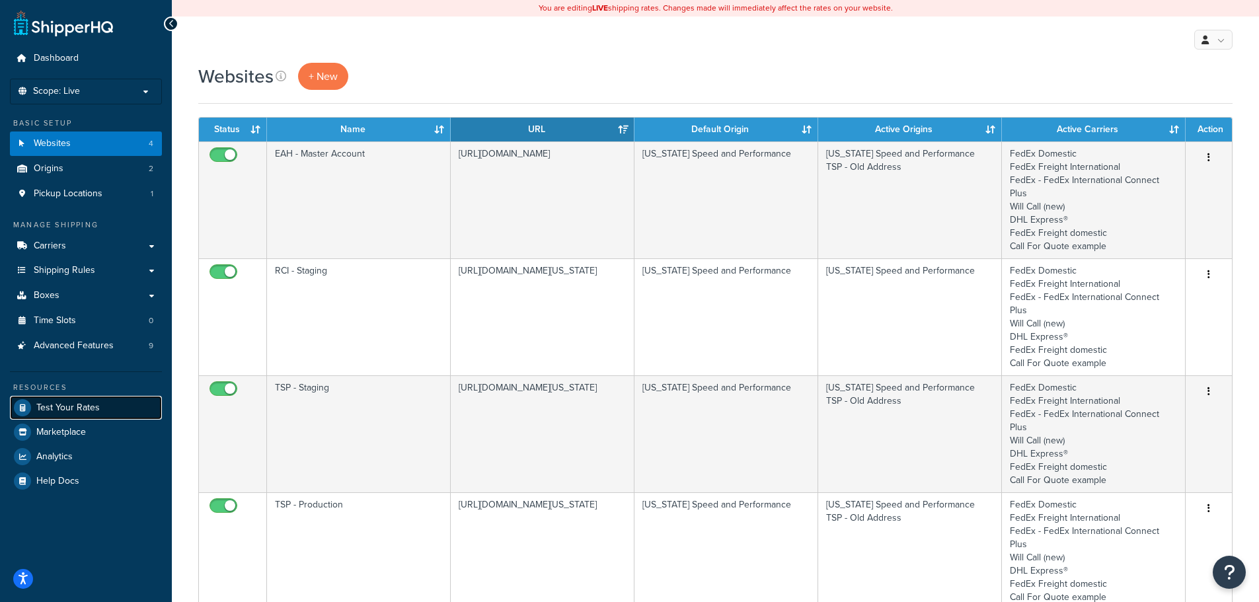
click at [75, 400] on link "Test Your Rates" at bounding box center [86, 408] width 152 height 24
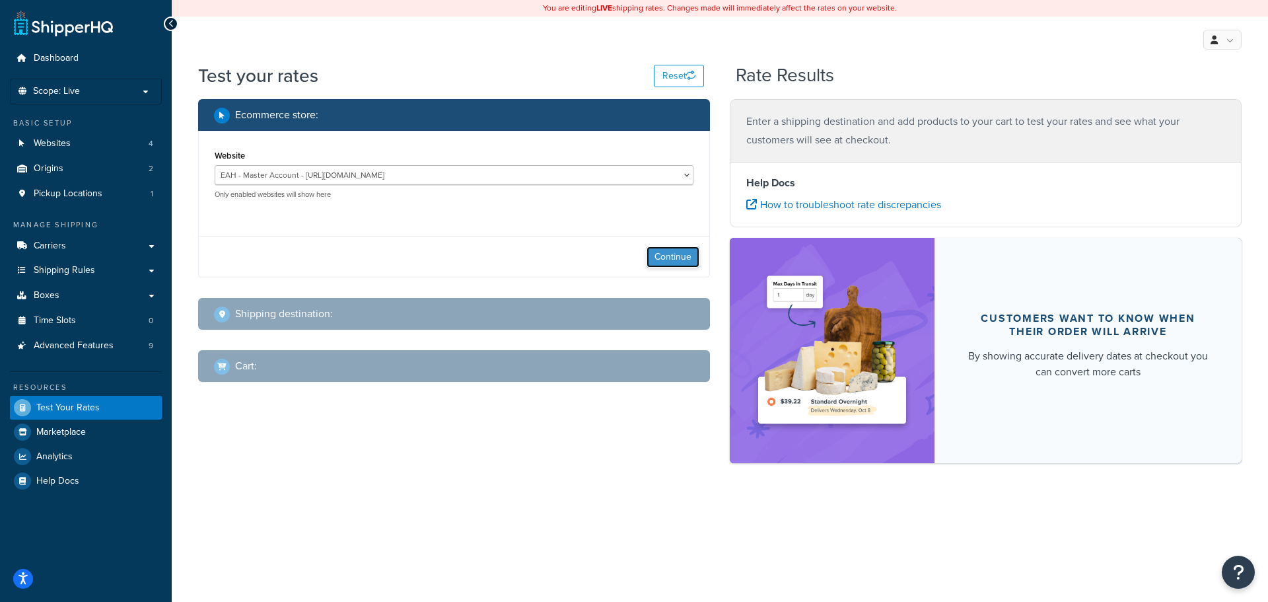
click at [676, 258] on button "Continue" at bounding box center [673, 256] width 53 height 21
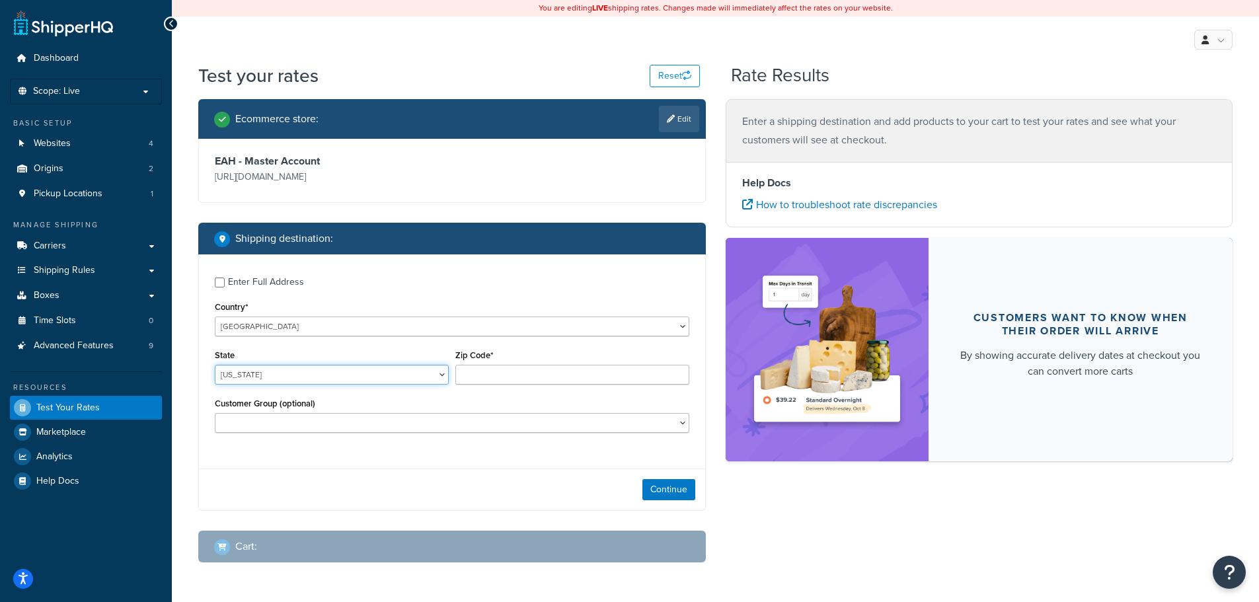
click at [287, 376] on select "Alabama Alaska American Samoa Arizona Arkansas Armed Forces Americas Armed Forc…" at bounding box center [332, 375] width 234 height 20
select select "OH"
click at [215, 365] on select "Alabama Alaska American Samoa Arizona Arkansas Armed Forces Americas Armed Forc…" at bounding box center [332, 375] width 234 height 20
click at [483, 370] on input "Zip Code*" at bounding box center [572, 375] width 234 height 20
type input "44256"
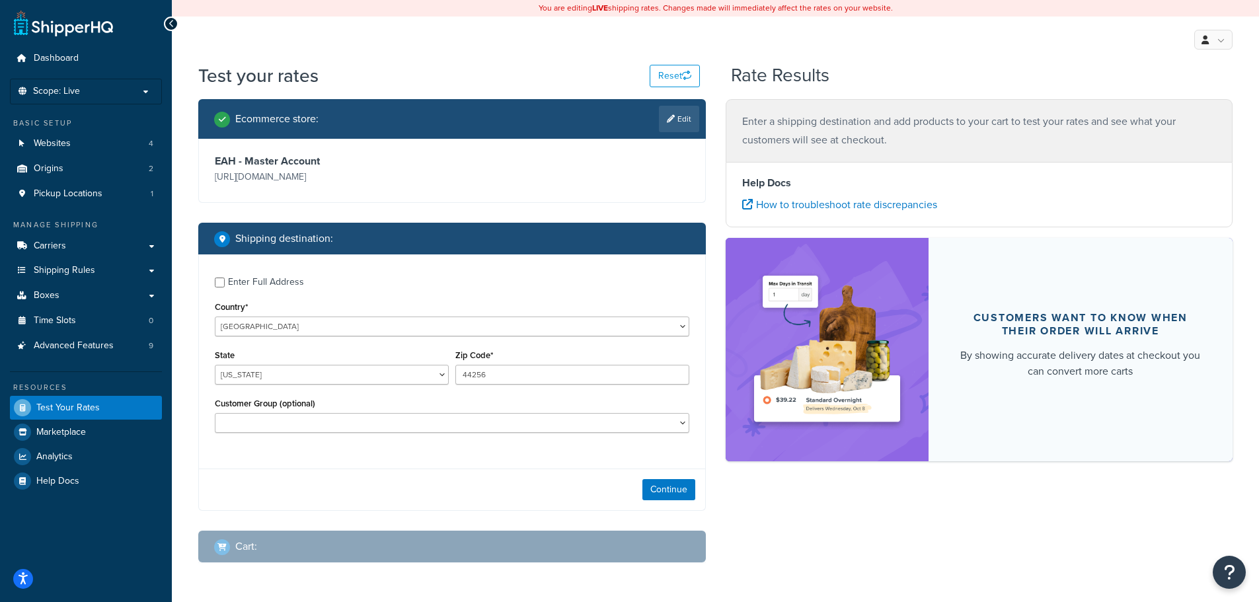
click at [474, 396] on div "Customer Group (optional) Logged In Not Logged in Retail Wholesale" at bounding box center [452, 413] width 474 height 38
click at [380, 421] on select "Logged In Not Logged in Retail Wholesale" at bounding box center [452, 423] width 474 height 20
click at [401, 405] on div "Customer Group (optional) Logged In Not Logged in Retail Wholesale" at bounding box center [452, 413] width 474 height 38
click at [667, 492] on button "Continue" at bounding box center [668, 489] width 53 height 21
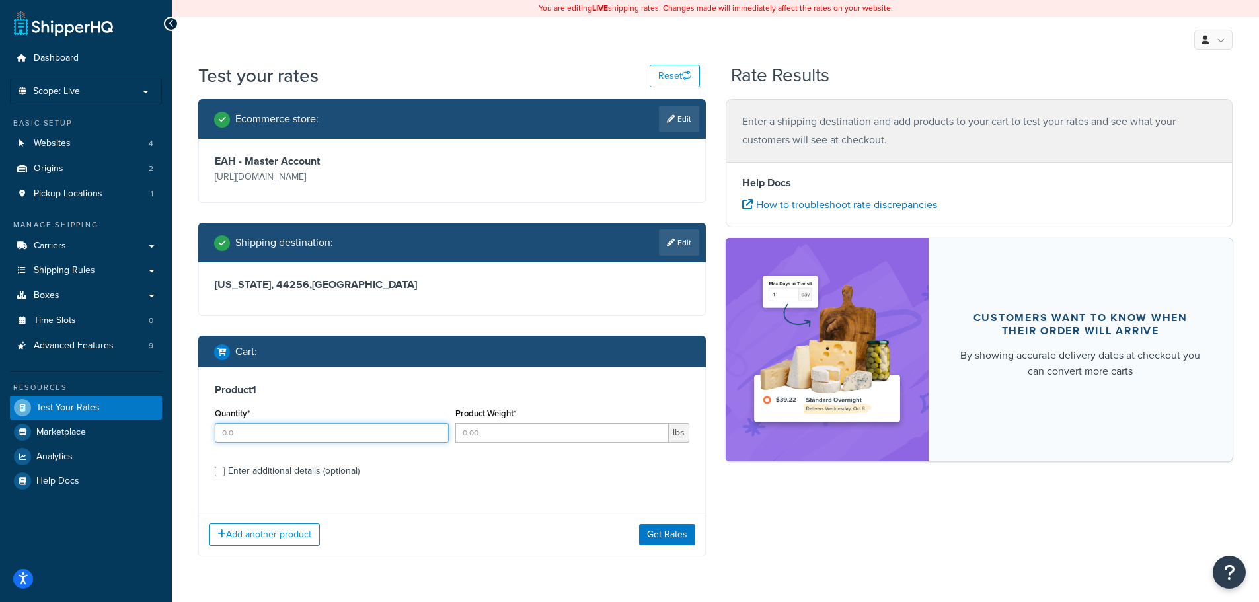
click at [380, 435] on input "Quantity*" at bounding box center [332, 433] width 234 height 20
type input "1"
click at [525, 435] on input "Product Weight*" at bounding box center [561, 433] width 213 height 20
type input "25"
click at [429, 467] on label "Enter additional details (optional)" at bounding box center [458, 469] width 461 height 21
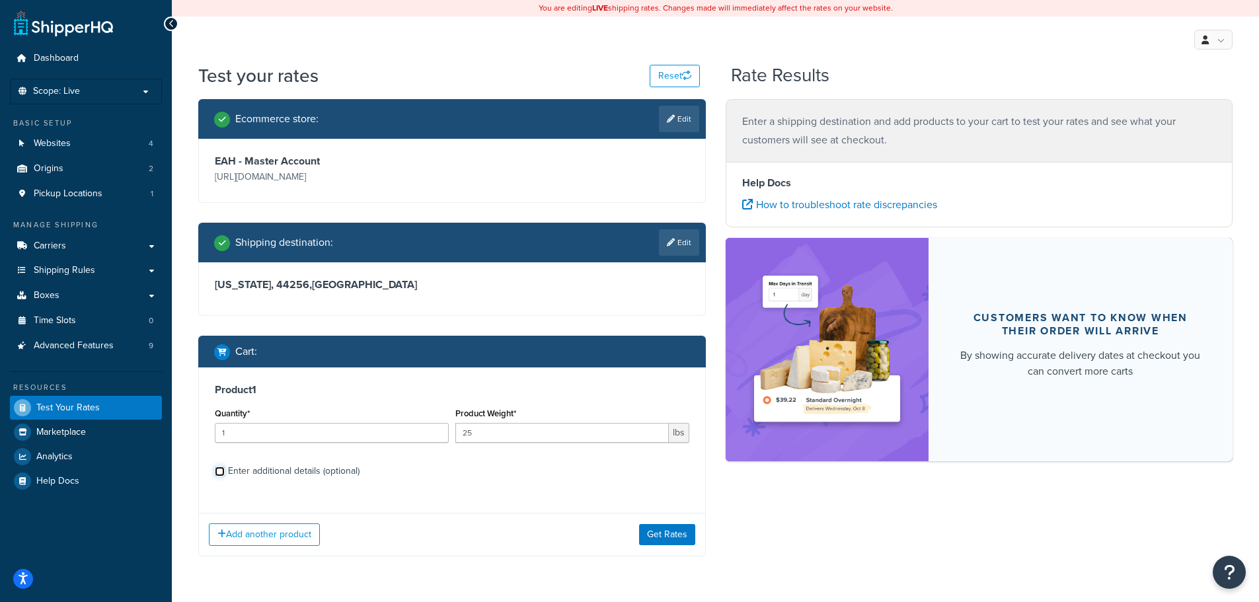
click at [225, 467] on input "Enter additional details (optional)" at bounding box center [220, 471] width 10 height 10
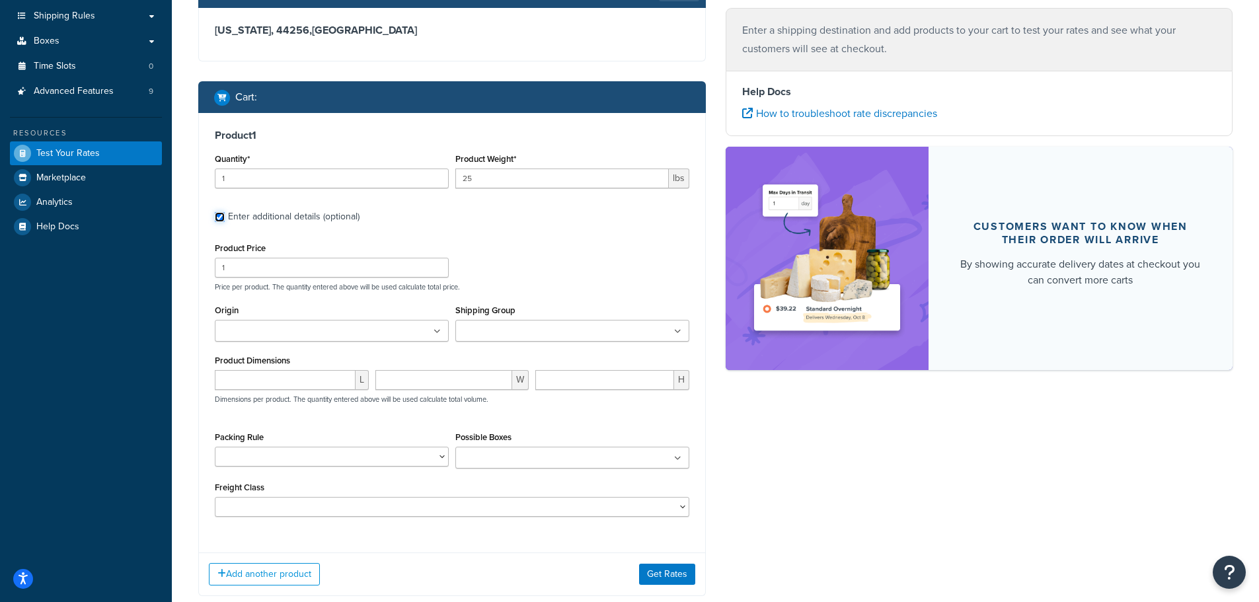
scroll to position [334, 0]
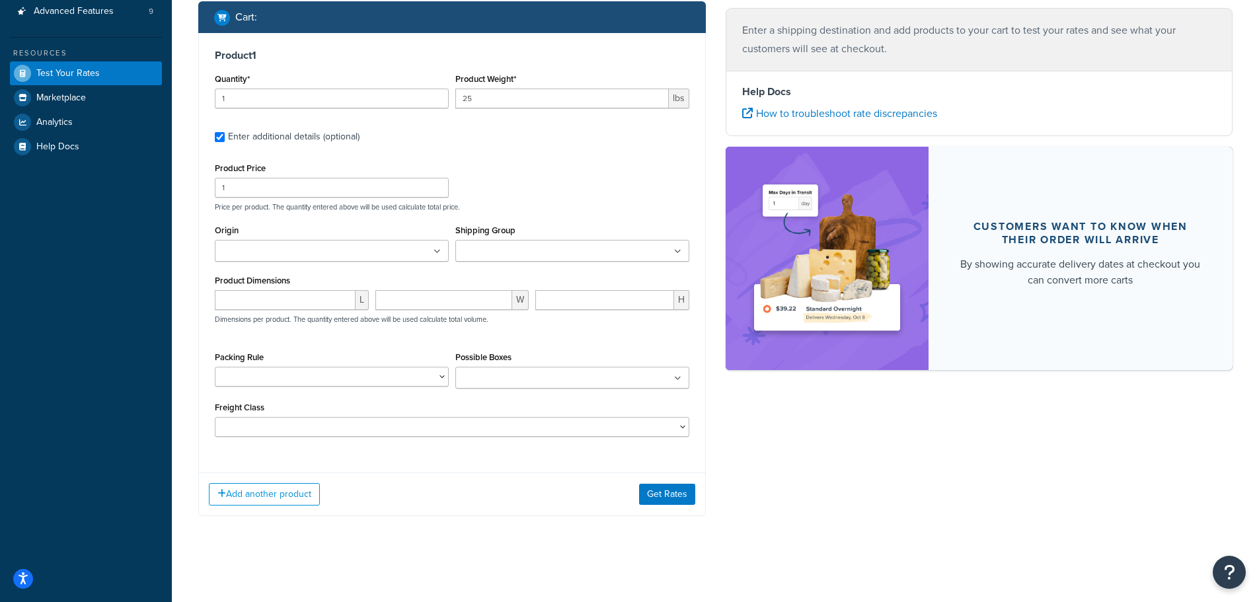
click at [238, 139] on div "Enter additional details (optional)" at bounding box center [293, 137] width 131 height 18
click at [225, 139] on input "Enter additional details (optional)" at bounding box center [220, 137] width 10 height 10
checkbox input "false"
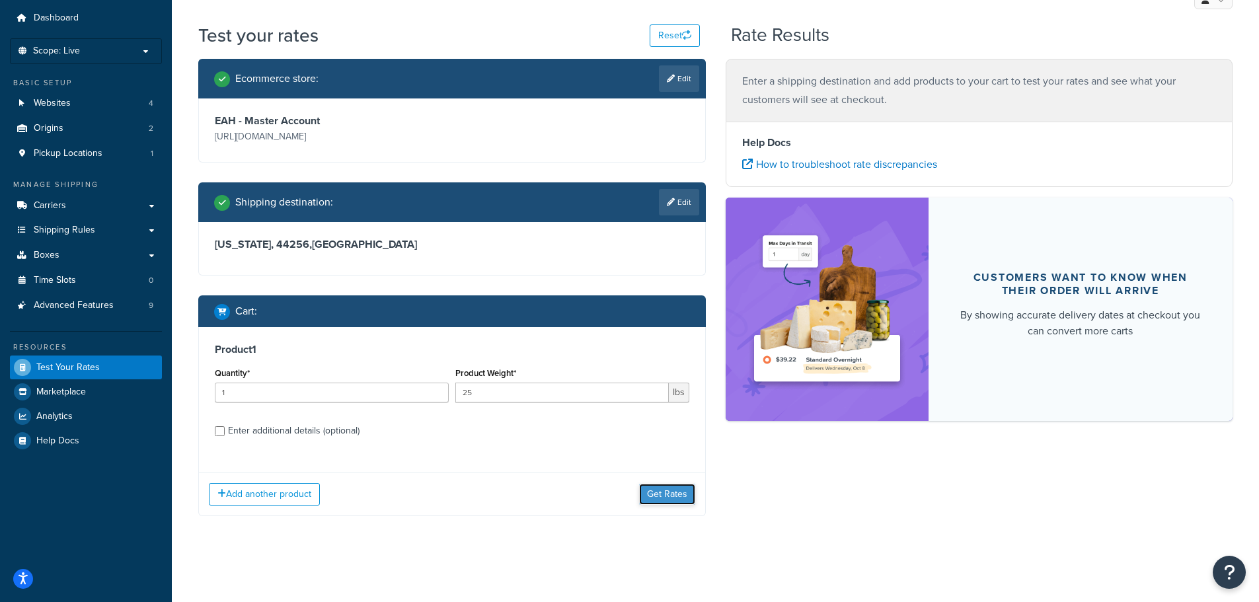
click at [679, 493] on button "Get Rates" at bounding box center [667, 494] width 56 height 21
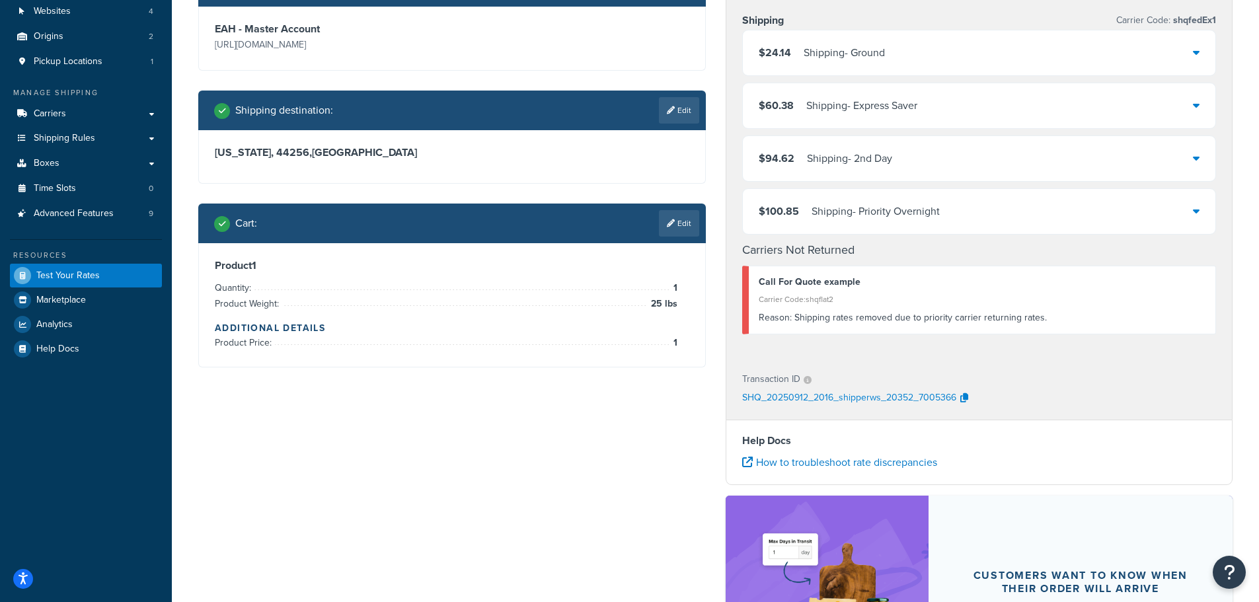
scroll to position [0, 0]
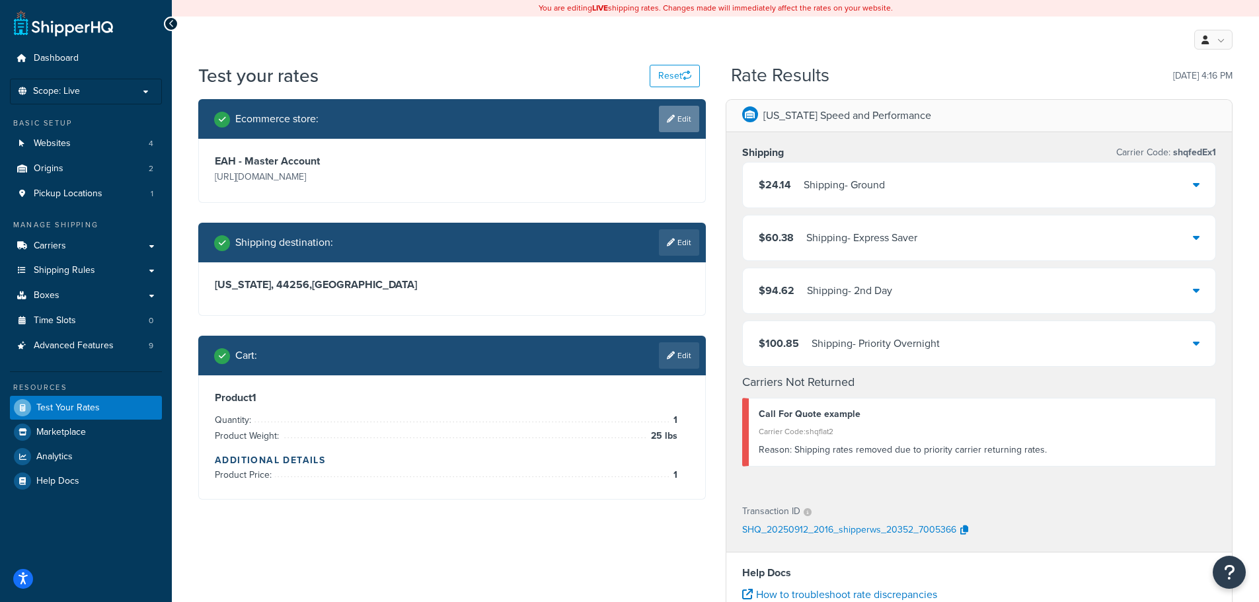
click at [686, 115] on link "Edit" at bounding box center [679, 119] width 40 height 26
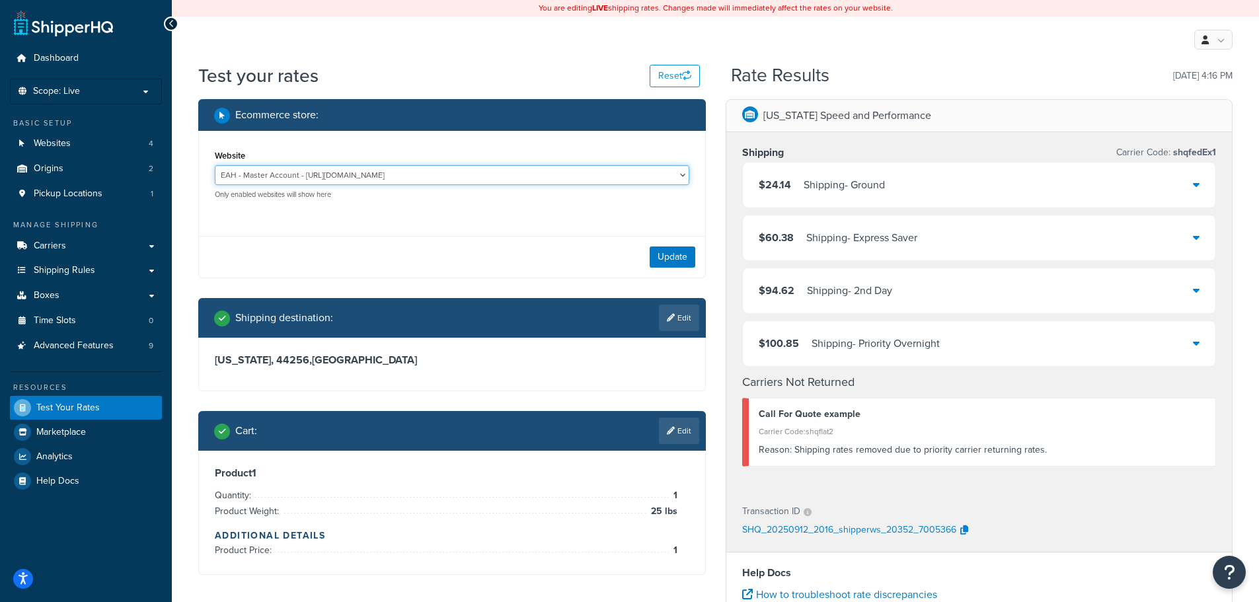
click at [680, 174] on select "EAH - Master Account - https://www.enthusiastautoholdings.com/ RCI - Staging - …" at bounding box center [452, 175] width 474 height 20
select select "ad0bc341bc18e005dd91d118d3dfa612"
click at [215, 165] on select "EAH - Master Account - https://www.enthusiastautoholdings.com/ RCI - Staging - …" at bounding box center [452, 175] width 474 height 20
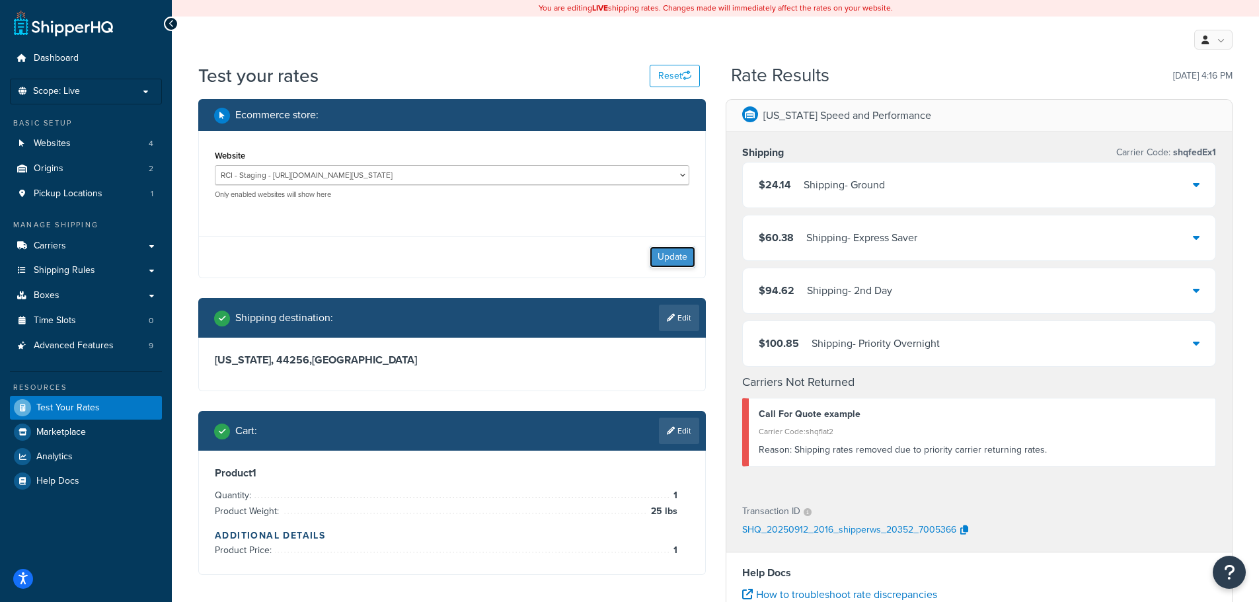
click at [673, 259] on button "Update" at bounding box center [672, 256] width 46 height 21
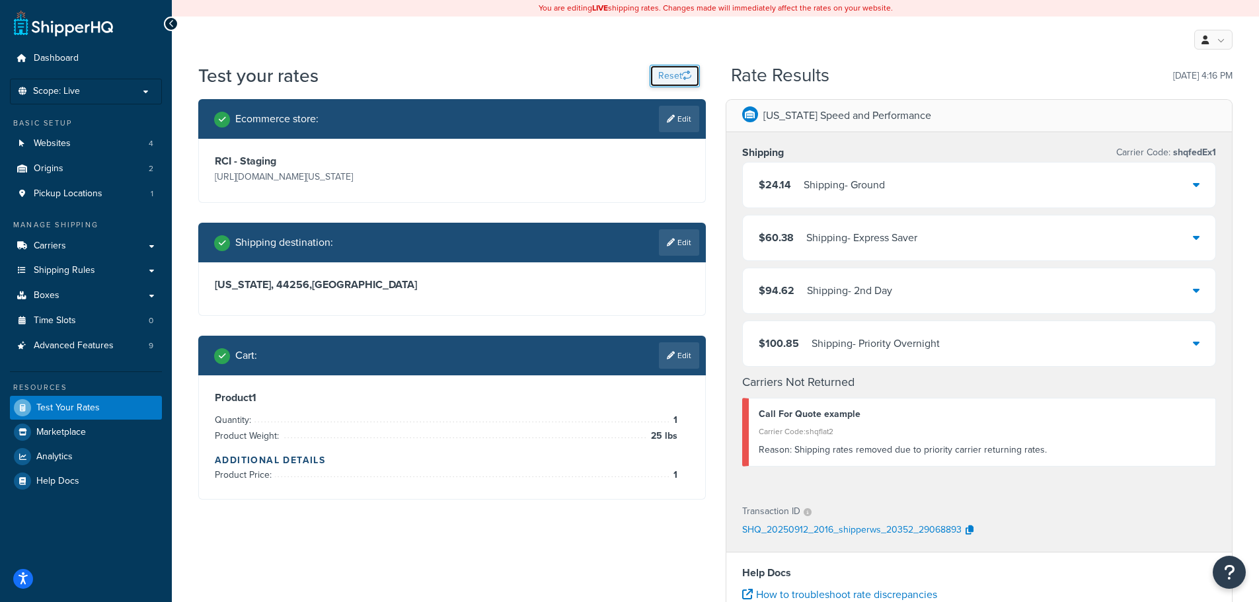
click at [676, 72] on button "Reset" at bounding box center [674, 76] width 50 height 22
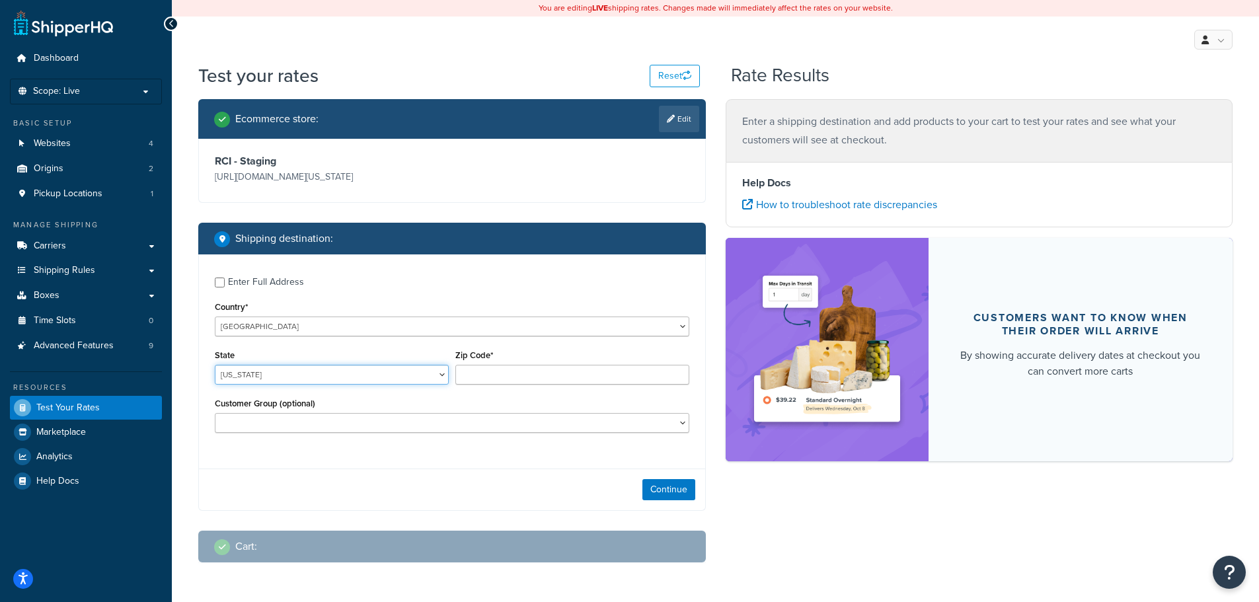
click at [400, 384] on select "Alabama Alaska American Samoa Arizona Arkansas Armed Forces Americas Armed Forc…" at bounding box center [332, 375] width 234 height 20
select select "OH"
click at [215, 383] on select "Alabama Alaska American Samoa Arizona Arkansas Armed Forces Americas Armed Forc…" at bounding box center [332, 375] width 234 height 20
click at [503, 384] on input "Zip Code*" at bounding box center [572, 375] width 234 height 20
type input "44256"
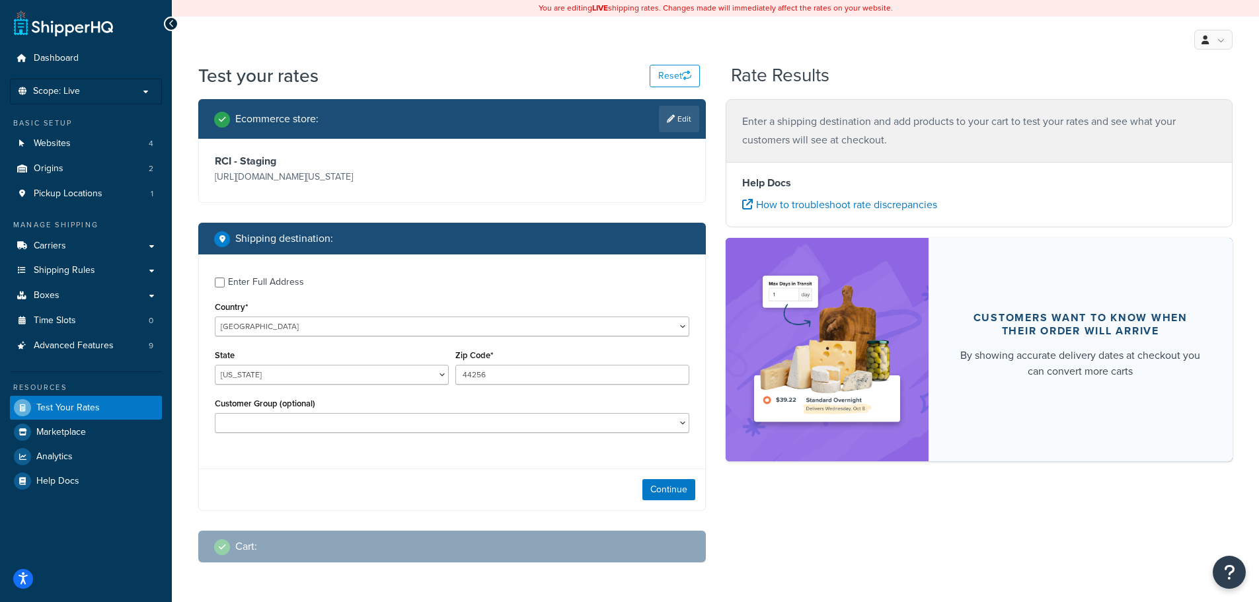
click at [504, 418] on div "Customer Group (optional) Logged In Not Logged in Retail Wholesale" at bounding box center [452, 413] width 474 height 38
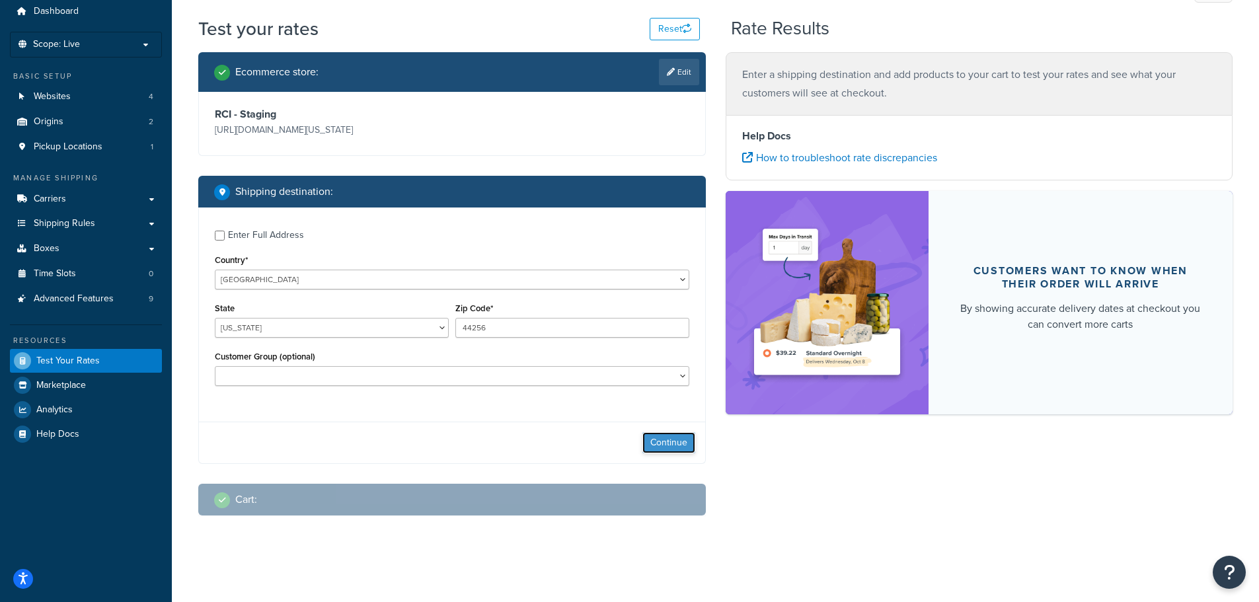
click at [678, 447] on button "Continue" at bounding box center [668, 442] width 53 height 21
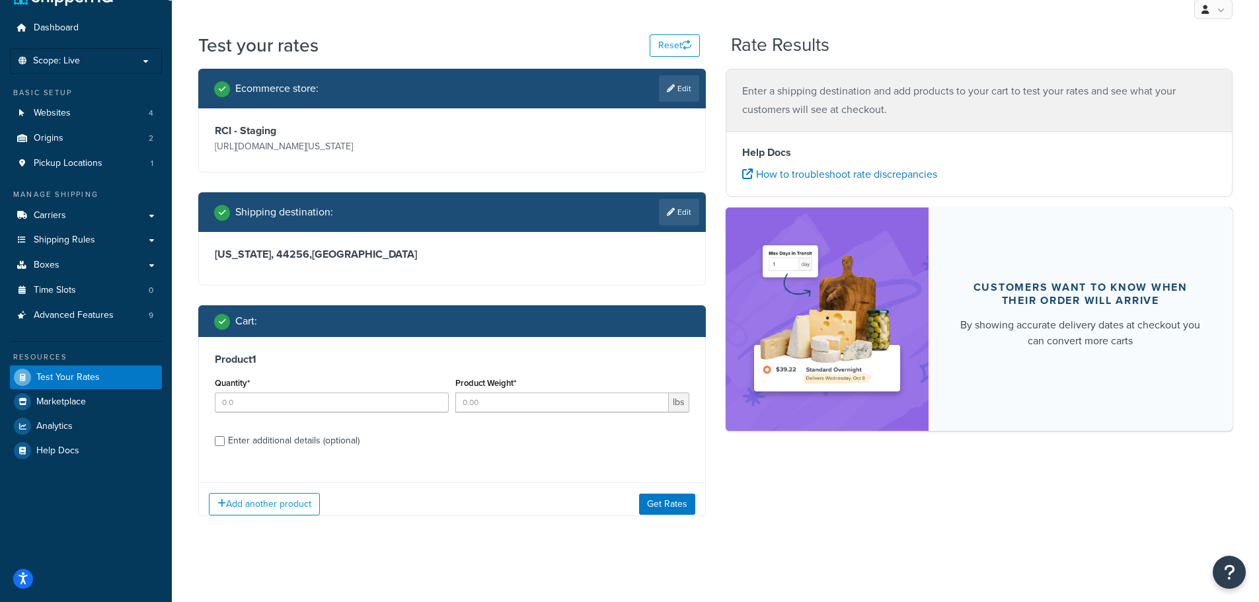
scroll to position [59, 0]
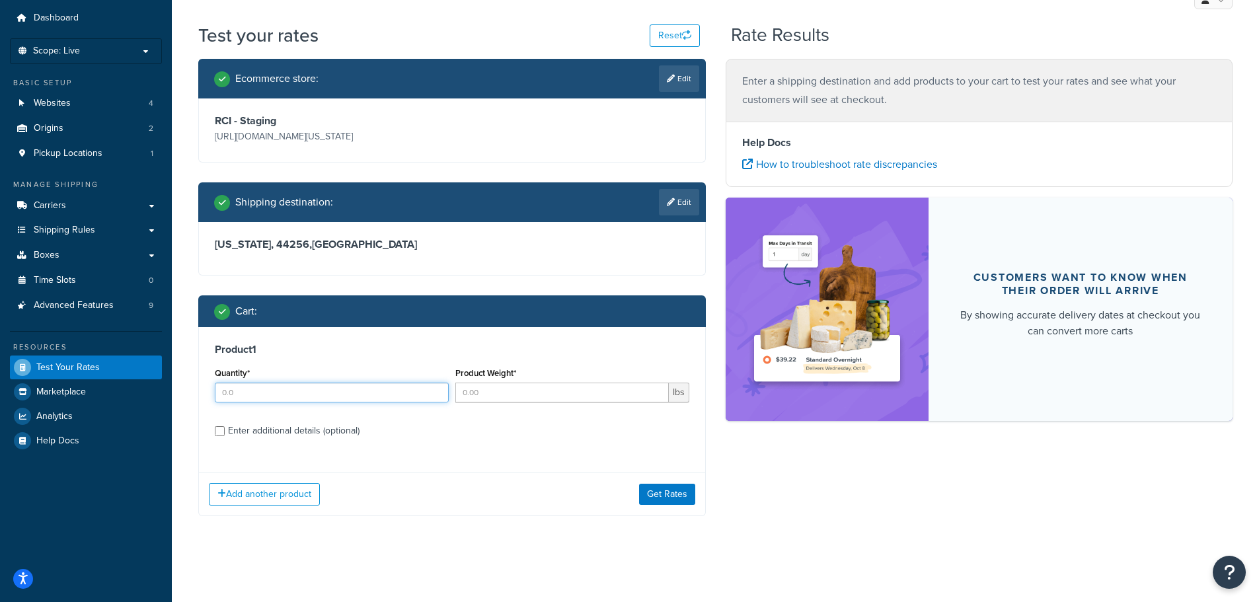
click at [376, 390] on input "Quantity*" at bounding box center [332, 393] width 234 height 20
type input "1"
click at [520, 396] on input "Product Weight*" at bounding box center [561, 393] width 213 height 20
type input "25"
click at [577, 352] on h3 "Product 1" at bounding box center [452, 349] width 474 height 13
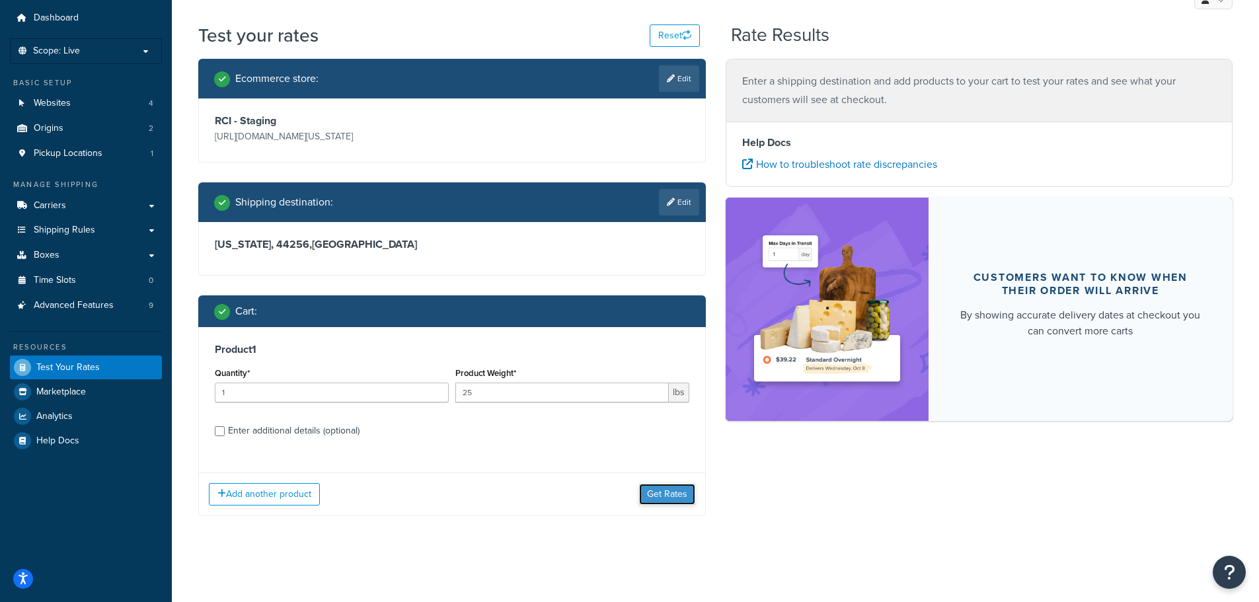
click at [655, 488] on button "Get Rates" at bounding box center [667, 494] width 56 height 21
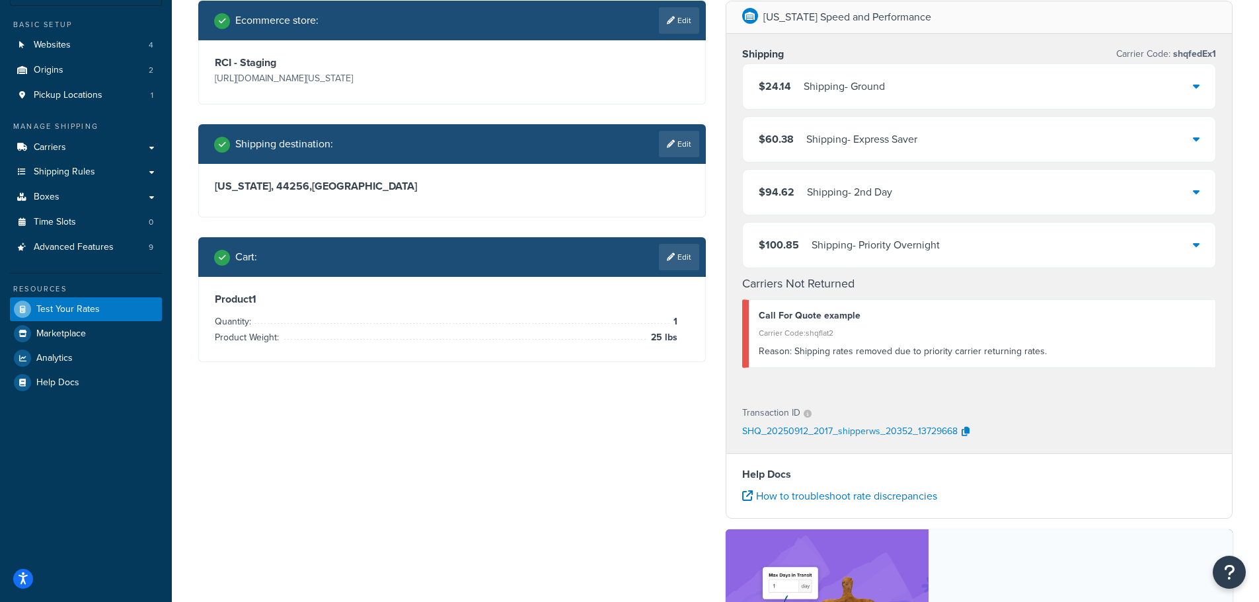
scroll to position [66, 0]
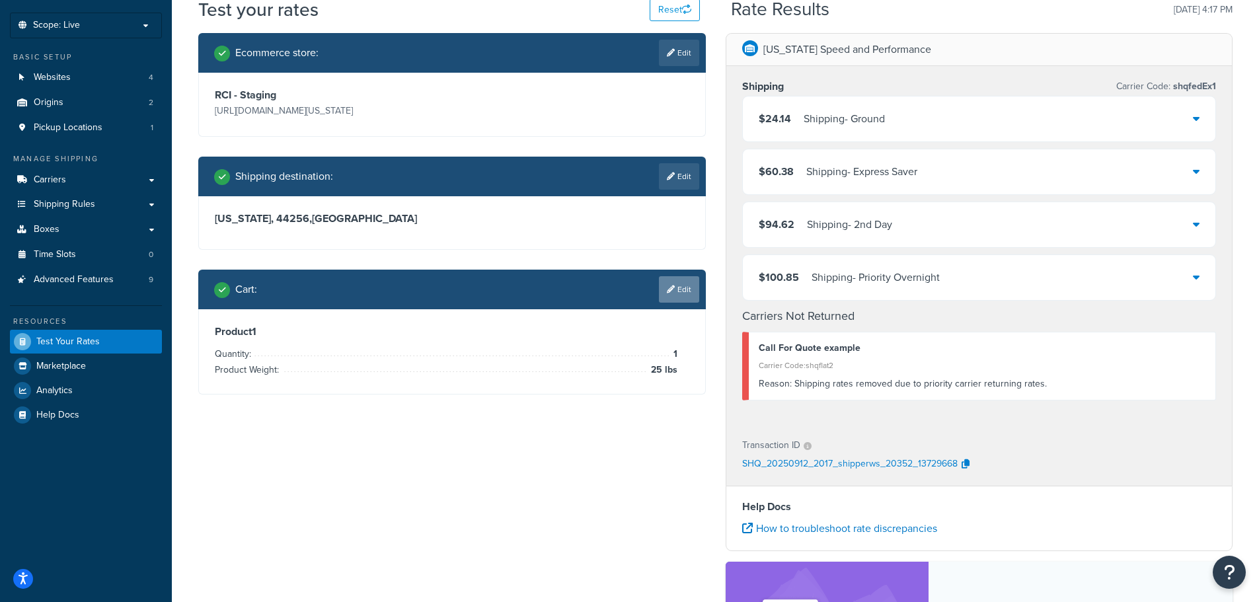
click at [684, 303] on link "Edit" at bounding box center [679, 289] width 40 height 26
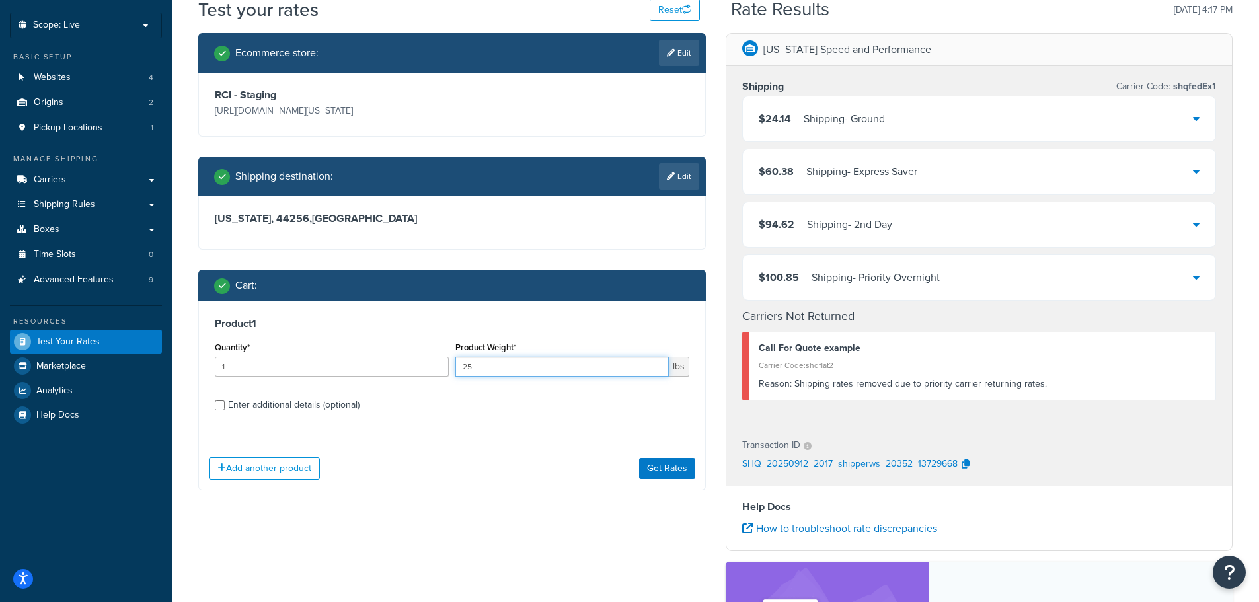
click at [528, 377] on input "25" at bounding box center [561, 367] width 213 height 20
type input "2500"
click at [653, 479] on button "Get Rates" at bounding box center [667, 468] width 56 height 21
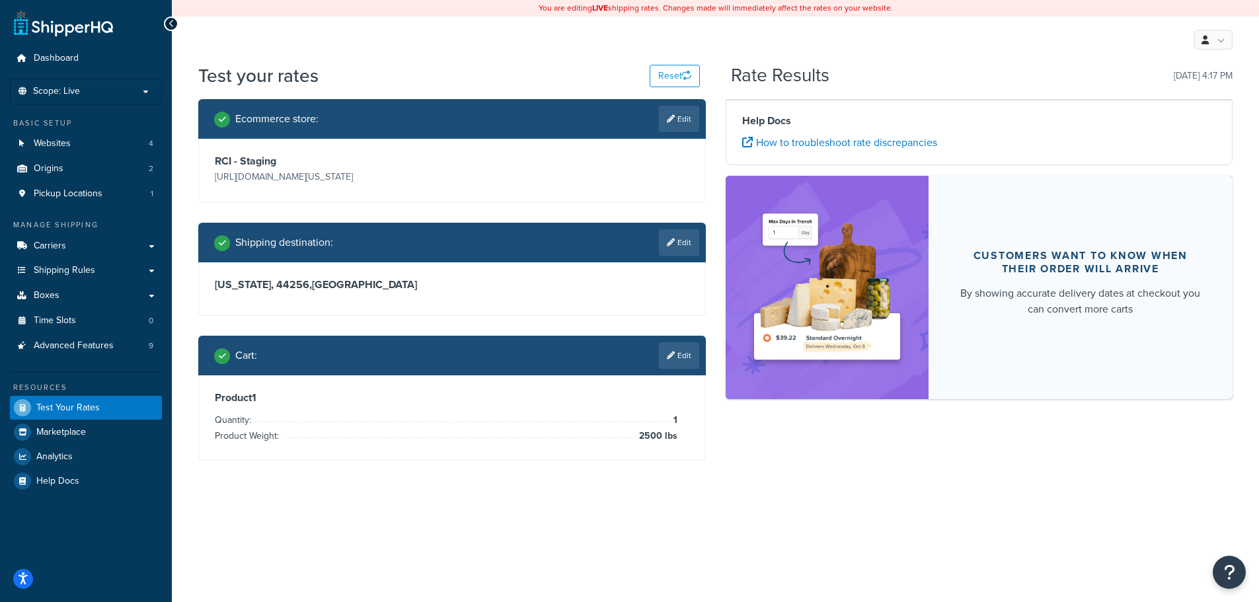
scroll to position [0, 0]
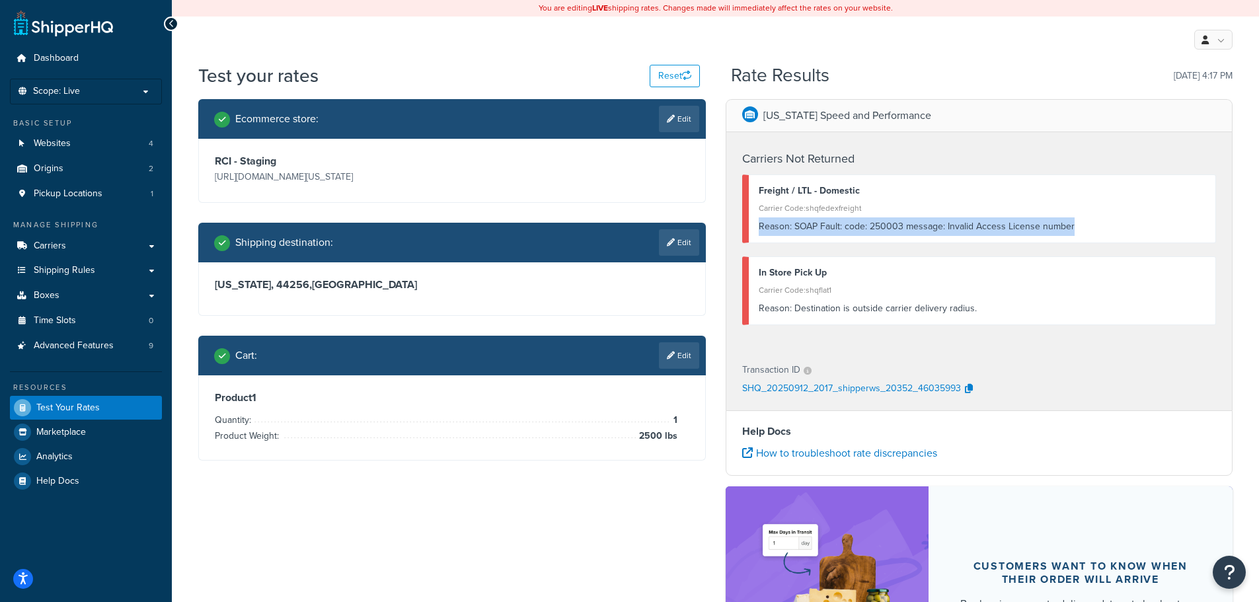
drag, startPoint x: 1073, startPoint y: 227, endPoint x: 756, endPoint y: 231, distance: 316.5
click at [756, 231] on div "Freight / LTL - Domestic Carrier Code: shqfedexfreight Reason: SOAP Fault: code…" at bounding box center [979, 208] width 474 height 69
copy div "Reason: SOAP Fault: code: 250003 message: Invalid Access License number"
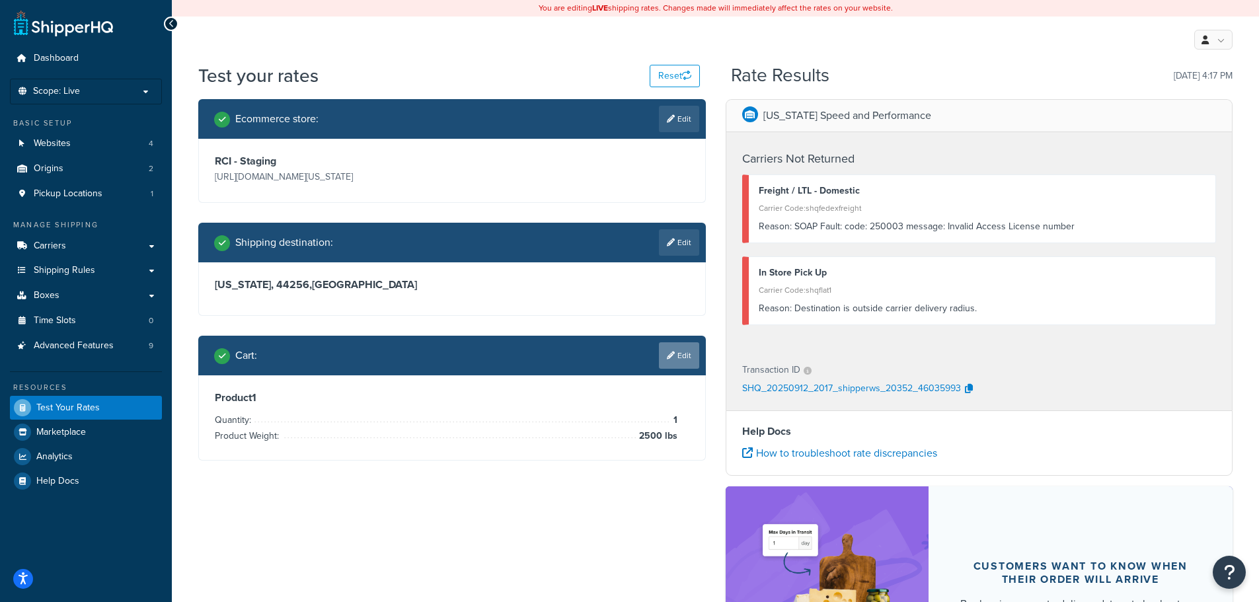
click at [684, 369] on link "Edit" at bounding box center [679, 355] width 40 height 26
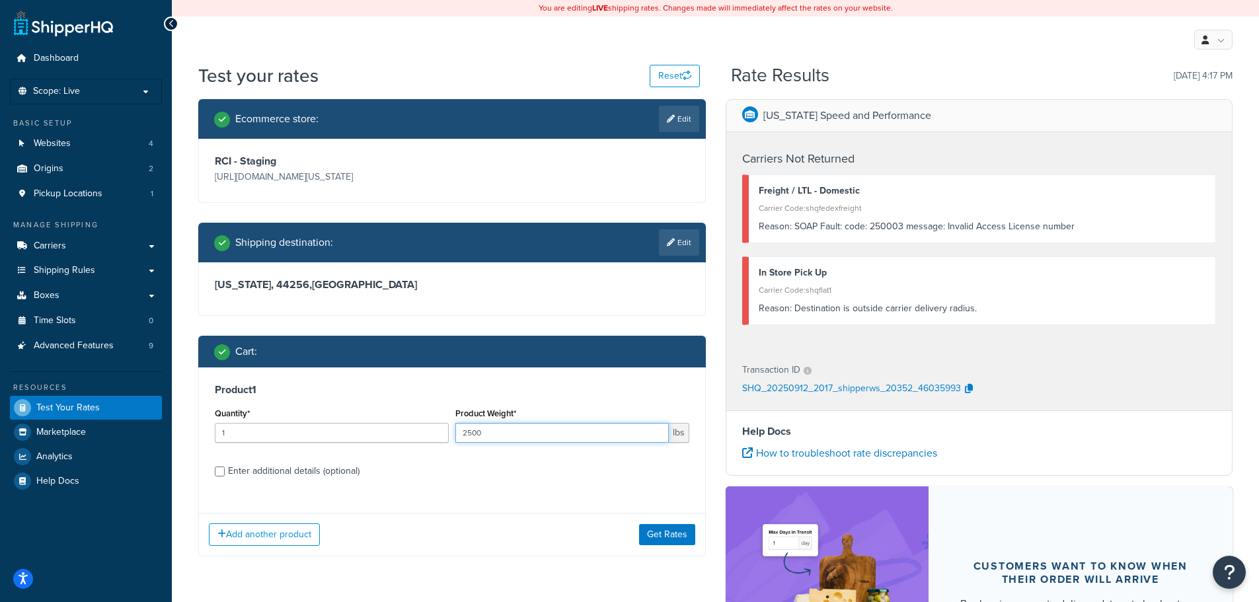
click at [513, 443] on input "2500" at bounding box center [561, 433] width 213 height 20
type input "25"
click at [653, 545] on button "Get Rates" at bounding box center [667, 534] width 56 height 21
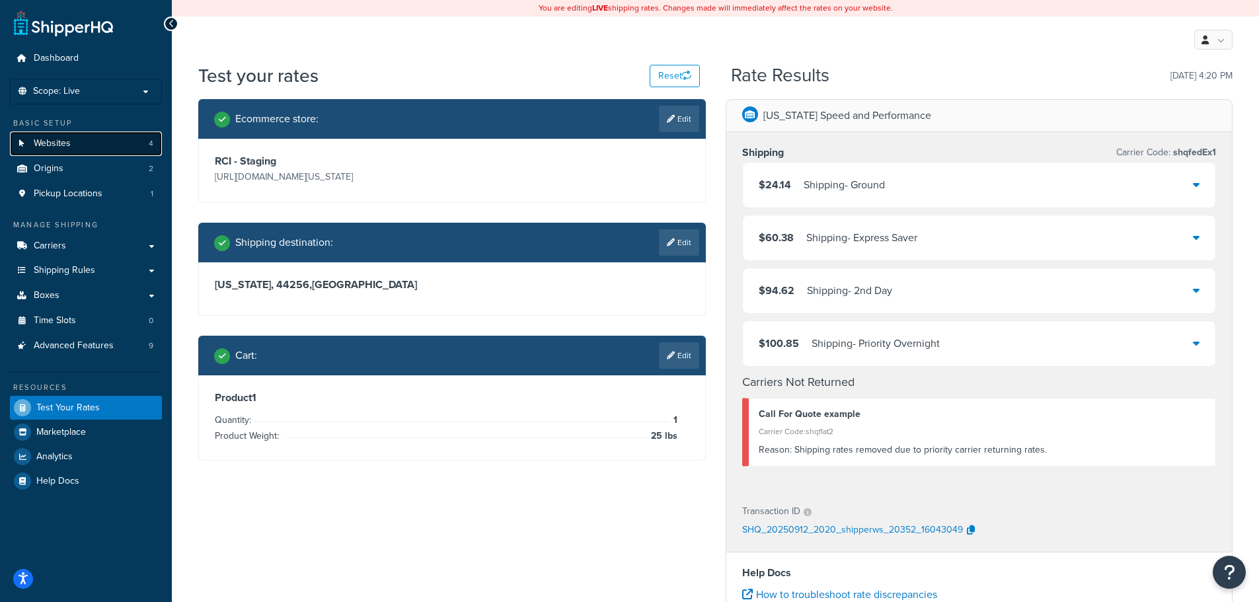
click at [72, 138] on link "Websites 4" at bounding box center [86, 143] width 152 height 24
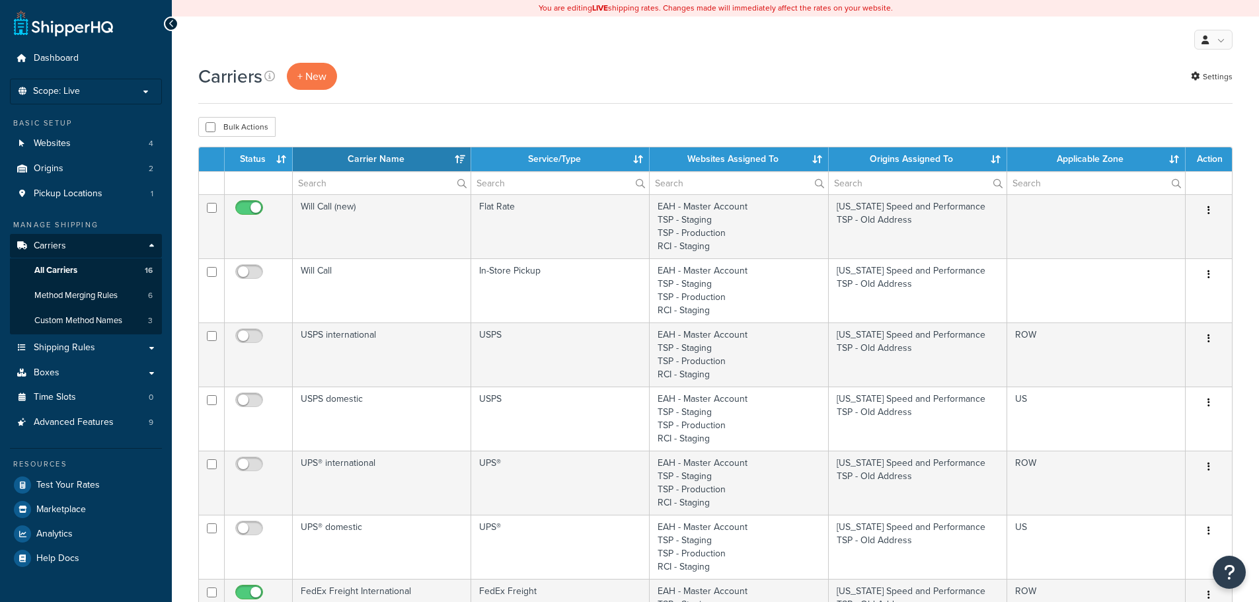
select select "15"
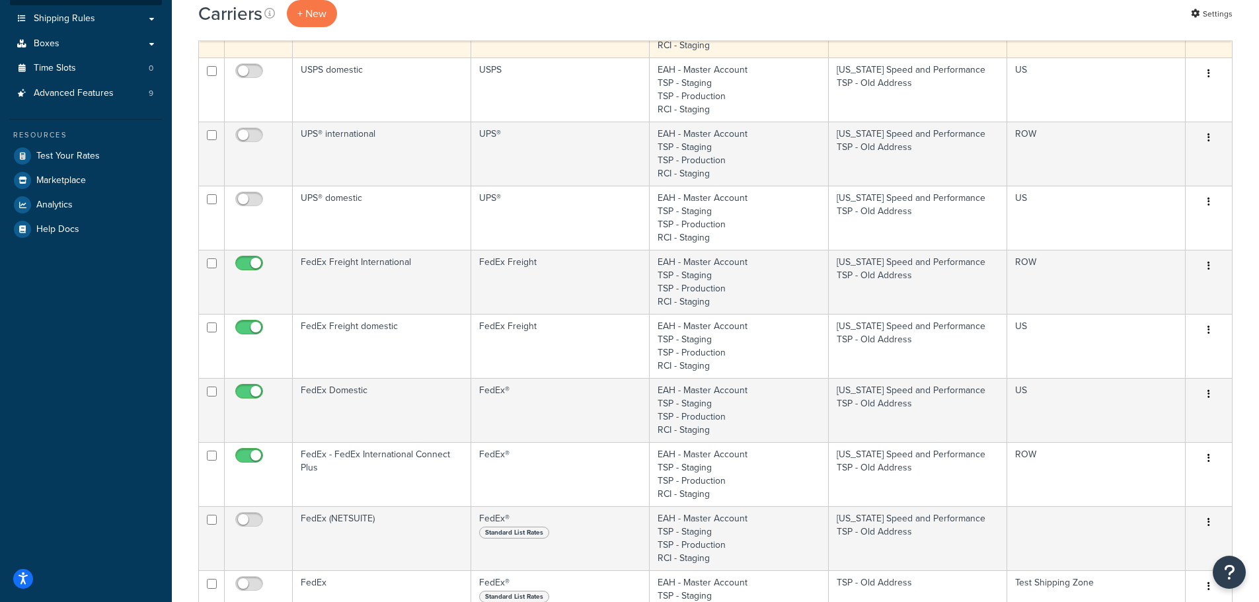
scroll to position [330, 0]
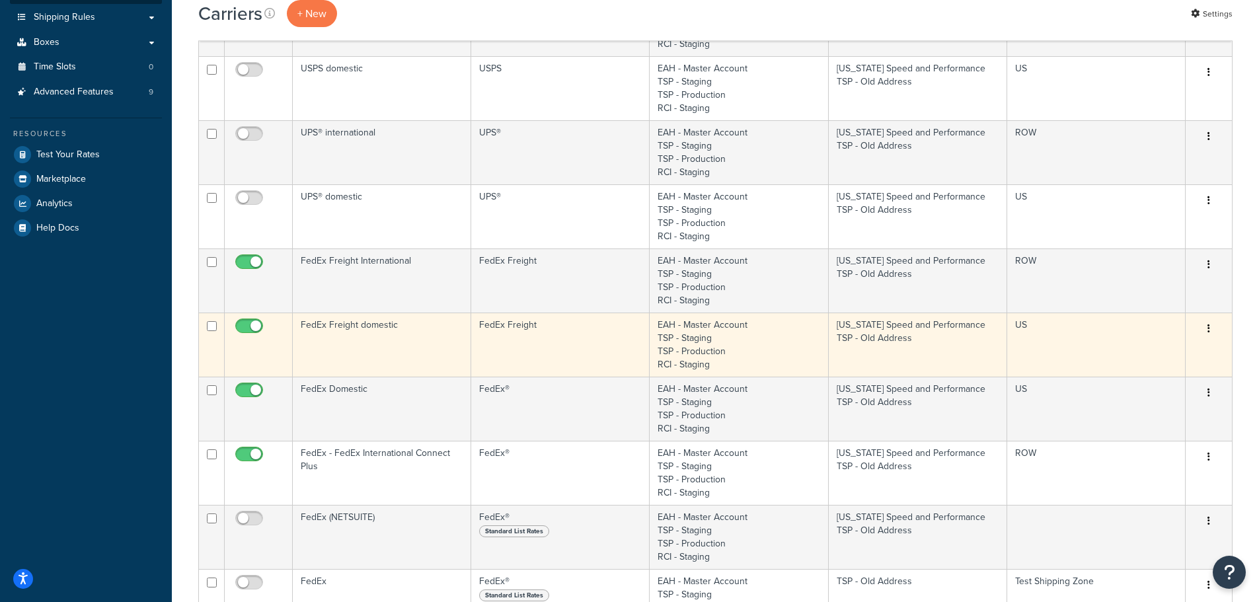
click at [373, 346] on td "FedEx Freight domestic" at bounding box center [382, 344] width 178 height 64
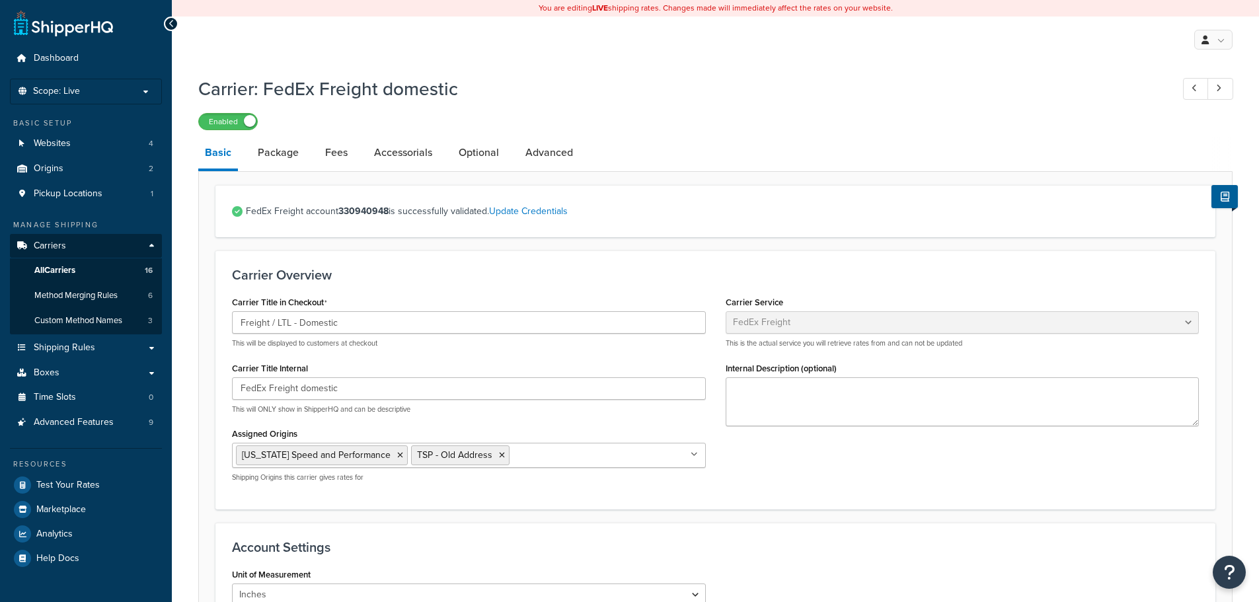
select select "fedExFreight"
click at [515, 211] on link "Update Credentials" at bounding box center [528, 211] width 79 height 14
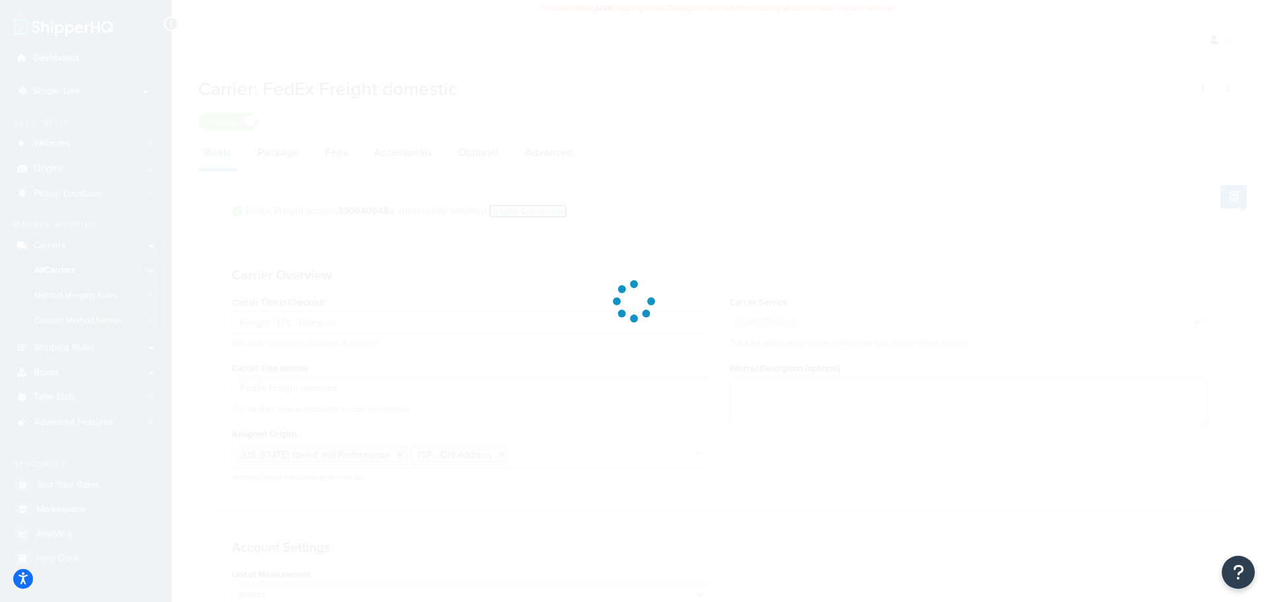
select select "THIRD_PARTY"
select select "SKID"
select select "US"
select select "TX"
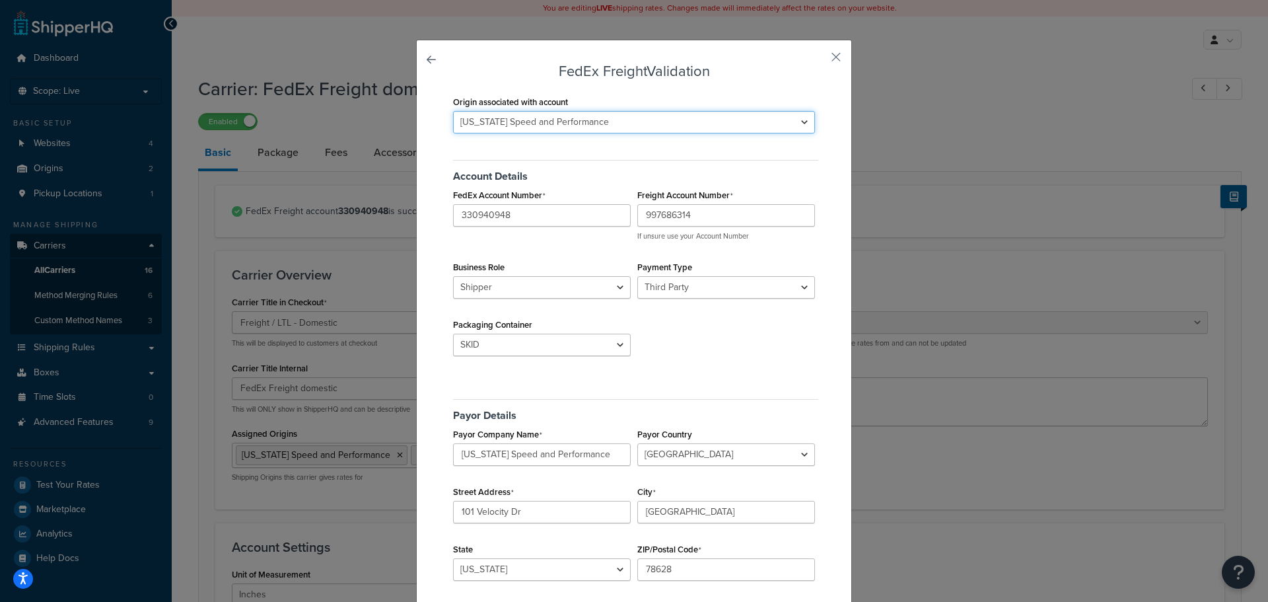
click at [692, 119] on select "Texas Speed and Performance TSP - Old Address" at bounding box center [634, 122] width 362 height 22
click at [453, 111] on select "Texas Speed and Performance TSP - Old Address" at bounding box center [634, 122] width 362 height 22
click at [694, 123] on select "Texas Speed and Performance TSP - Old Address" at bounding box center [634, 122] width 362 height 22
click at [453, 111] on select "Texas Speed and Performance TSP - Old Address" at bounding box center [634, 122] width 362 height 22
click at [704, 124] on select "Texas Speed and Performance TSP - Old Address" at bounding box center [634, 122] width 362 height 22
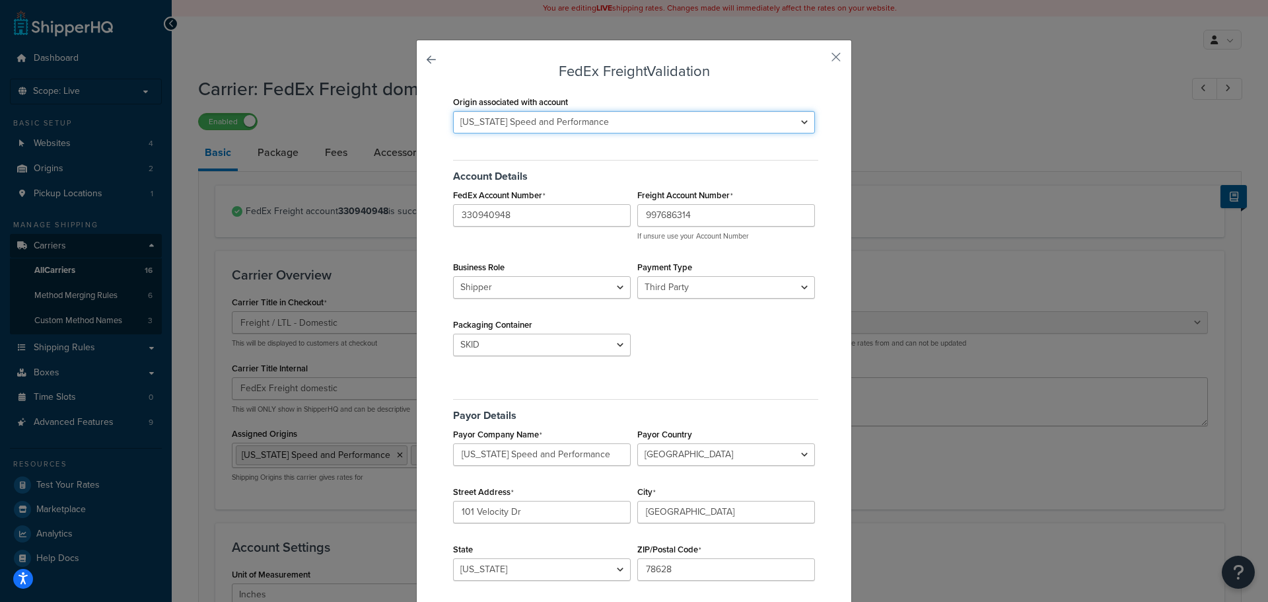
select select "170540"
click at [453, 111] on select "Texas Speed and Performance TSP - Old Address" at bounding box center [634, 122] width 362 height 22
click at [819, 60] on button "button" at bounding box center [816, 61] width 3 height 3
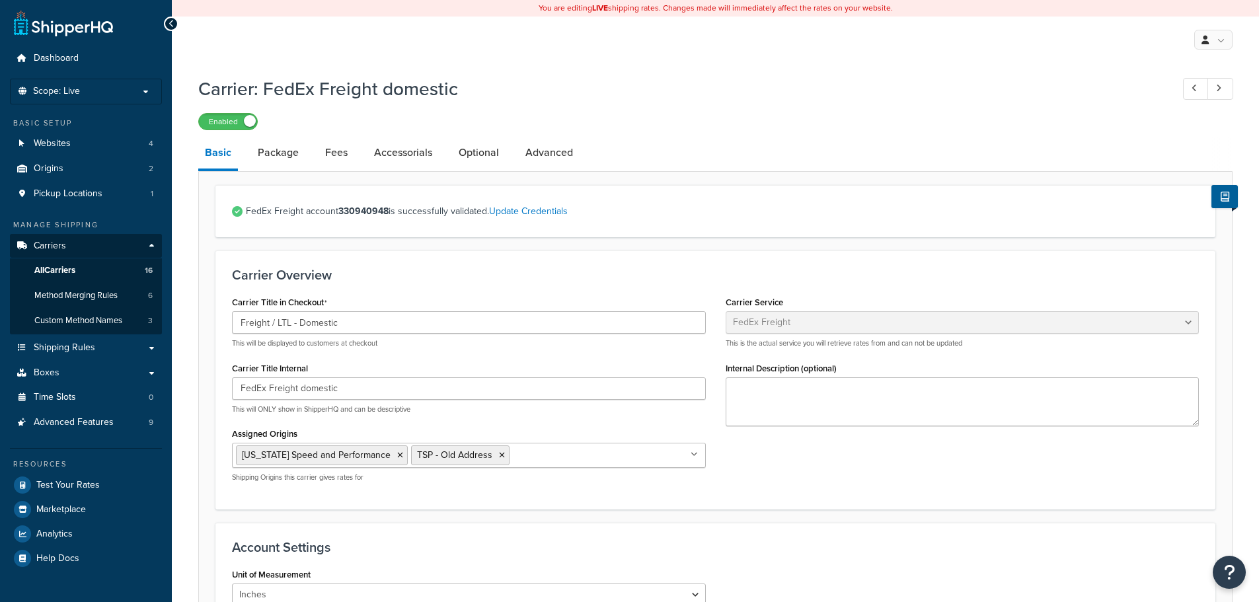
select select "fedExFreight"
click at [71, 139] on link "Websites 4" at bounding box center [86, 143] width 152 height 24
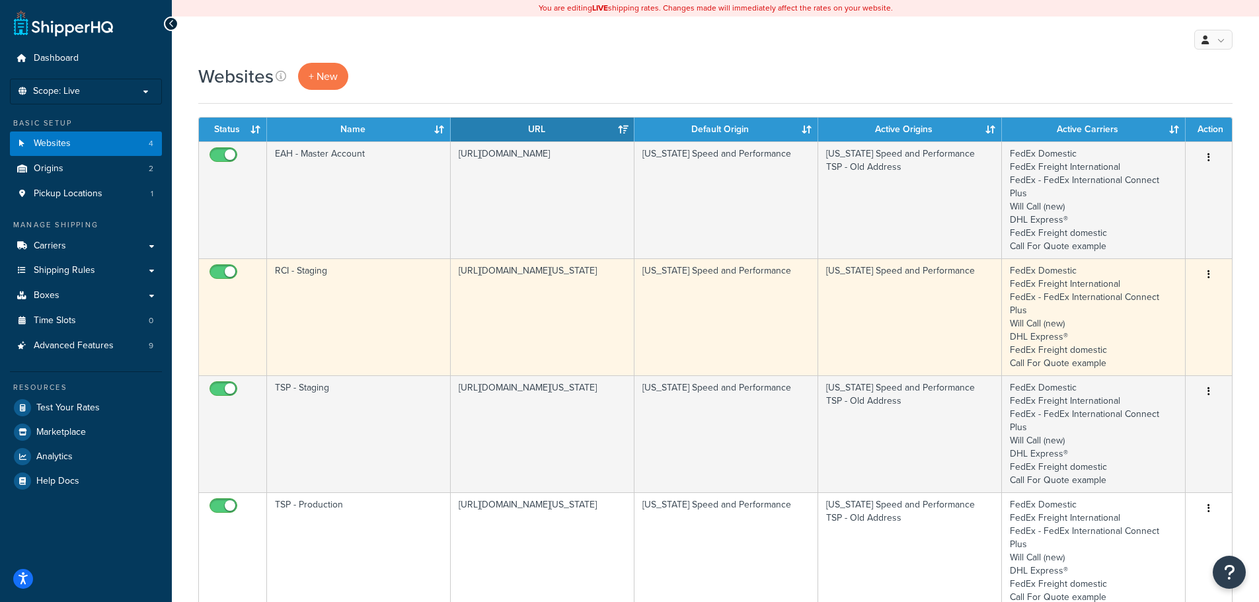
click at [377, 295] on td "RCI - Staging" at bounding box center [359, 316] width 184 height 117
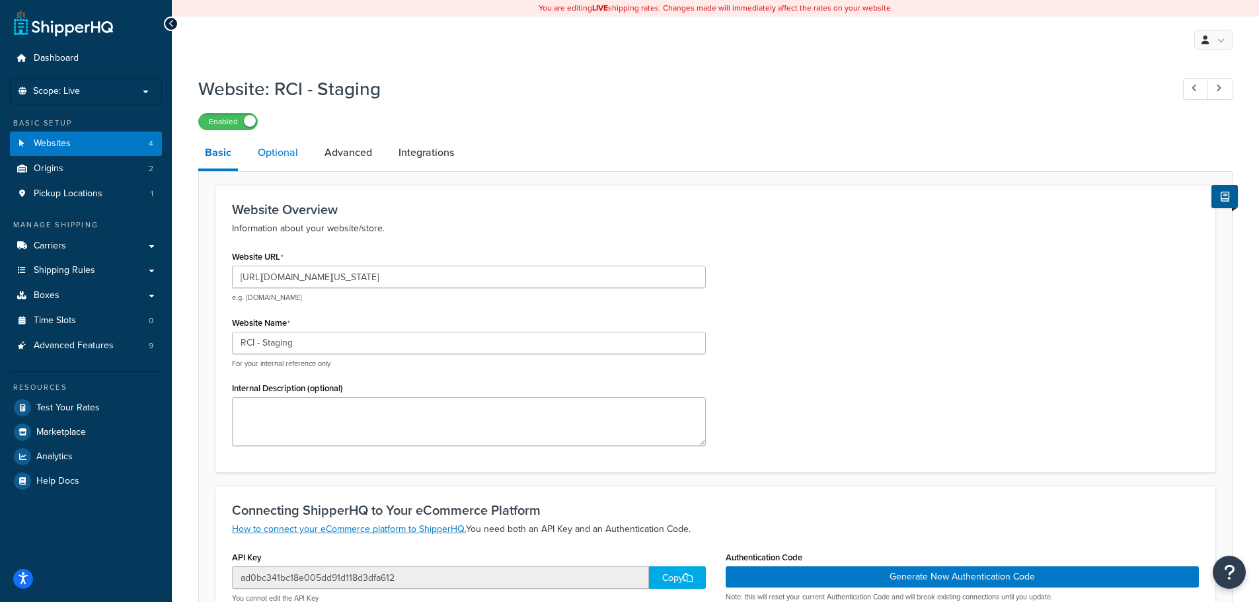
click at [294, 166] on link "Optional" at bounding box center [278, 153] width 54 height 32
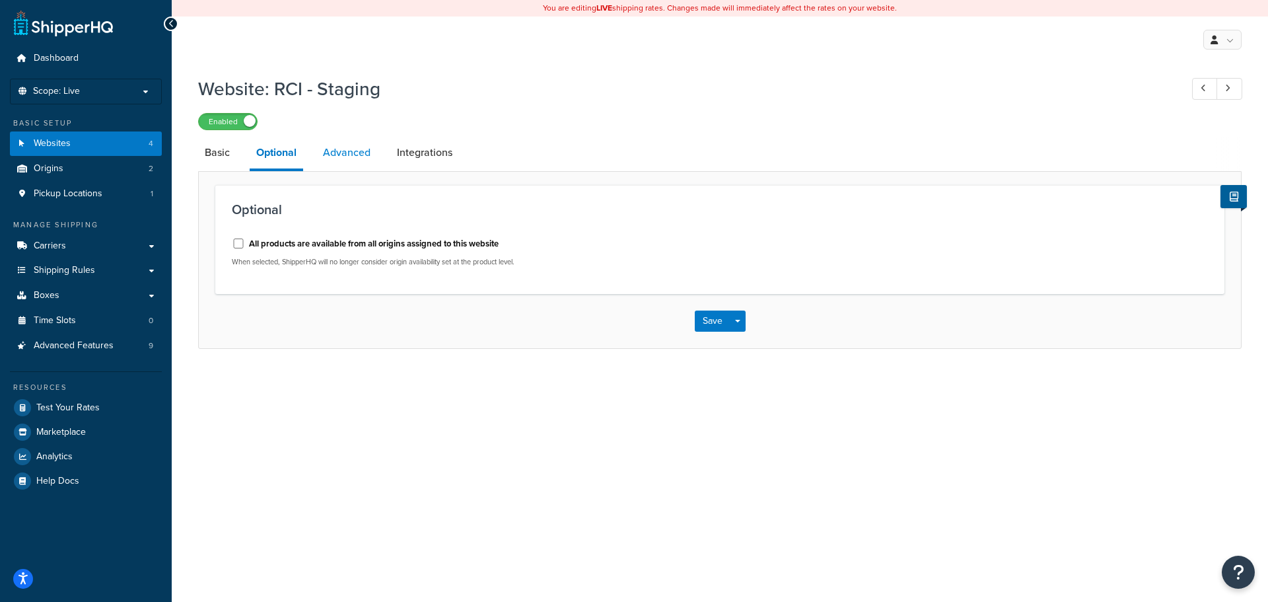
click at [337, 159] on link "Advanced" at bounding box center [346, 153] width 61 height 32
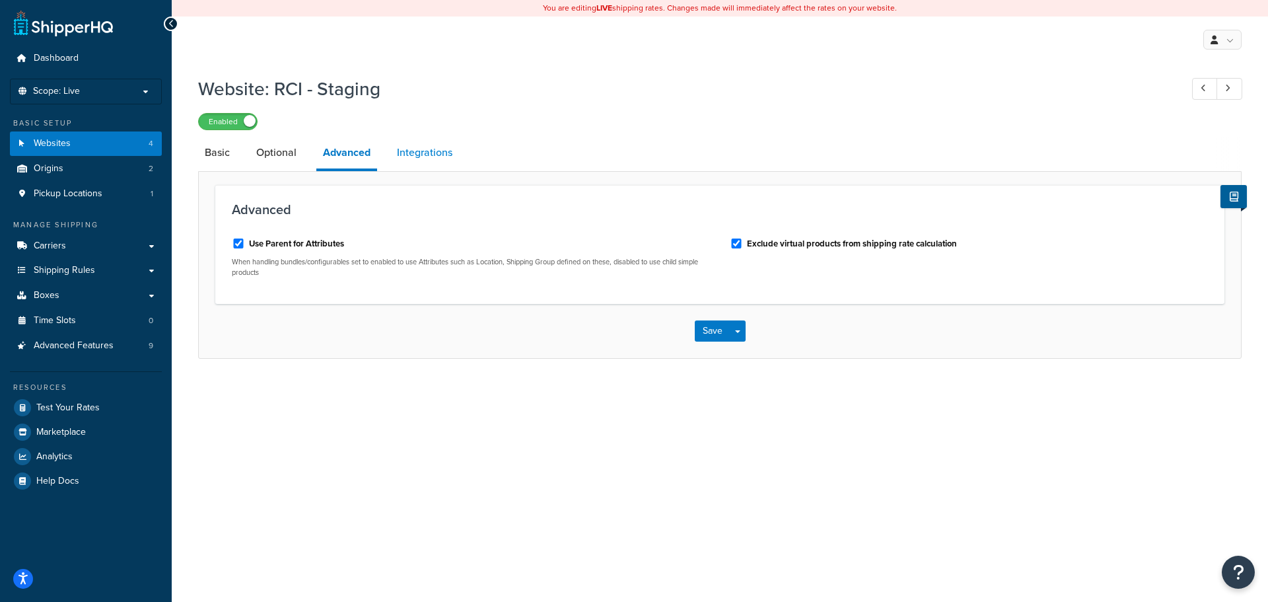
click at [398, 157] on link "Integrations" at bounding box center [424, 153] width 69 height 32
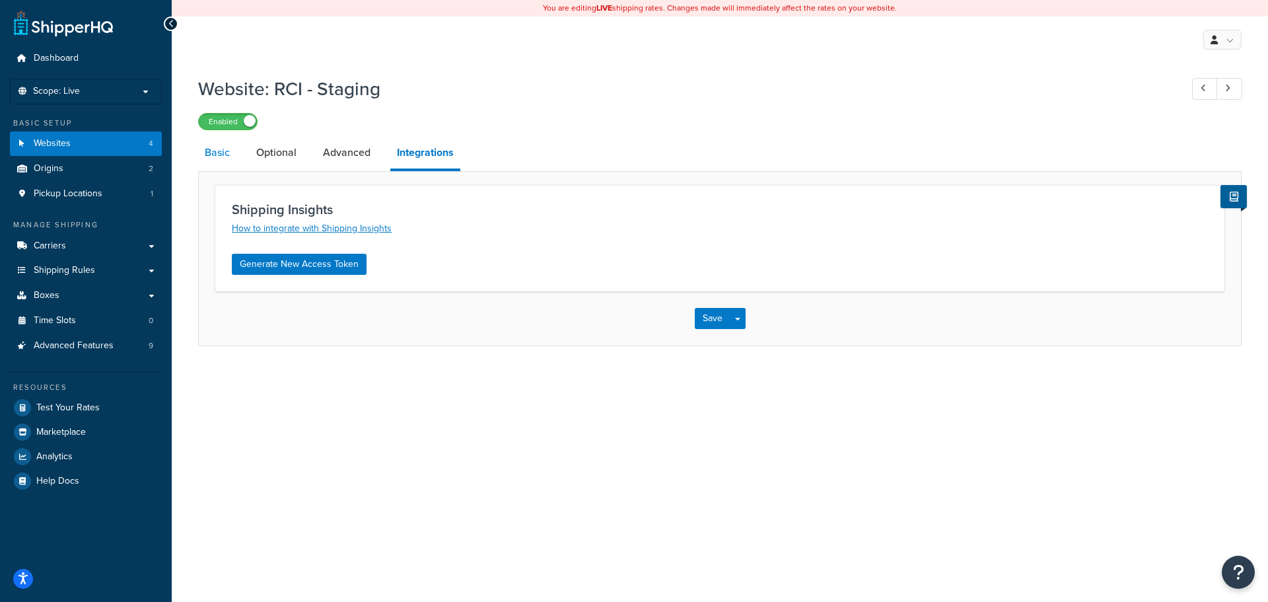
click at [209, 153] on link "Basic" at bounding box center [217, 153] width 38 height 32
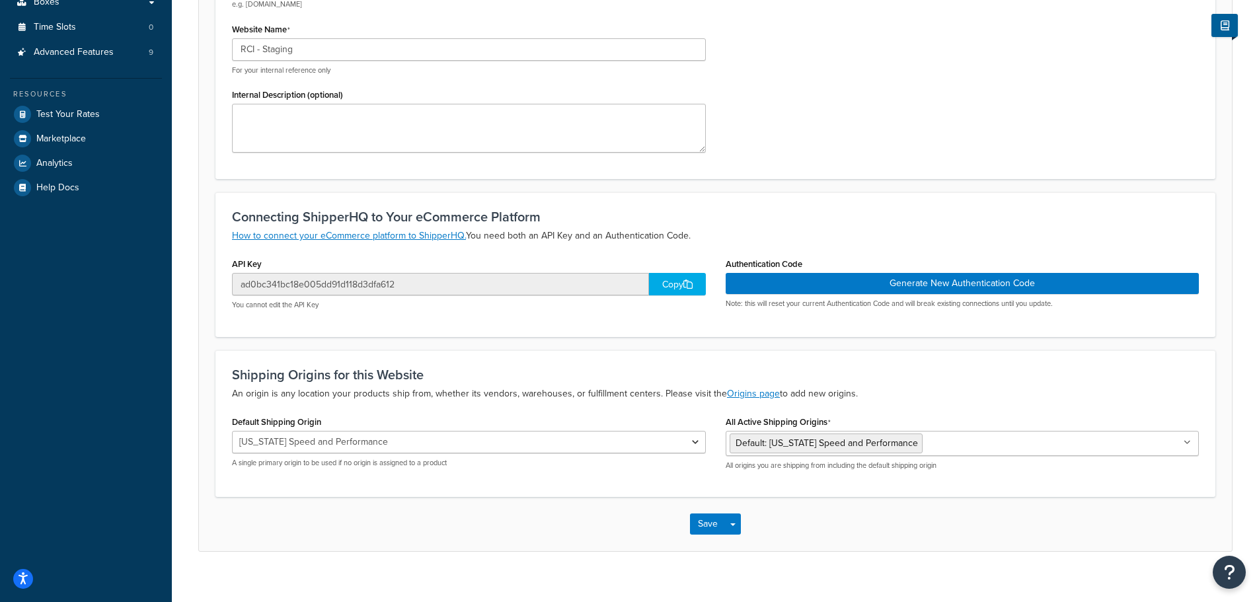
scroll to position [309, 0]
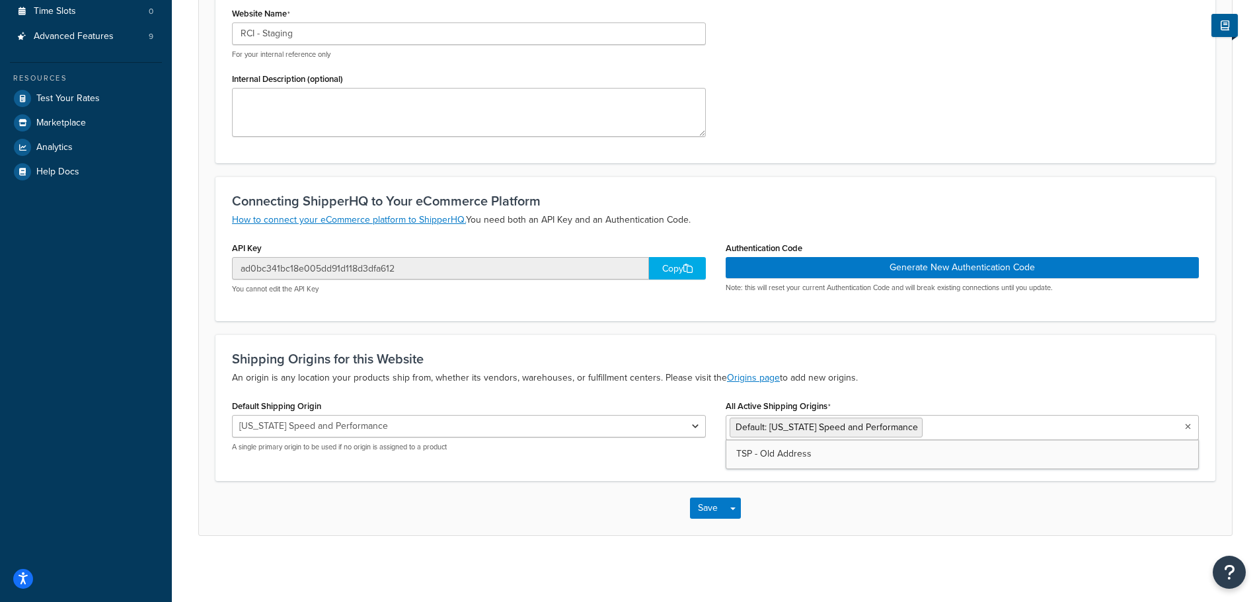
click at [933, 433] on input "All Active Shipping Origins" at bounding box center [984, 427] width 117 height 15
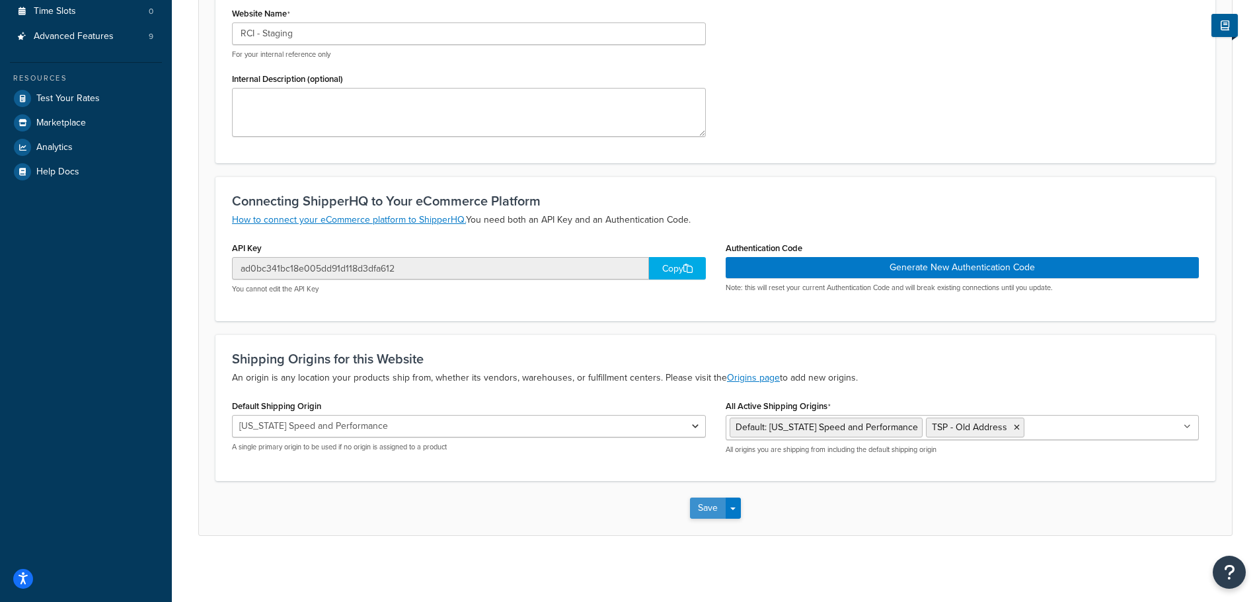
click at [721, 508] on button "Save" at bounding box center [708, 507] width 36 height 21
